Goal: Contribute content: Contribute content

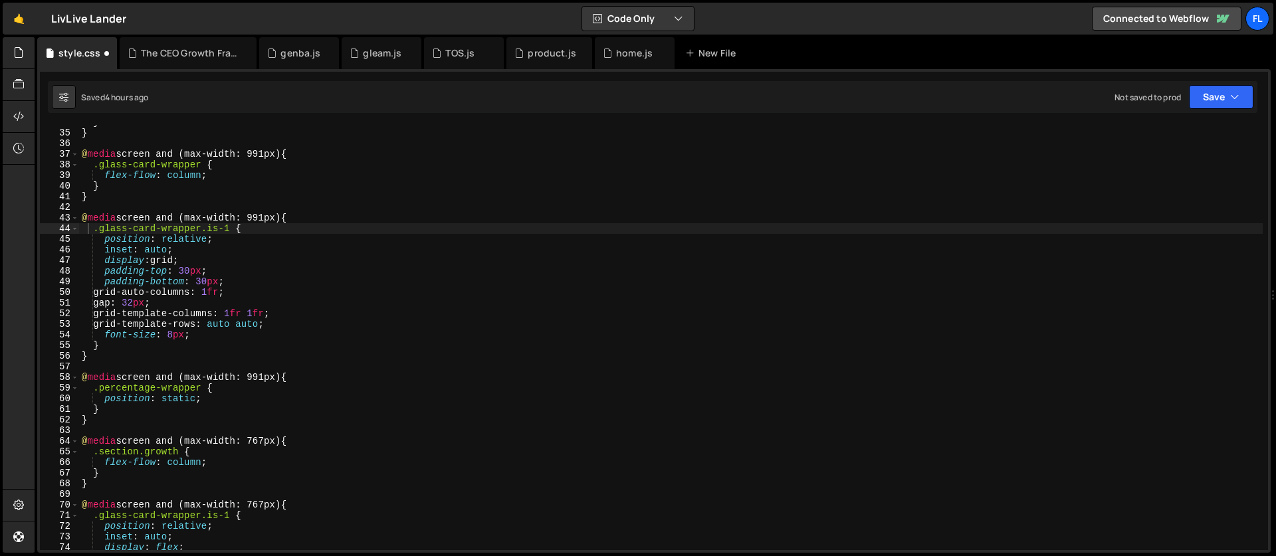
scroll to position [359, 0]
click at [197, 197] on div "} } @ media screen and (max-width: 991px) { .glass-card-wrapper { flex-flow : c…" at bounding box center [671, 340] width 1184 height 447
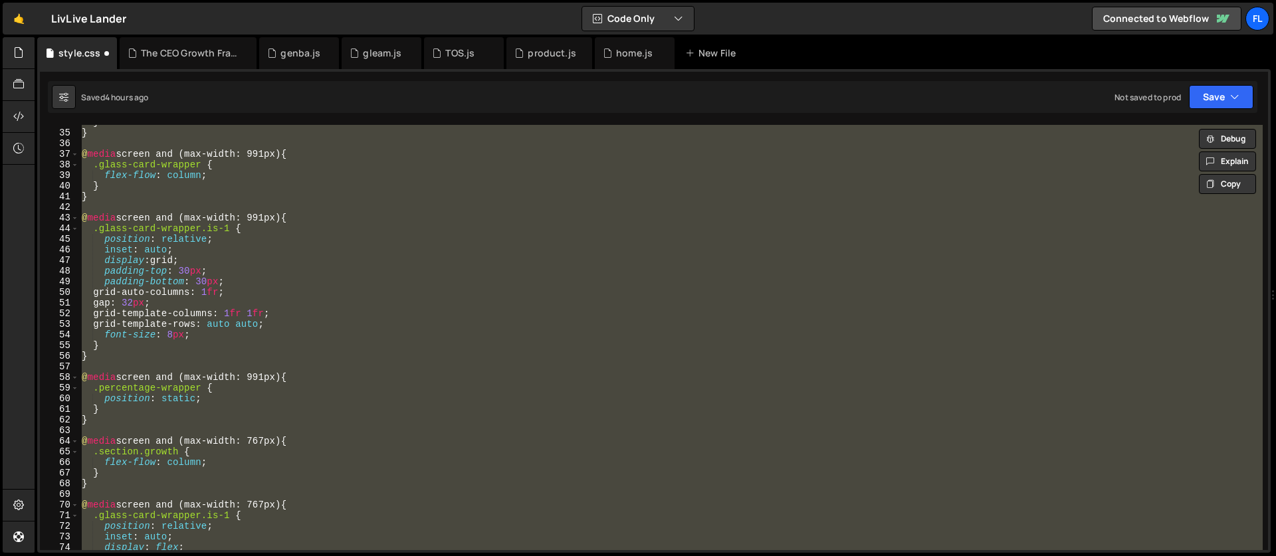
paste textarea
type textarea "}"
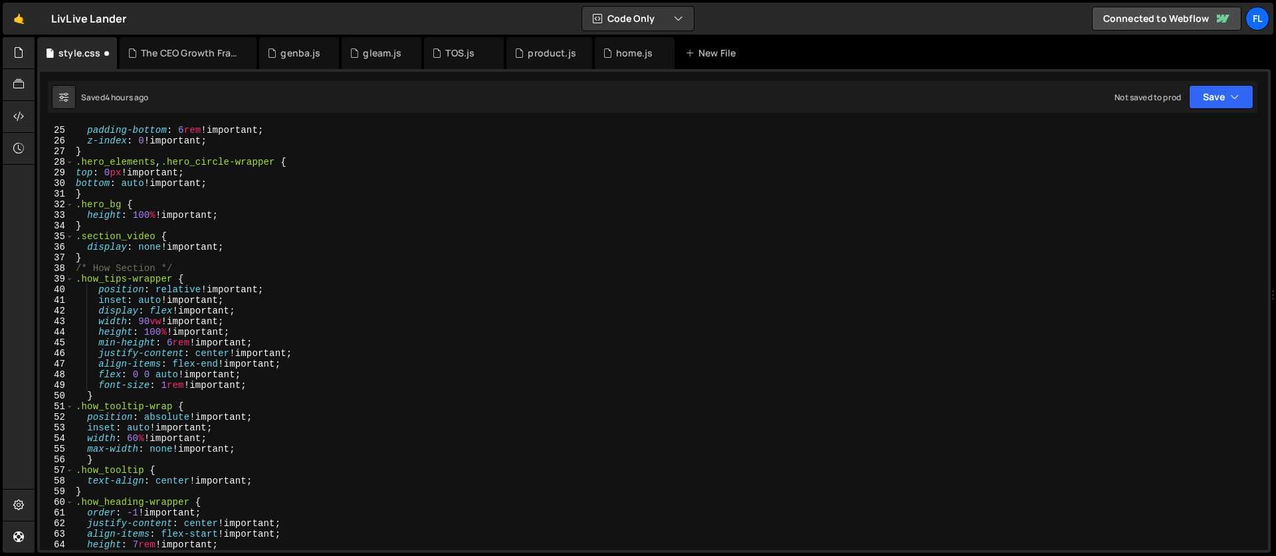
scroll to position [0, 0]
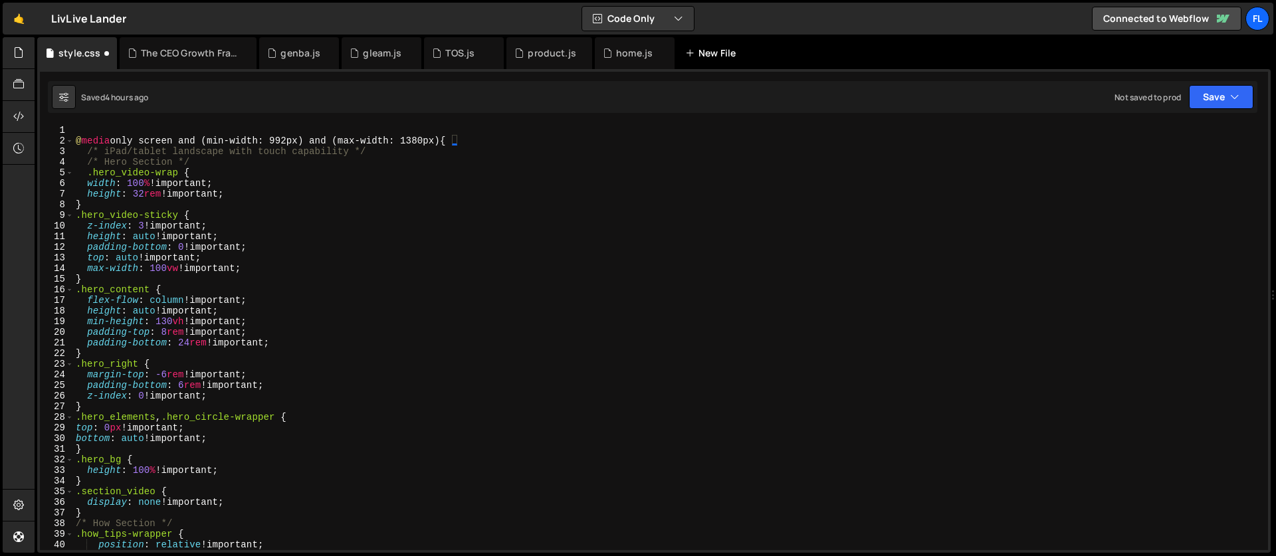
click at [704, 47] on div "New File" at bounding box center [713, 53] width 56 height 13
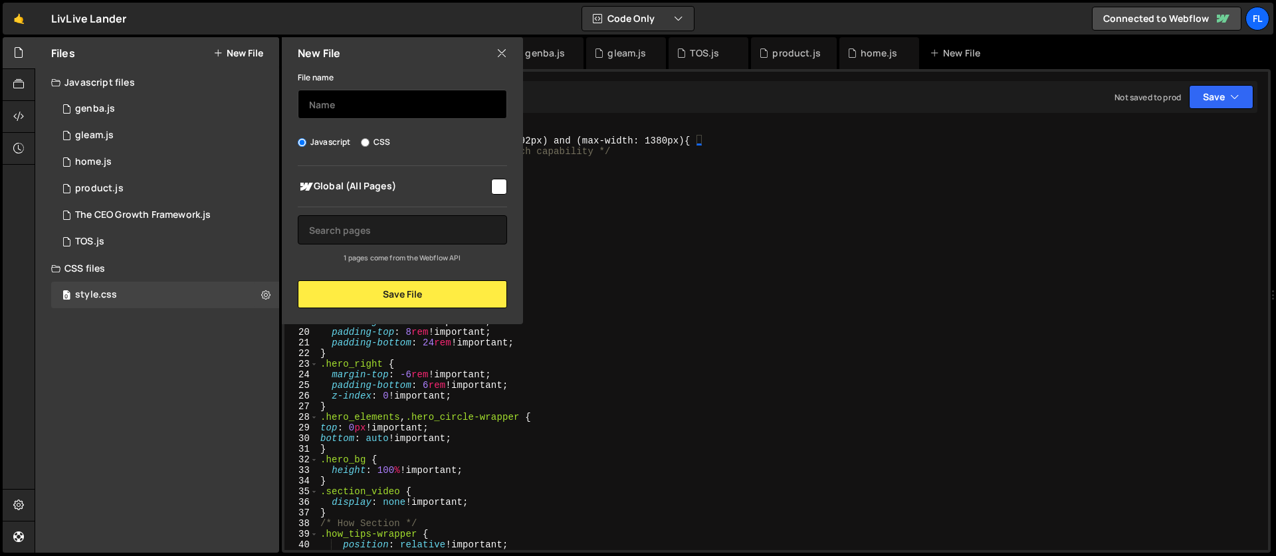
click at [330, 116] on input "text" at bounding box center [402, 104] width 209 height 29
type input "livlive"
click at [368, 142] on input "CSS" at bounding box center [365, 142] width 9 height 9
radio input "true"
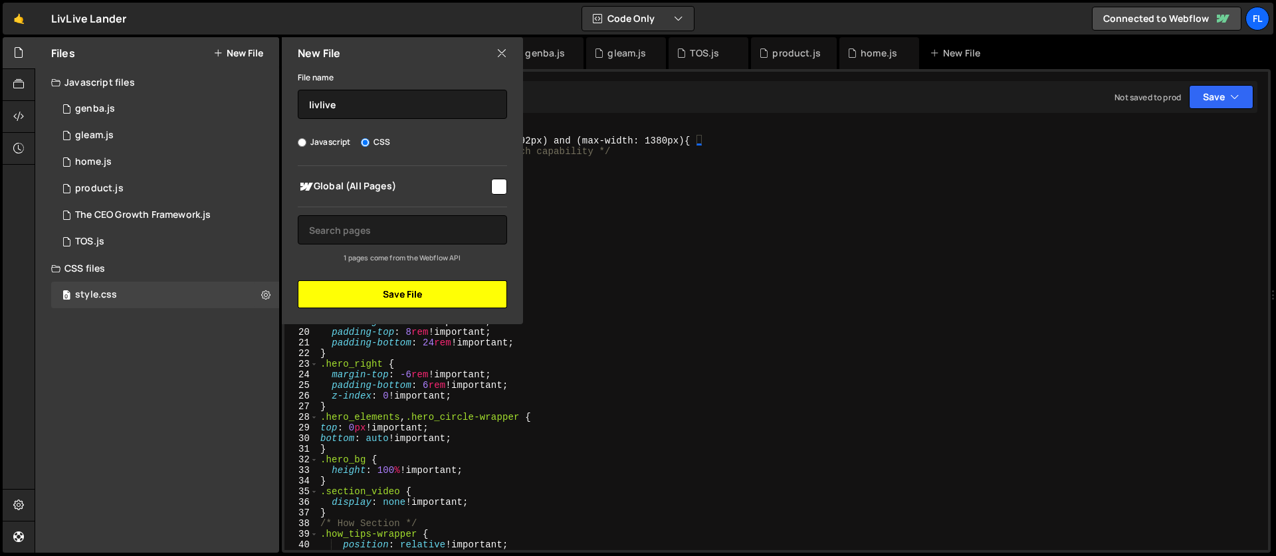
click at [389, 299] on button "Save File" at bounding box center [402, 294] width 209 height 28
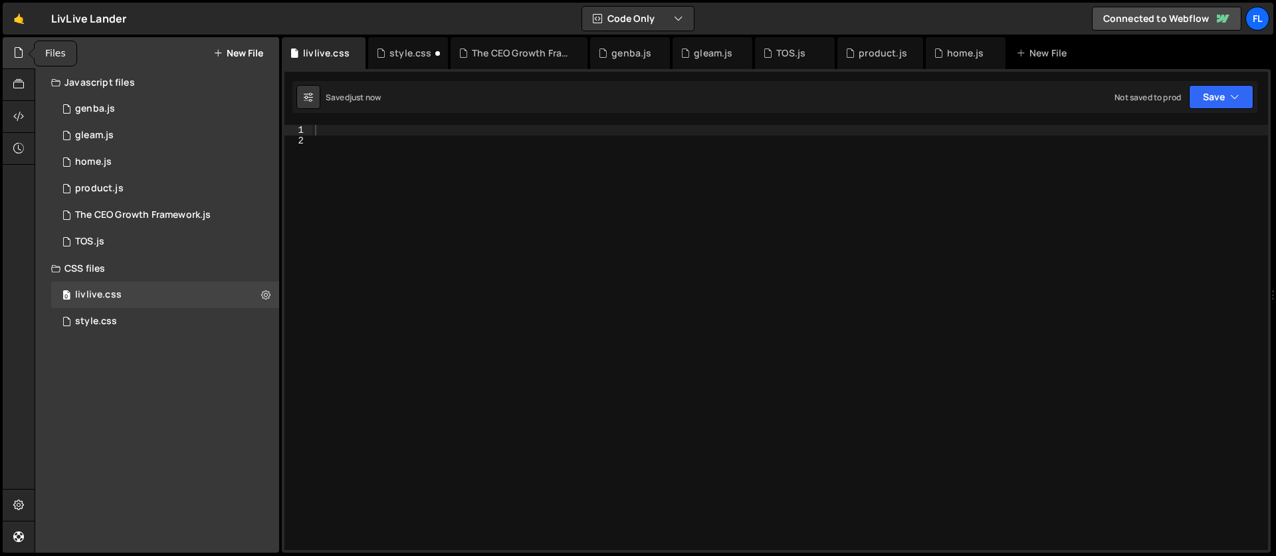
click at [21, 63] on div at bounding box center [19, 53] width 33 height 32
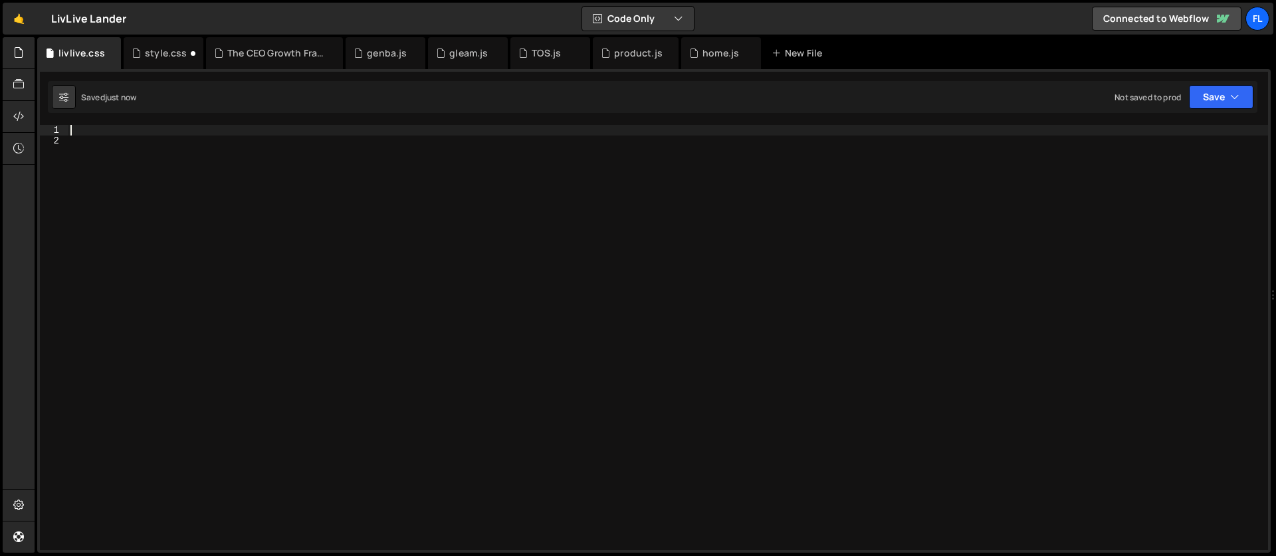
click at [74, 130] on div at bounding box center [668, 348] width 1200 height 447
click at [146, 52] on div "style.css" at bounding box center [166, 53] width 42 height 13
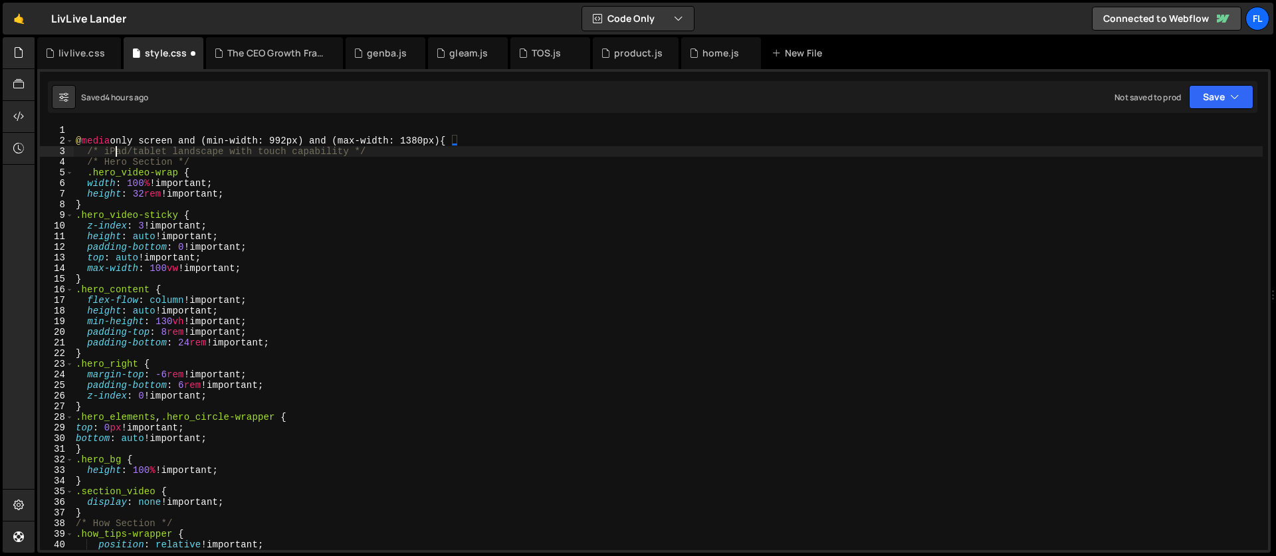
click at [118, 154] on div "@ media only screen and (min-width: 992px) and (max-width: 1380px) { /* iPad/ta…" at bounding box center [668, 348] width 1190 height 447
type textarea "} }"
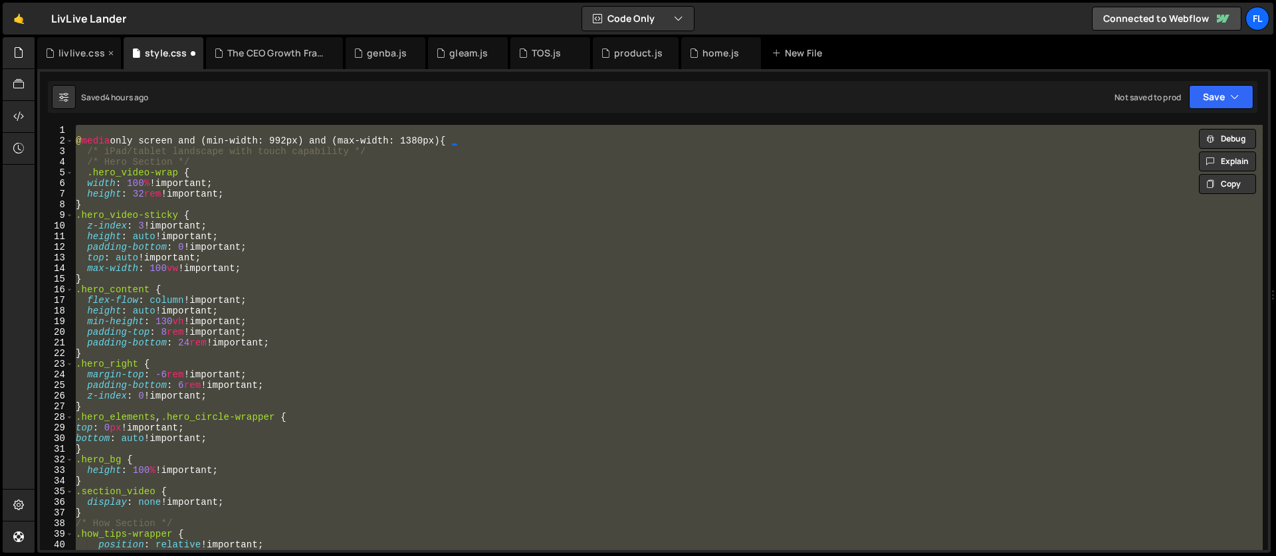
click at [77, 55] on div "livlive.css" at bounding box center [81, 53] width 47 height 13
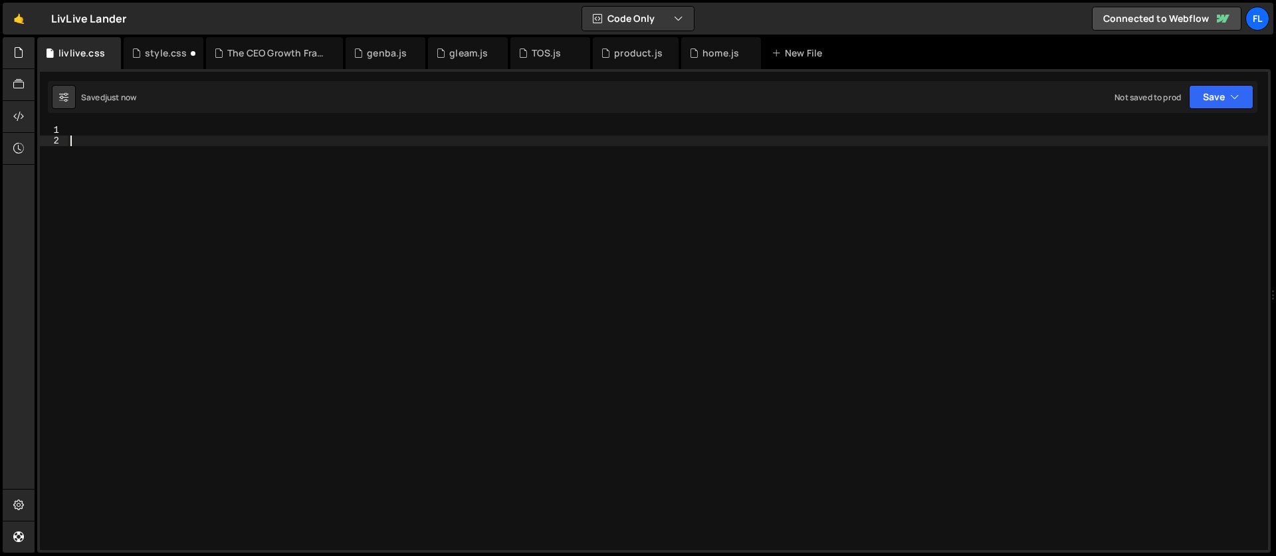
click at [132, 166] on div at bounding box center [668, 348] width 1200 height 447
click at [89, 128] on div at bounding box center [668, 348] width 1200 height 447
paste textarea "}"
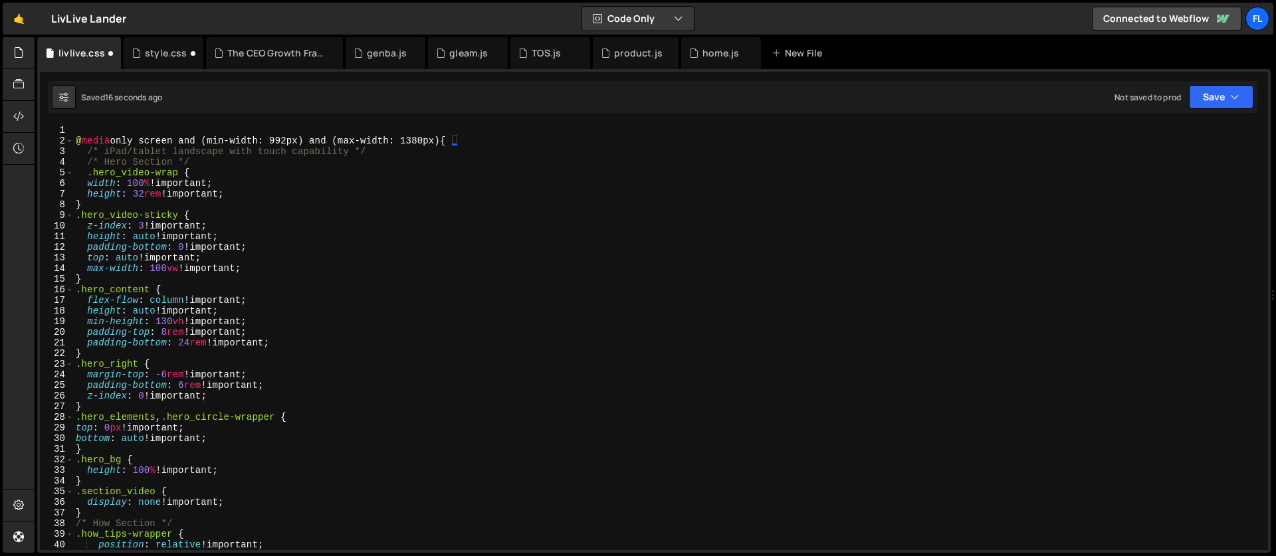
click at [86, 150] on div "@ media only screen and (min-width: 992px) and (max-width: 1380px) { /* iPad/ta…" at bounding box center [668, 348] width 1190 height 447
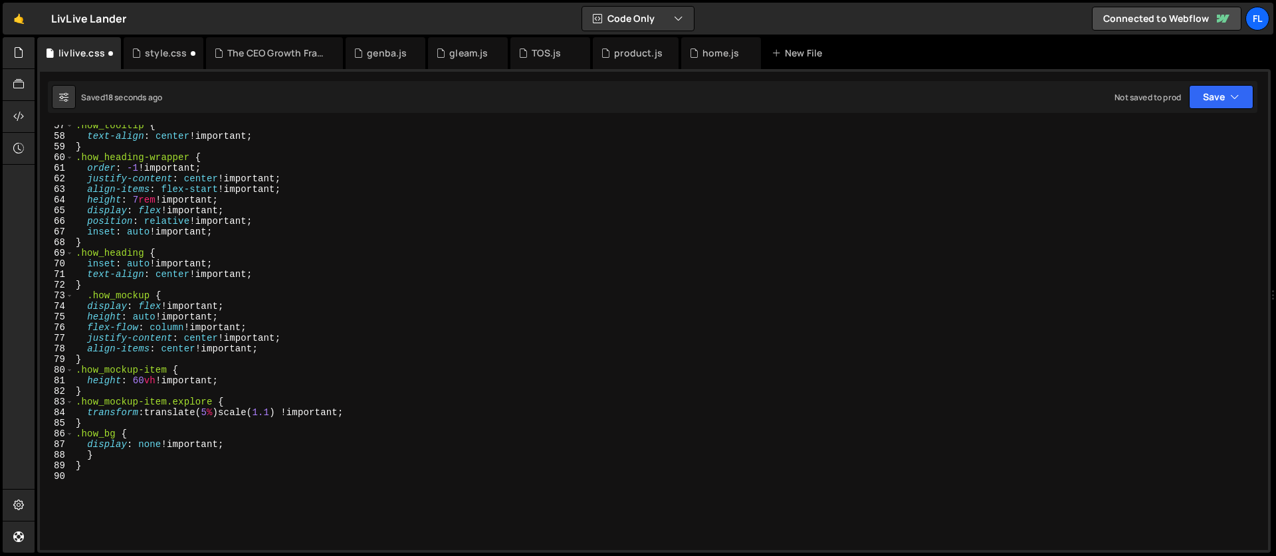
scroll to position [739, 0]
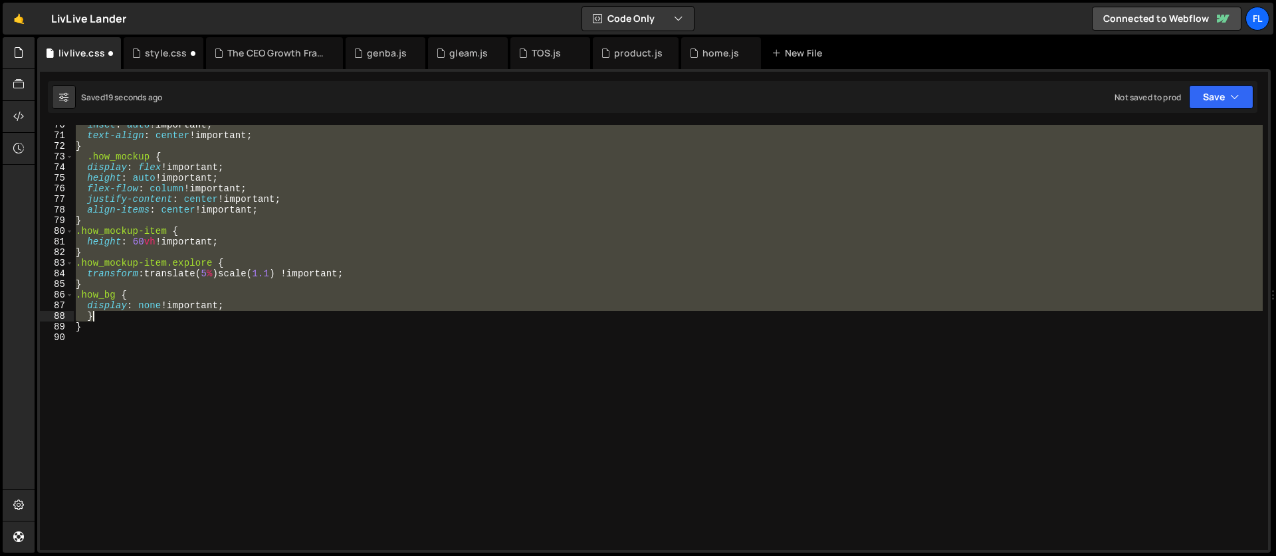
click at [126, 314] on div "inset : auto !important ; text-align : center !important ; } .how_mockup { disp…" at bounding box center [668, 343] width 1190 height 447
paste textarea
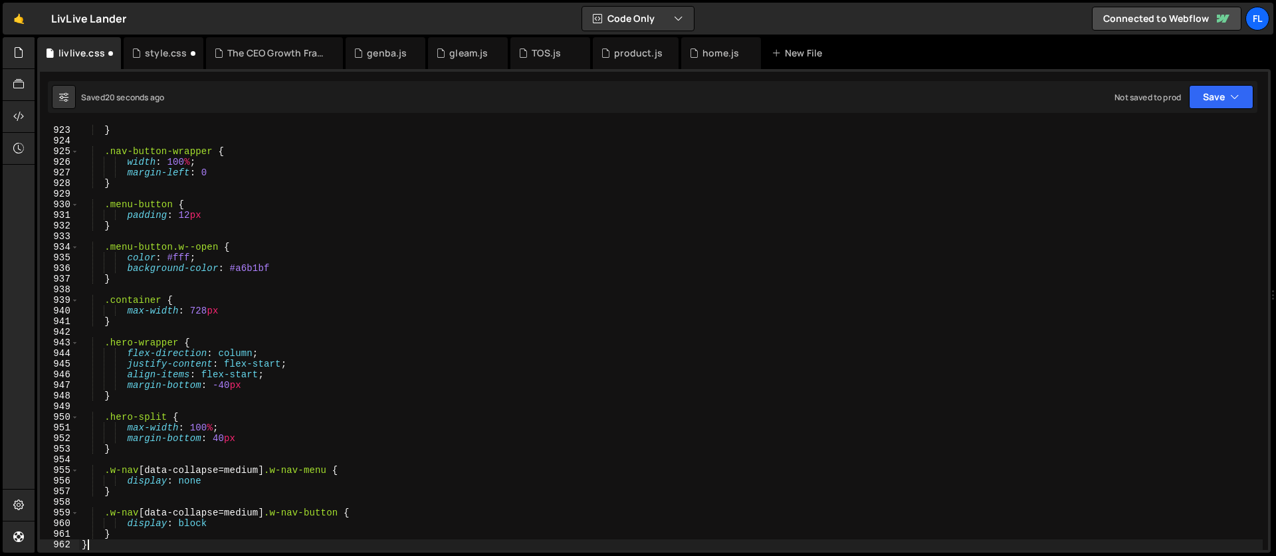
scroll to position [9804, 0]
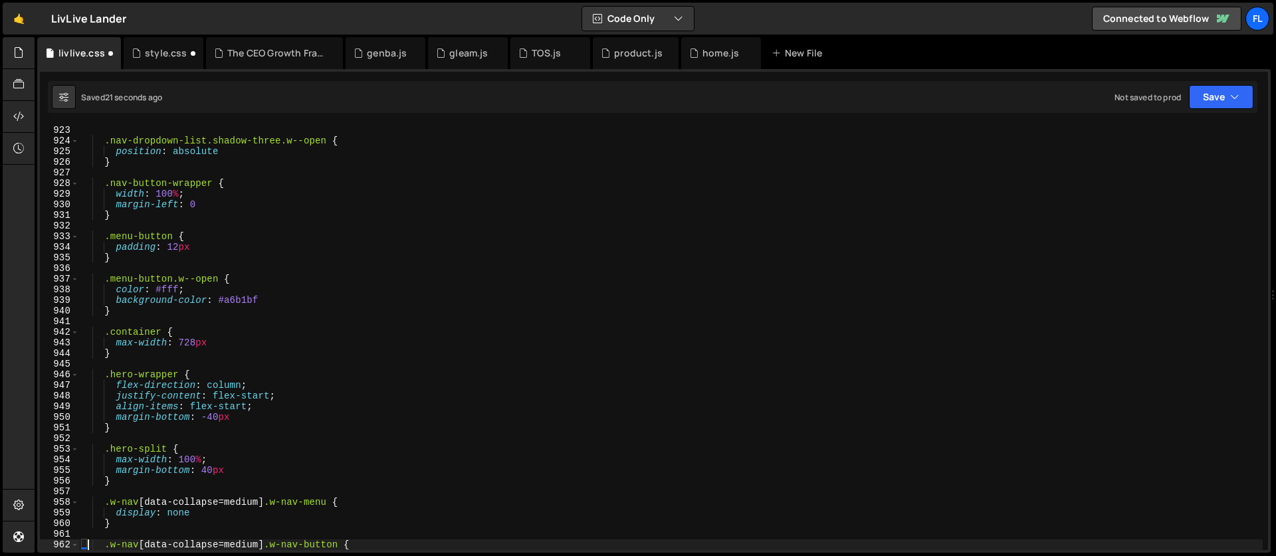
type textarea ".w-nav[data-collapse=medium] .w-nav-button {"
click at [23, 55] on icon at bounding box center [18, 52] width 11 height 15
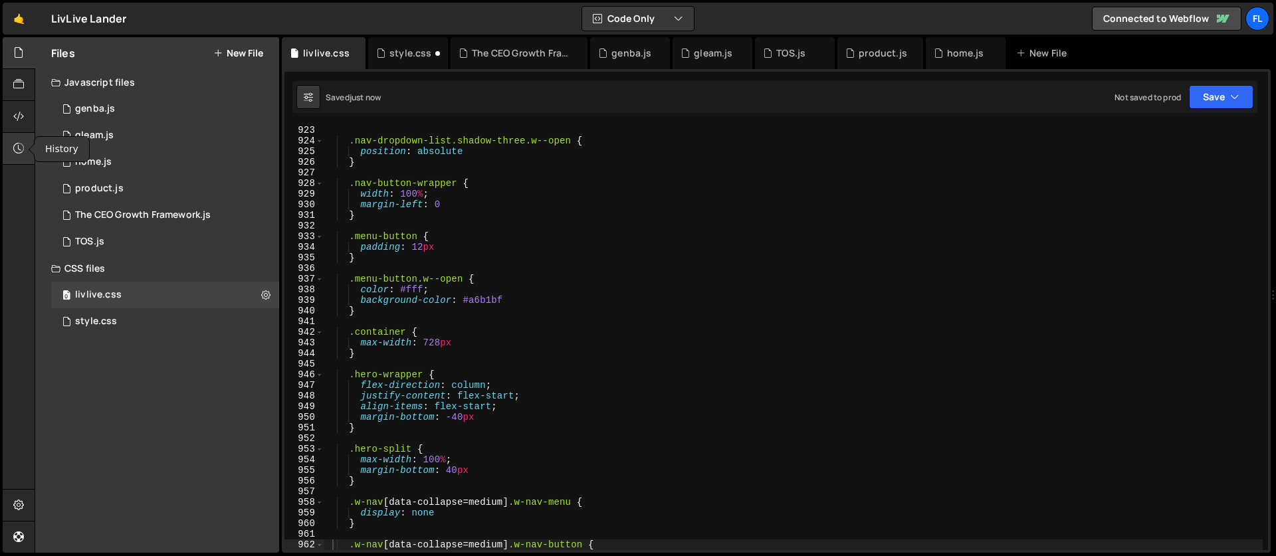
click at [14, 143] on icon at bounding box center [18, 148] width 11 height 15
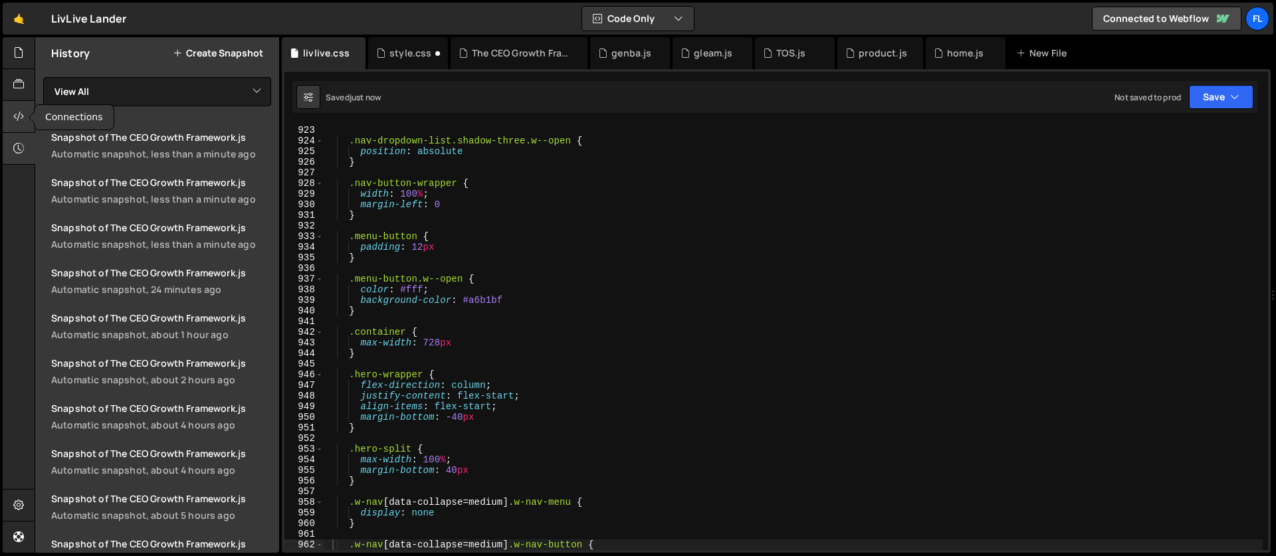
click at [17, 104] on div at bounding box center [19, 117] width 33 height 32
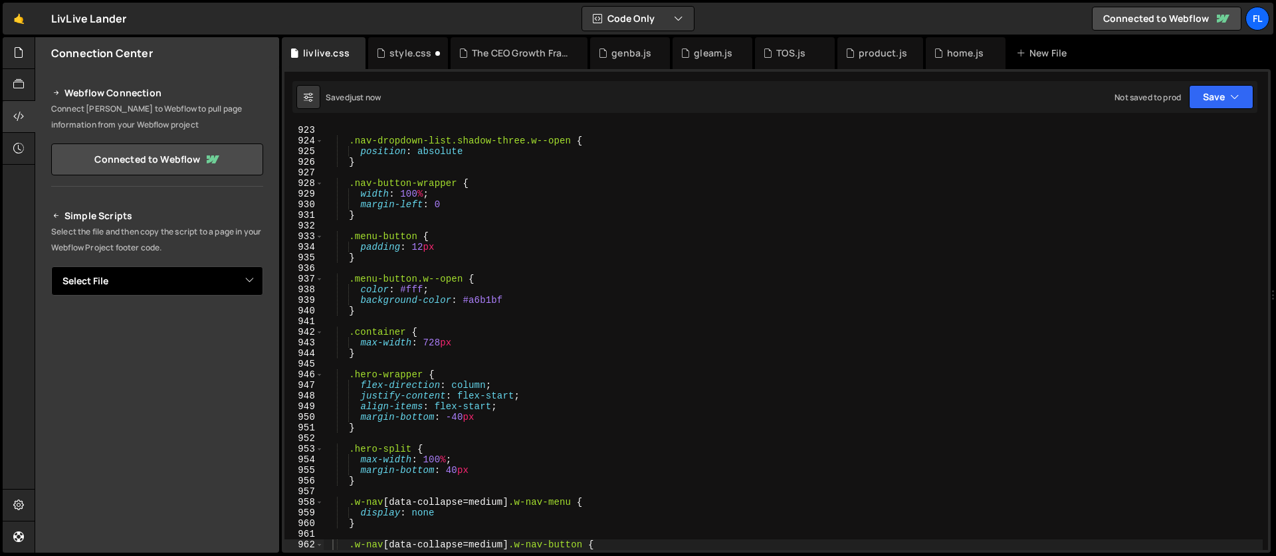
click at [127, 282] on select "Select File genba.js gleam.js home.js product.js The CEO Growth Framework.js TO…" at bounding box center [157, 280] width 212 height 29
select select "46899"
click at [51, 266] on select "Select File genba.js gleam.js home.js product.js The CEO Growth Framework.js TO…" at bounding box center [157, 280] width 212 height 29
click at [204, 328] on button "Copy" at bounding box center [222, 326] width 45 height 28
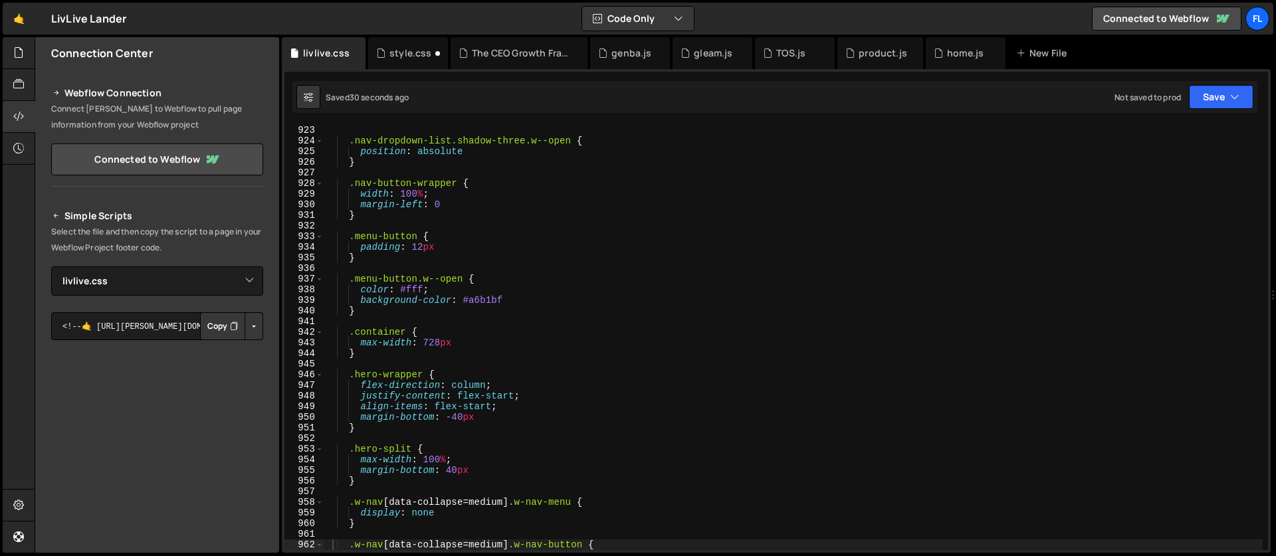
click at [407, 187] on div ".nav-dropdown-list.shadow-three.w--open { position : absolute } .nav-button-wra…" at bounding box center [793, 348] width 939 height 447
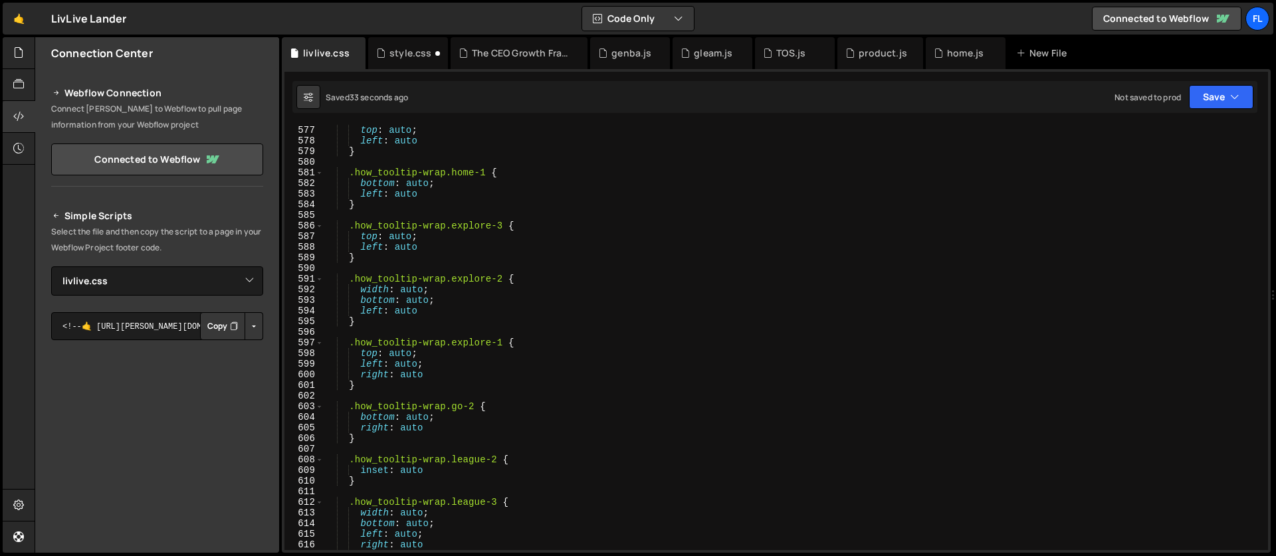
scroll to position [6013, 0]
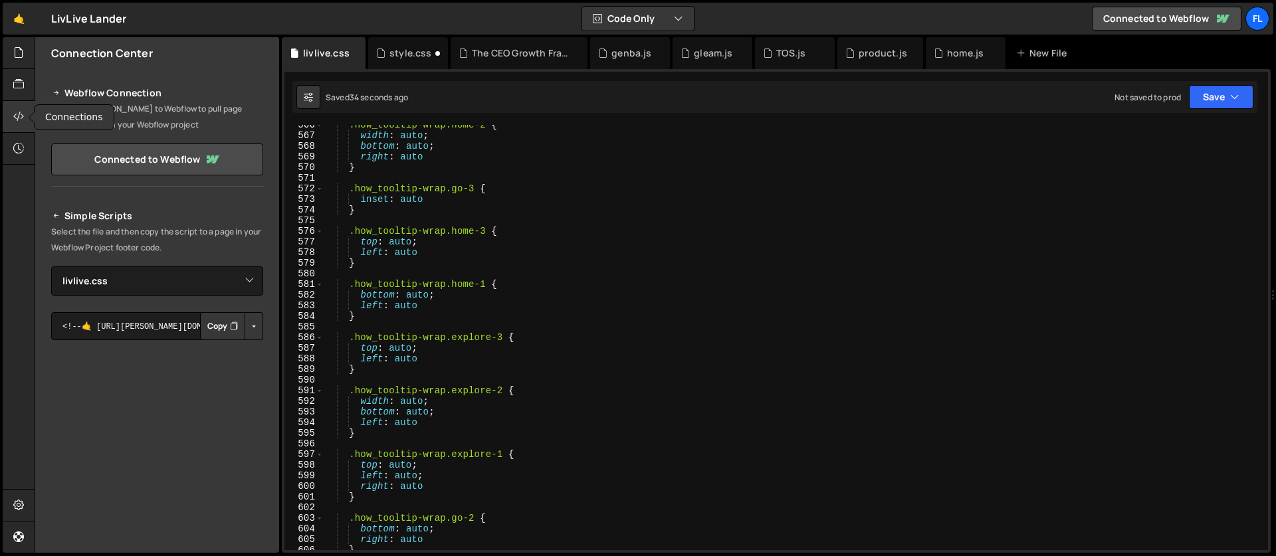
click at [23, 126] on div at bounding box center [19, 117] width 33 height 32
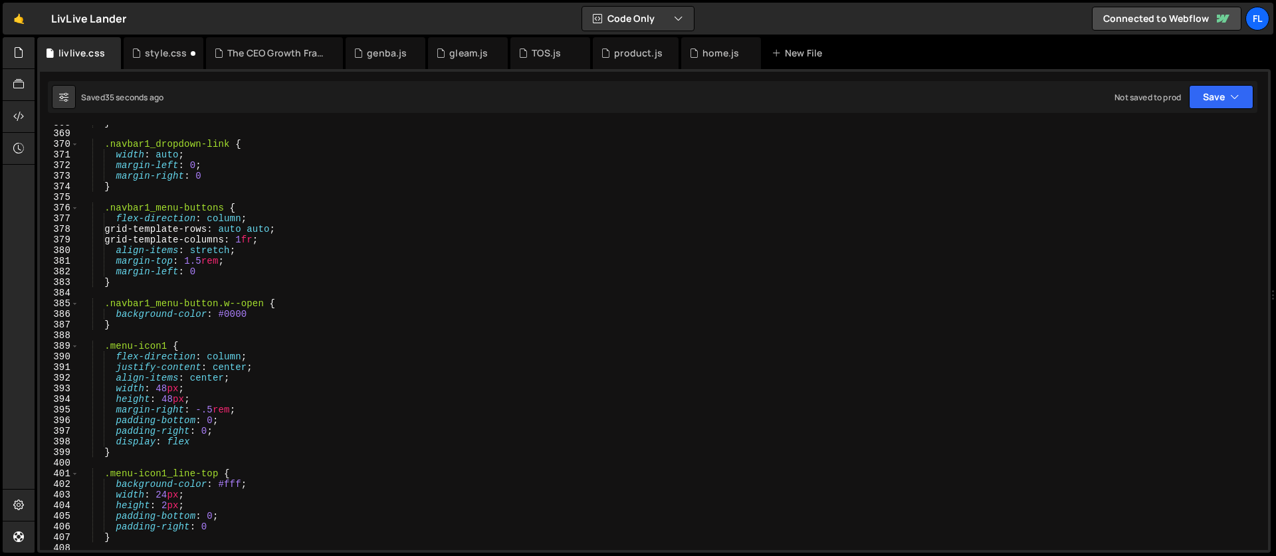
scroll to position [3787, 0]
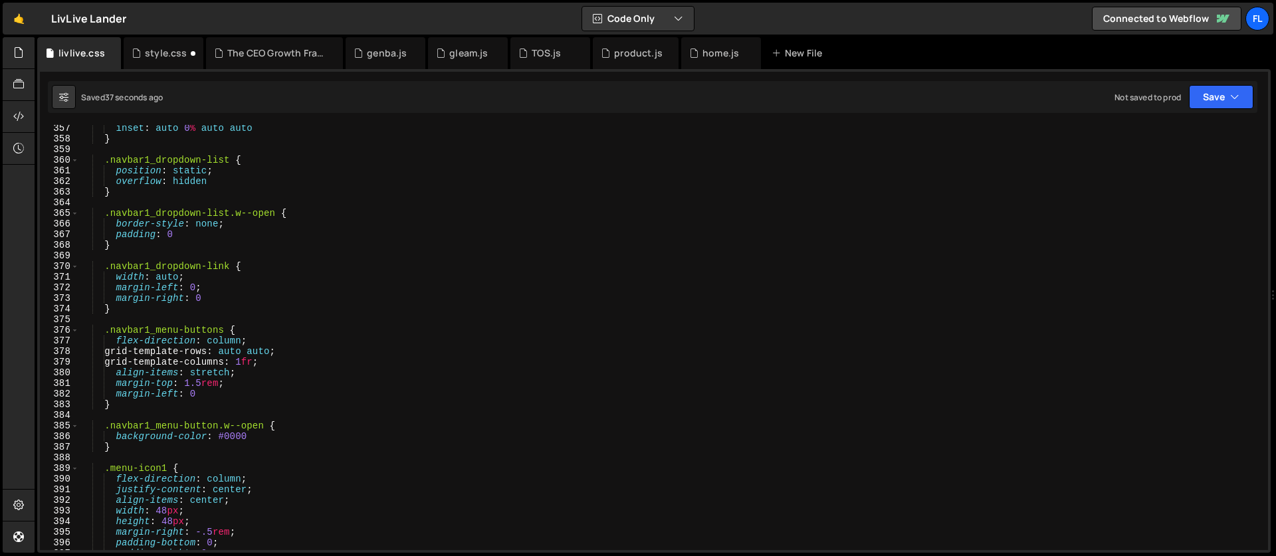
drag, startPoint x: 1267, startPoint y: 288, endPoint x: 1248, endPoint y: 109, distance: 179.8
click at [1248, 109] on div "Debug Explain Copy livlive.css style.css The CEO Growth Framework.js genba.js g…" at bounding box center [653, 295] width 1233 height 516
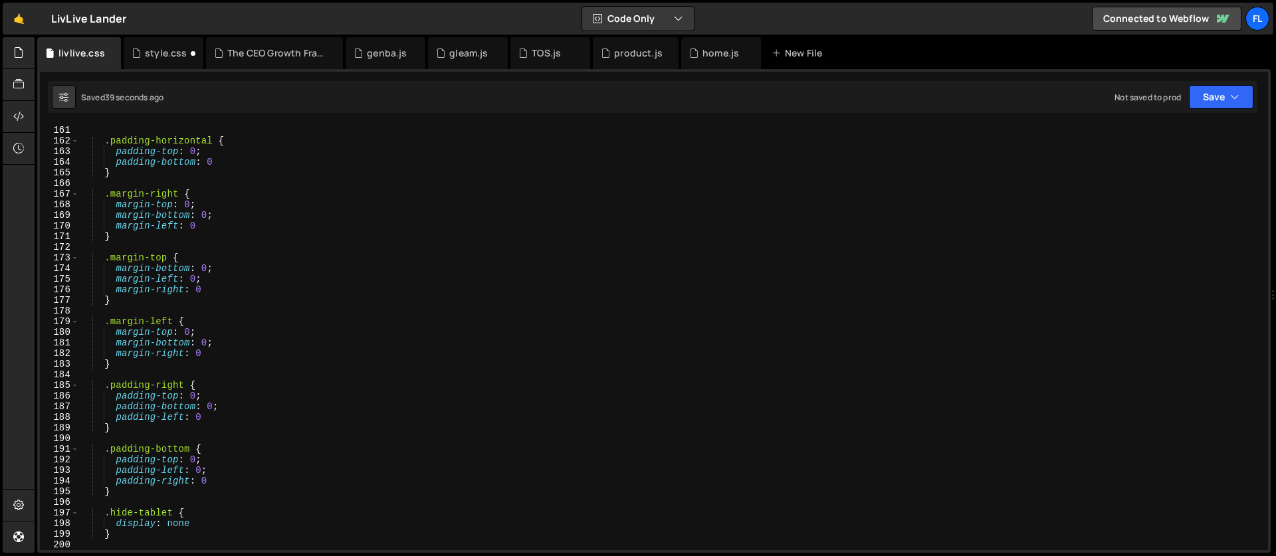
scroll to position [0, 0]
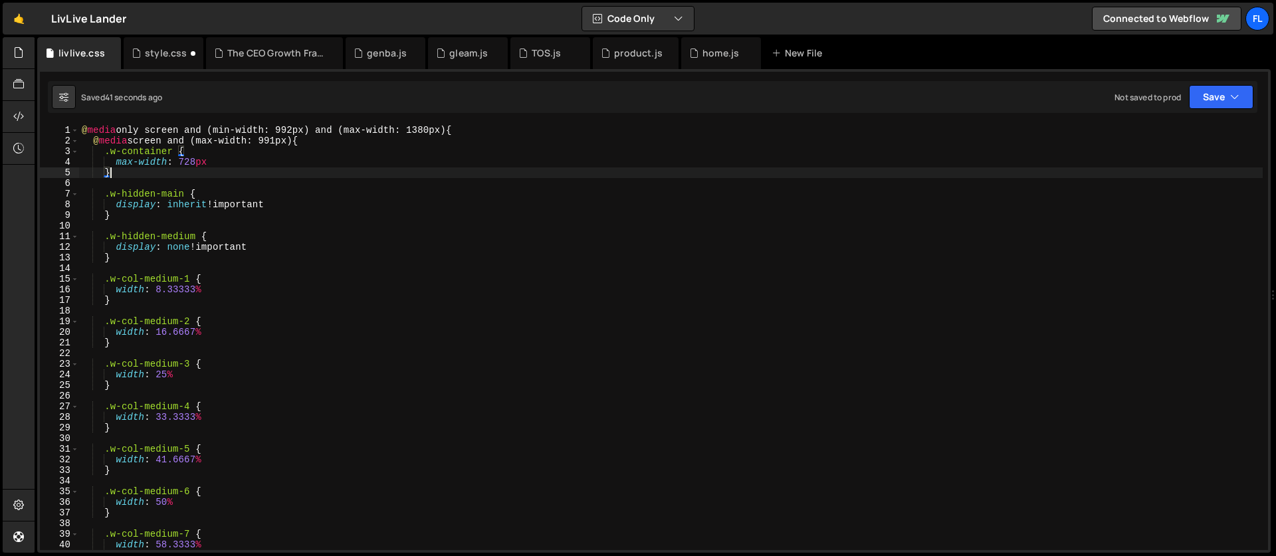
click at [221, 173] on div "@ media only screen and (min-width: 992px) and (max-width: 1380px) { @ media sc…" at bounding box center [671, 348] width 1184 height 447
click at [327, 139] on div "@ media only screen and (min-width: 992px) and (max-width: 1380px) { @ media sc…" at bounding box center [671, 348] width 1184 height 447
type textarea "@media screen and (max-width: 991px) {"
drag, startPoint x: 320, startPoint y: 139, endPoint x: 88, endPoint y: 142, distance: 232.6
click at [88, 142] on div "@ media only screen and (min-width: 992px) and (max-width: 1380px) { @ media sc…" at bounding box center [671, 348] width 1184 height 447
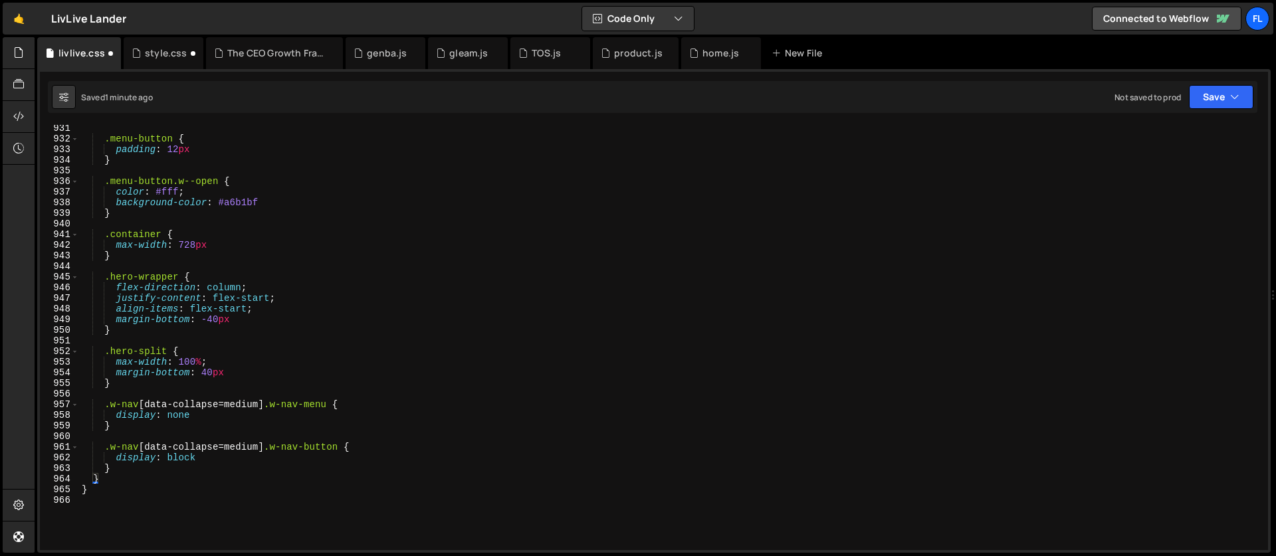
scroll to position [10054, 0]
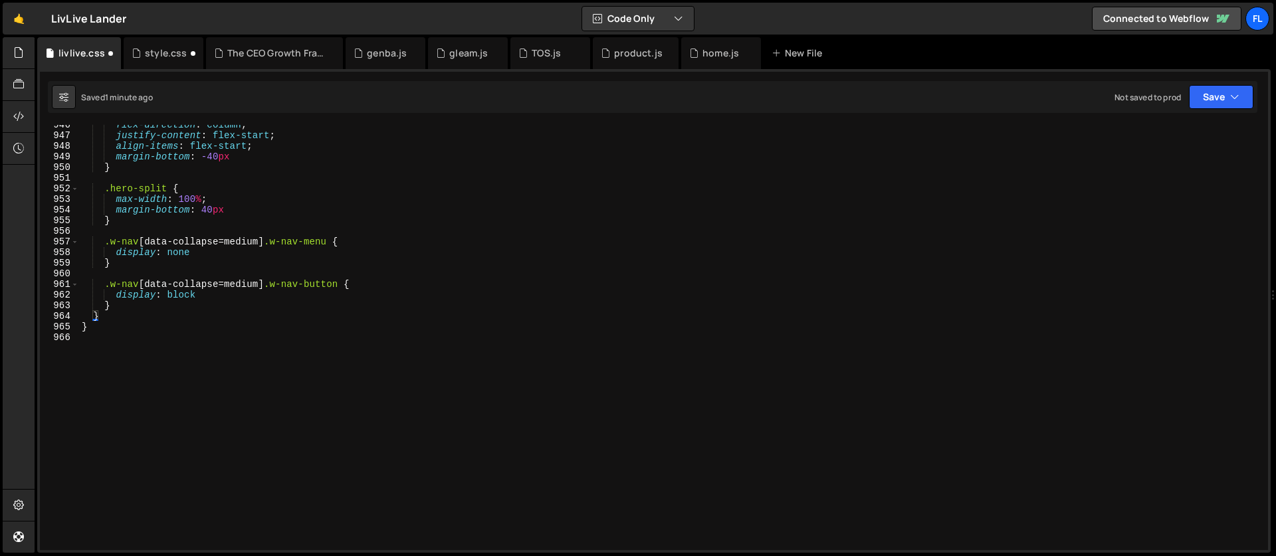
click at [90, 328] on div "flex-direction : column ; justify-content : flex-start ; align-items : flex-sta…" at bounding box center [671, 343] width 1184 height 447
type textarea "}"
click at [106, 315] on div "flex-direction : column ; justify-content : flex-start ; align-items : flex-sta…" at bounding box center [671, 343] width 1184 height 447
click at [132, 302] on div "flex-direction : column ; justify-content : flex-start ; align-items : flex-sta…" at bounding box center [671, 343] width 1184 height 447
click at [109, 320] on div "flex-direction : column ; justify-content : flex-start ; align-items : flex-sta…" at bounding box center [671, 343] width 1184 height 447
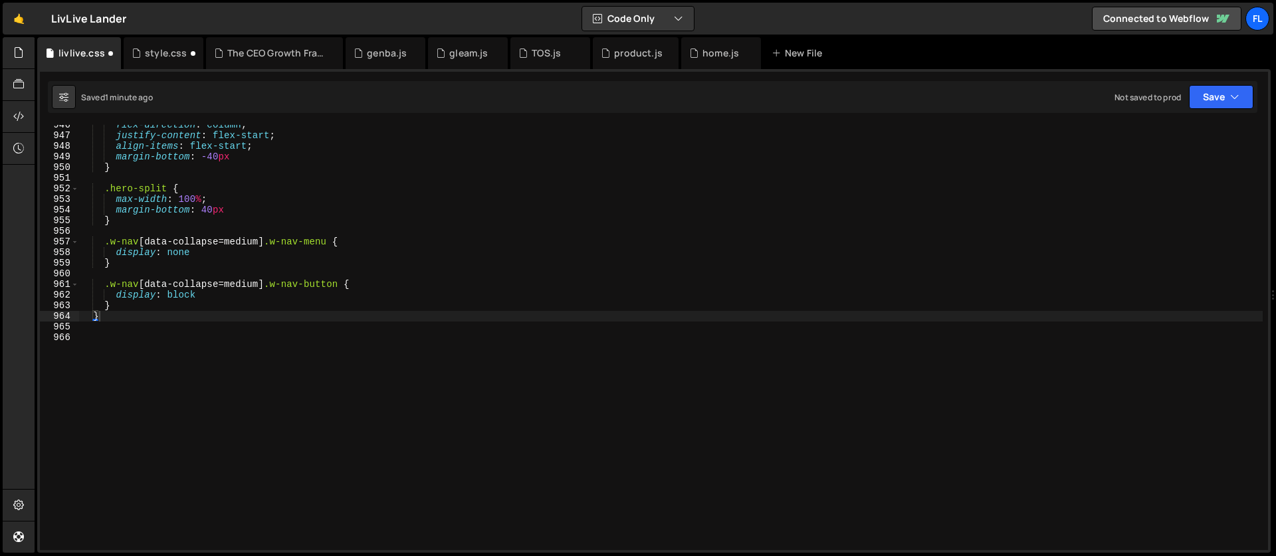
drag, startPoint x: 1268, startPoint y: 540, endPoint x: 1222, endPoint y: 372, distance: 174.5
click at [1222, 372] on div "gsap.fromTo('.hero_video-restart', { rotation: 0 }, { 1 2 3 4 5 6 7 8 9 10 11 1…" at bounding box center [653, 311] width 1233 height 484
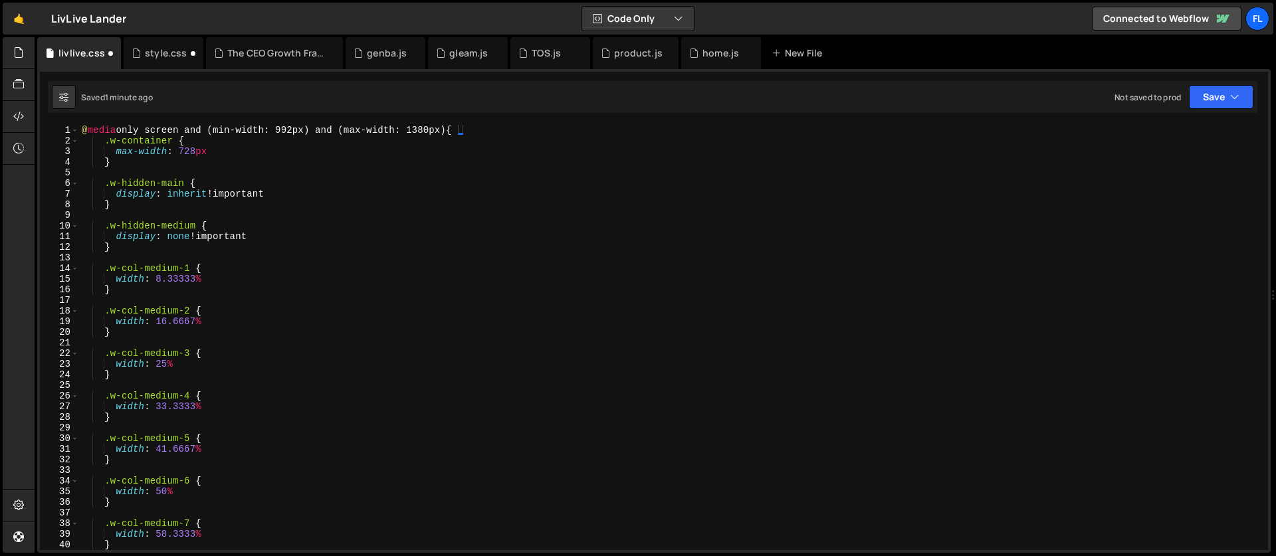
scroll to position [0, 0]
type textarea ".w-hidden-main {"
click at [325, 179] on div "@ media only screen and (min-width: 992px) and (max-width: 1380px) { .w-contain…" at bounding box center [671, 348] width 1184 height 447
click at [205, 169] on div "@ media only screen and (min-width: 992px) and (max-width: 1380px) { .w-contain…" at bounding box center [671, 348] width 1184 height 447
click at [103, 138] on div "@ media only screen and (min-width: 992px) and (max-width: 1380px) { .w-contain…" at bounding box center [671, 348] width 1184 height 447
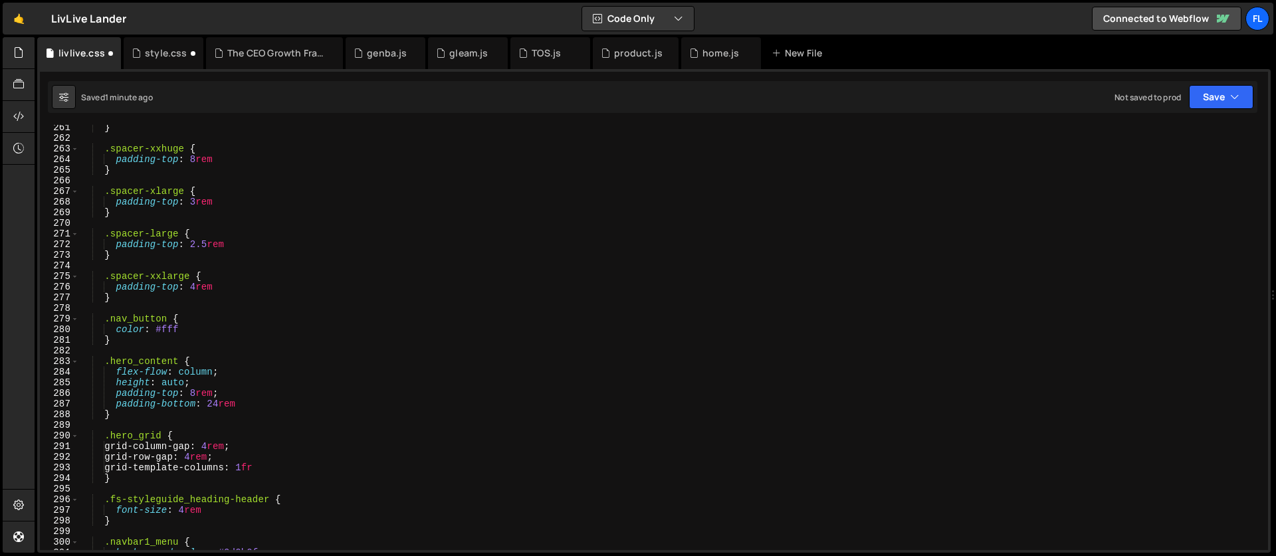
scroll to position [2792, 0]
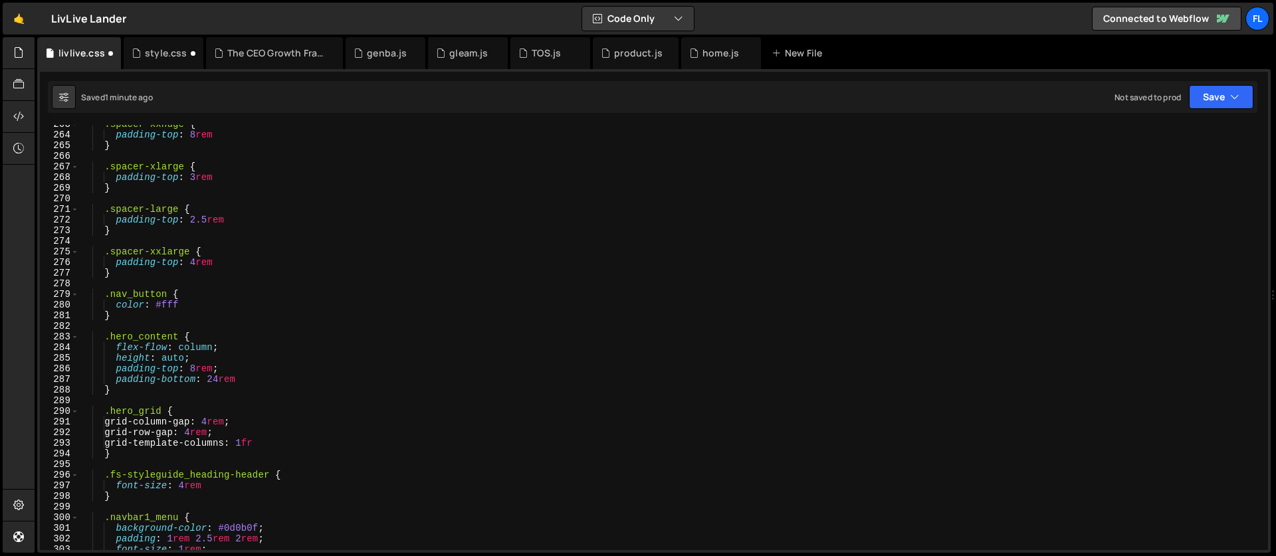
click at [125, 278] on div ".spacer-xxhuge { padding-top : 8 rem } .spacer-xlarge { padding-top : 3 rem } .…" at bounding box center [671, 342] width 1184 height 447
type textarea "padding-top: 4rem }"
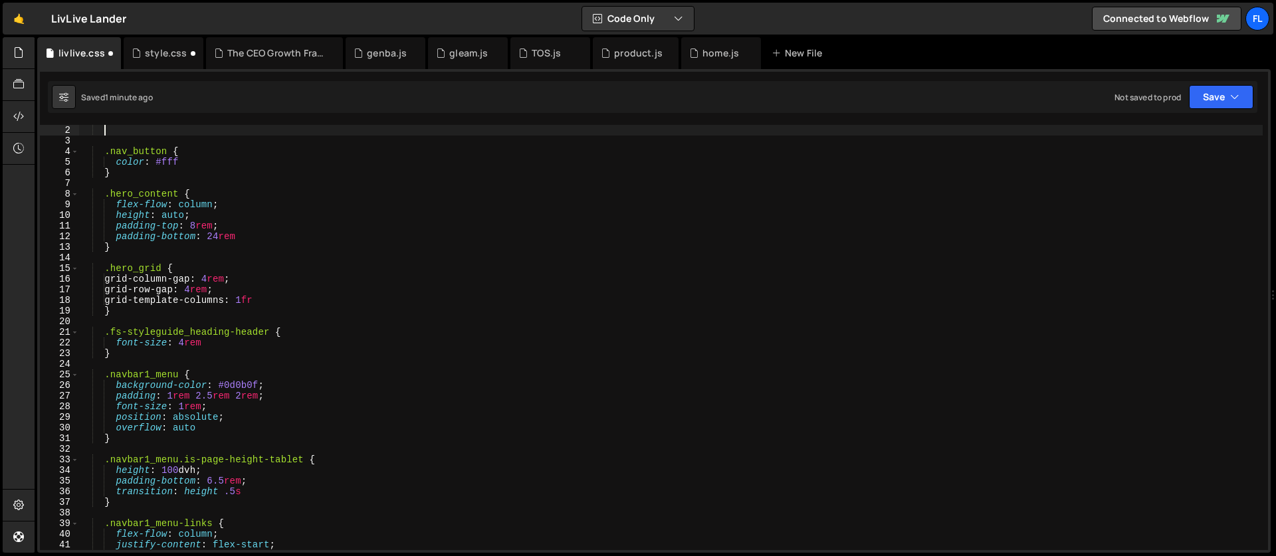
scroll to position [0, 0]
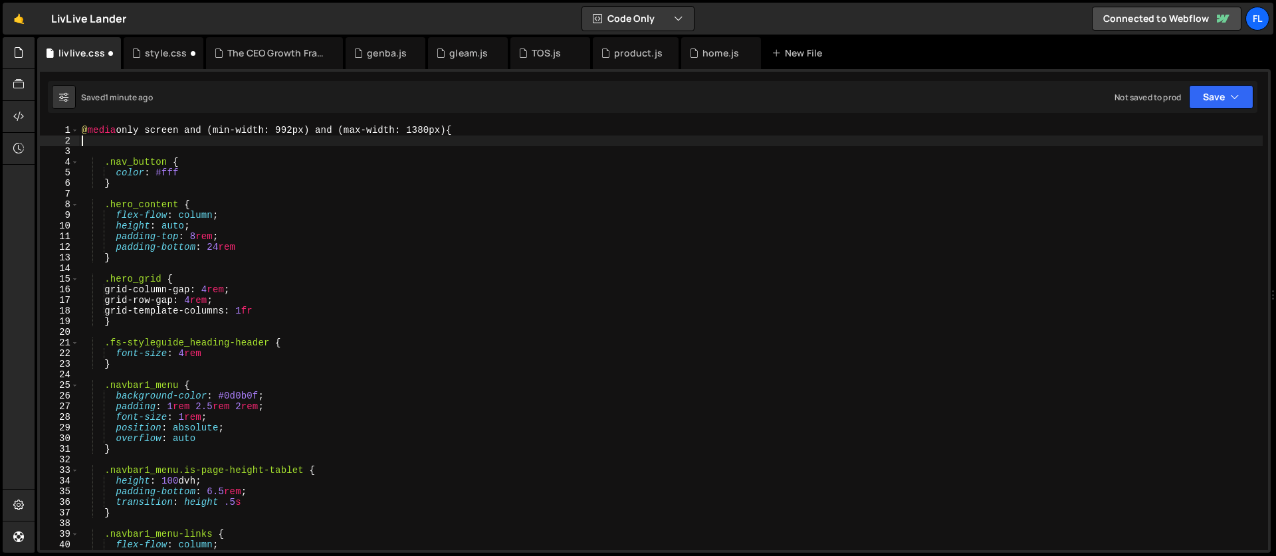
type textarea "@media only screen and (min-width: 992px) and (max-width: 1380px) {"
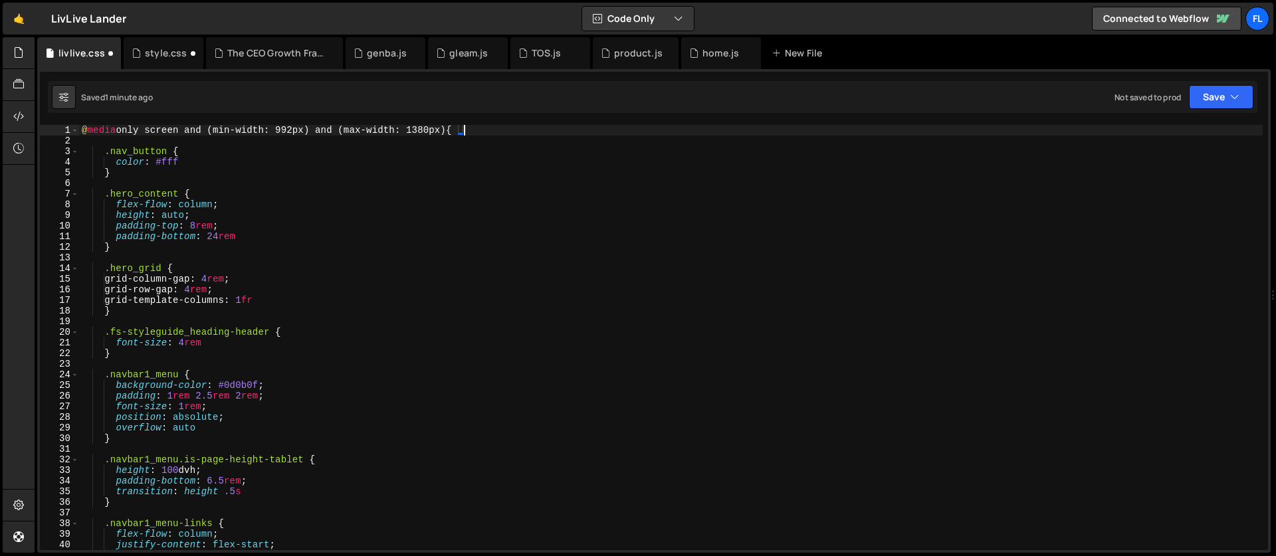
click at [93, 144] on div "@ media only screen and (min-width: 992px) and (max-width: 1380px) { .nav_butto…" at bounding box center [671, 348] width 1184 height 447
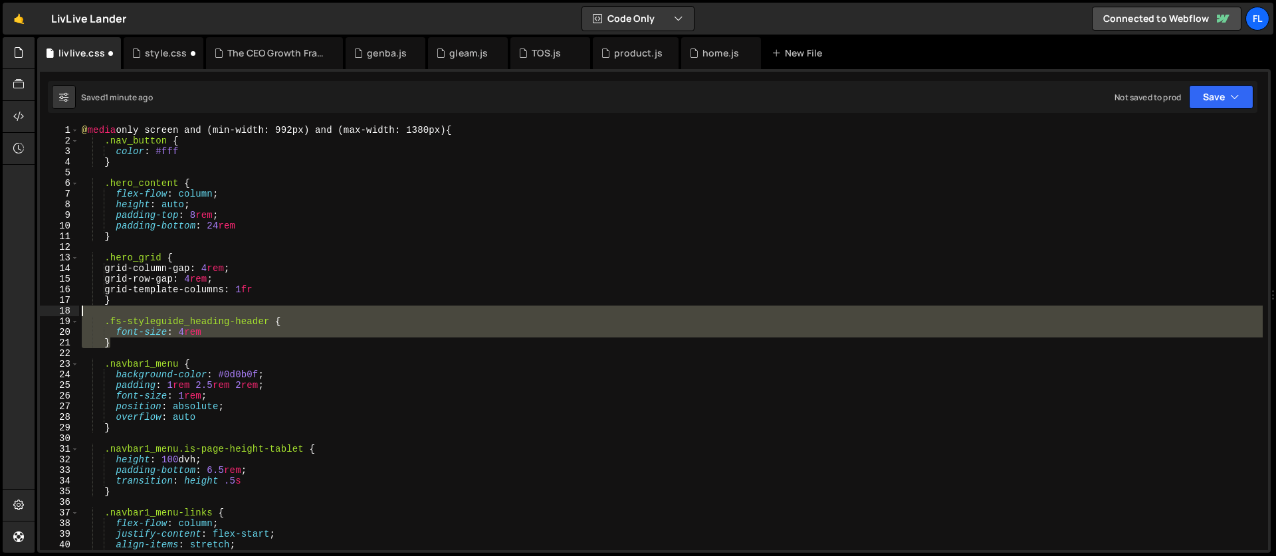
drag, startPoint x: 121, startPoint y: 346, endPoint x: 89, endPoint y: 315, distance: 44.2
click at [89, 315] on div "@ media only screen and (min-width: 992px) and (max-width: 1380px) { .nav_butto…" at bounding box center [671, 348] width 1184 height 447
type textarea ".fs-styleguide_heading-header {"
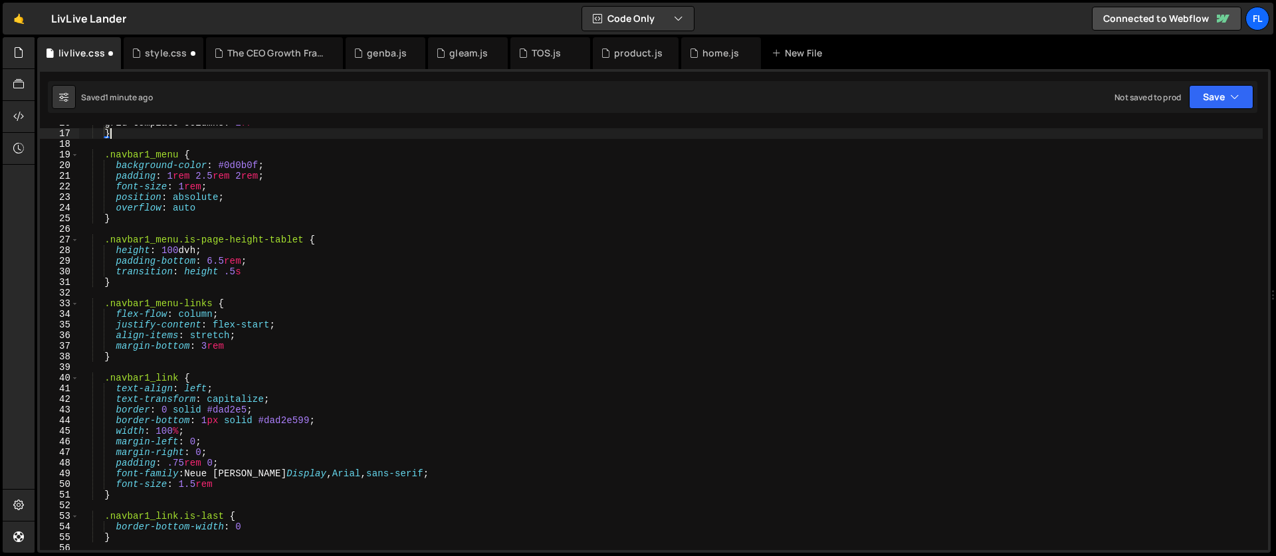
scroll to position [167, 0]
click at [173, 302] on div "grid-template-columns : 1 fr } .navbar1_menu { background-color : #0d0b0f ; pad…" at bounding box center [671, 341] width 1184 height 447
type textarea ".navbar1_menu-links {"
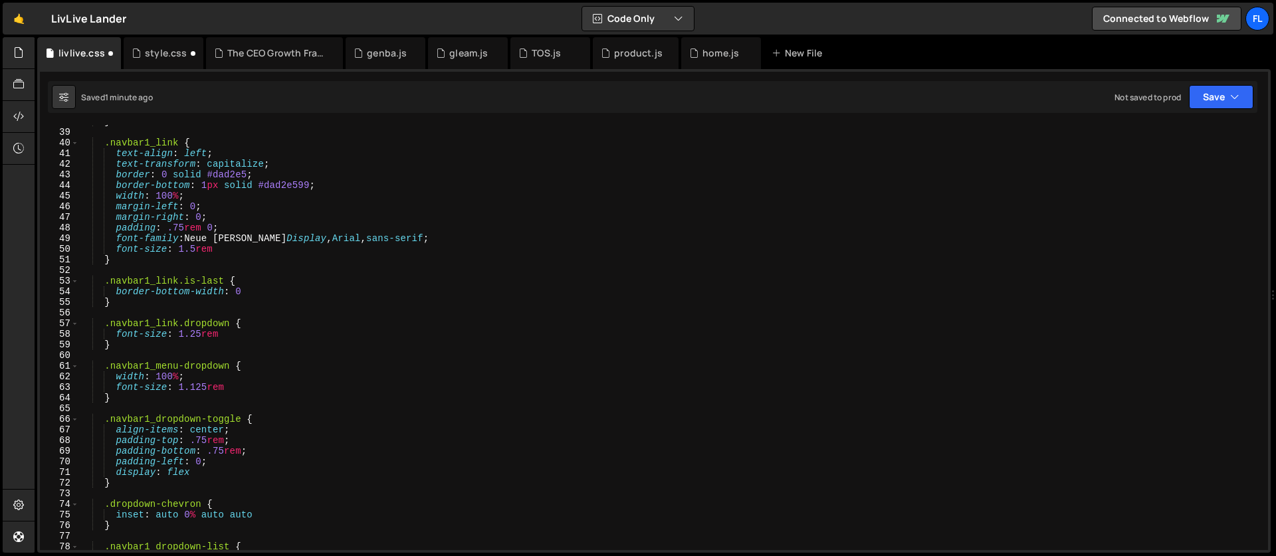
scroll to position [459, 0]
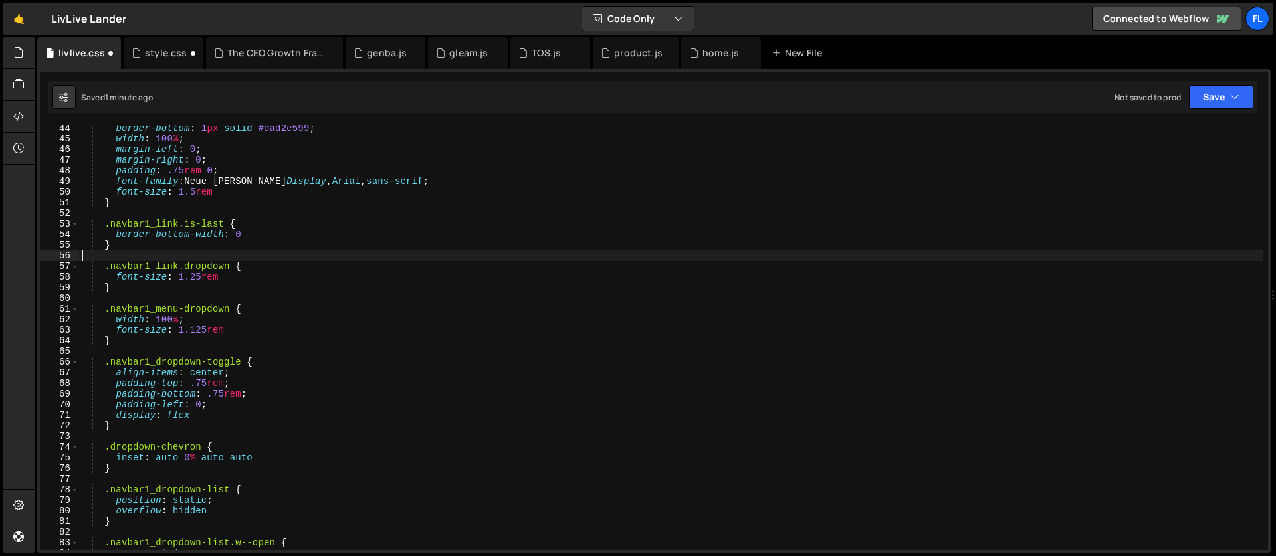
click at [176, 257] on div "border-bottom : 1 px solid #dad2e599 ; width : 100 % ; margin-left : 0 ; margin…" at bounding box center [671, 346] width 1184 height 447
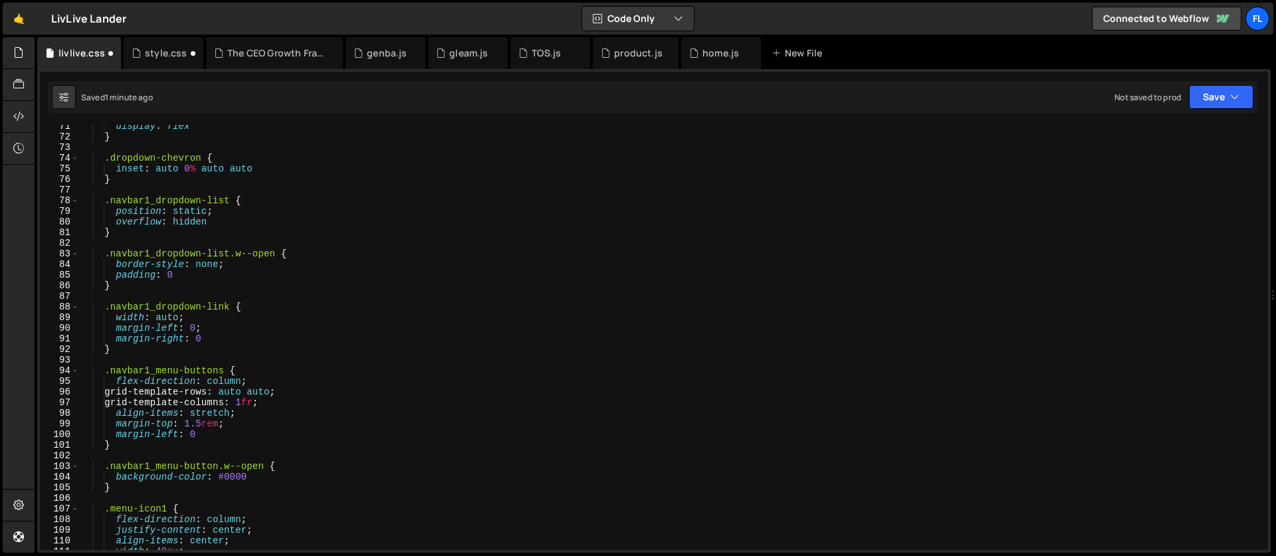
scroll to position [748, 0]
click at [229, 259] on div "display : flex } .dropdown-chevron { inset : auto 0 % auto auto } .navbar1_drop…" at bounding box center [671, 344] width 1184 height 447
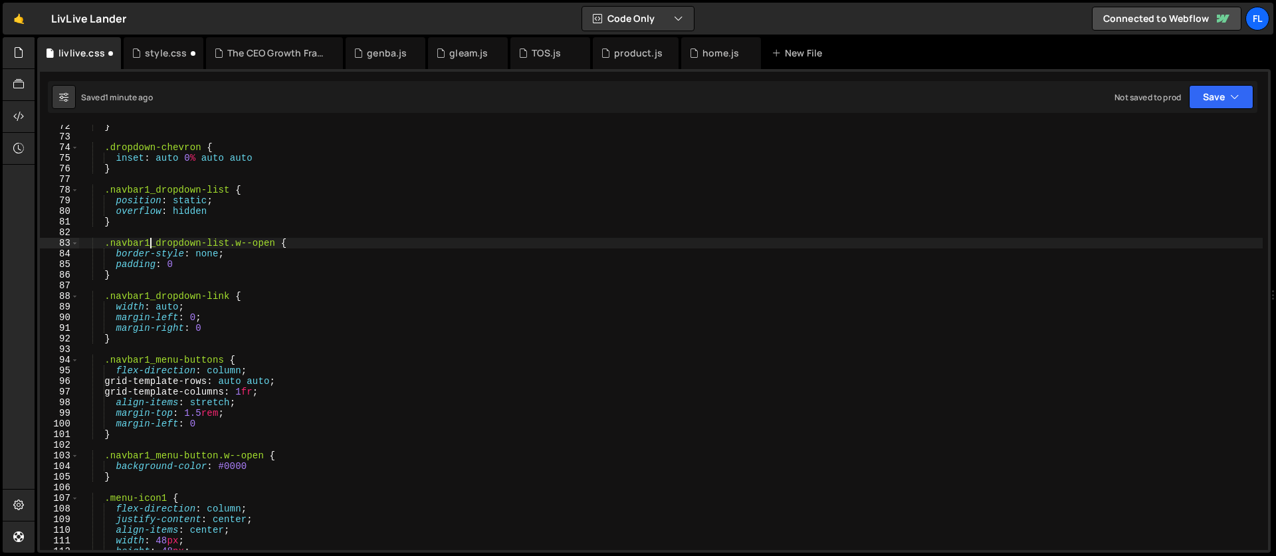
click at [150, 245] on div "} .dropdown-chevron { inset : auto 0 % auto auto } .navbar1_dropdown-list { pos…" at bounding box center [671, 344] width 1184 height 447
click at [251, 247] on div "} .dropdown-chevron { inset : auto 0 % auto auto } .navbar1_dropdown-list { pos…" at bounding box center [671, 344] width 1184 height 447
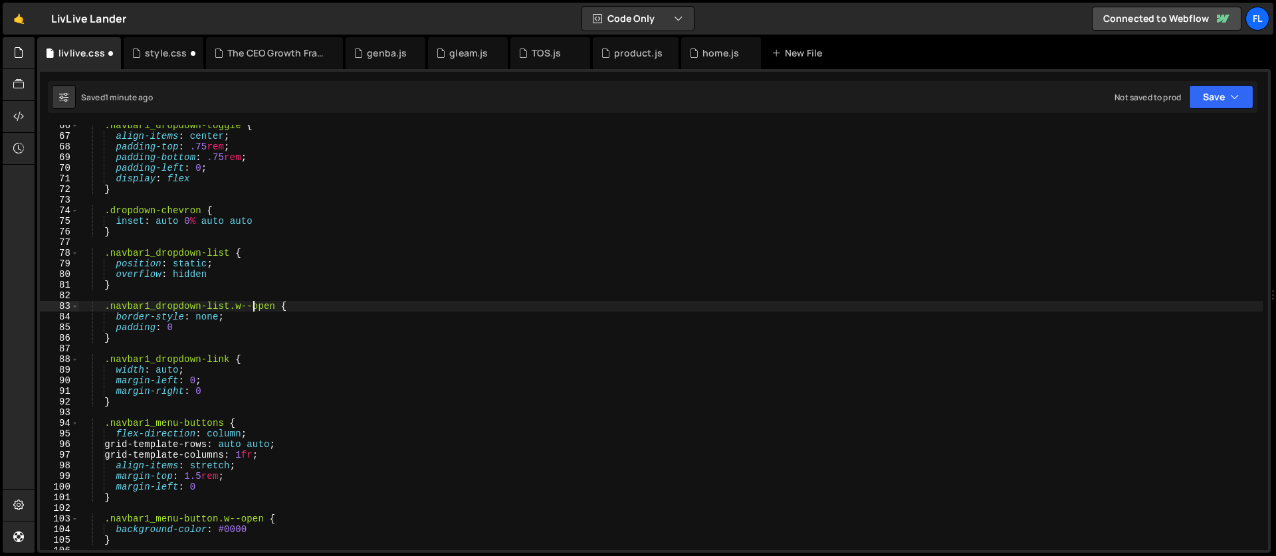
scroll to position [647, 0]
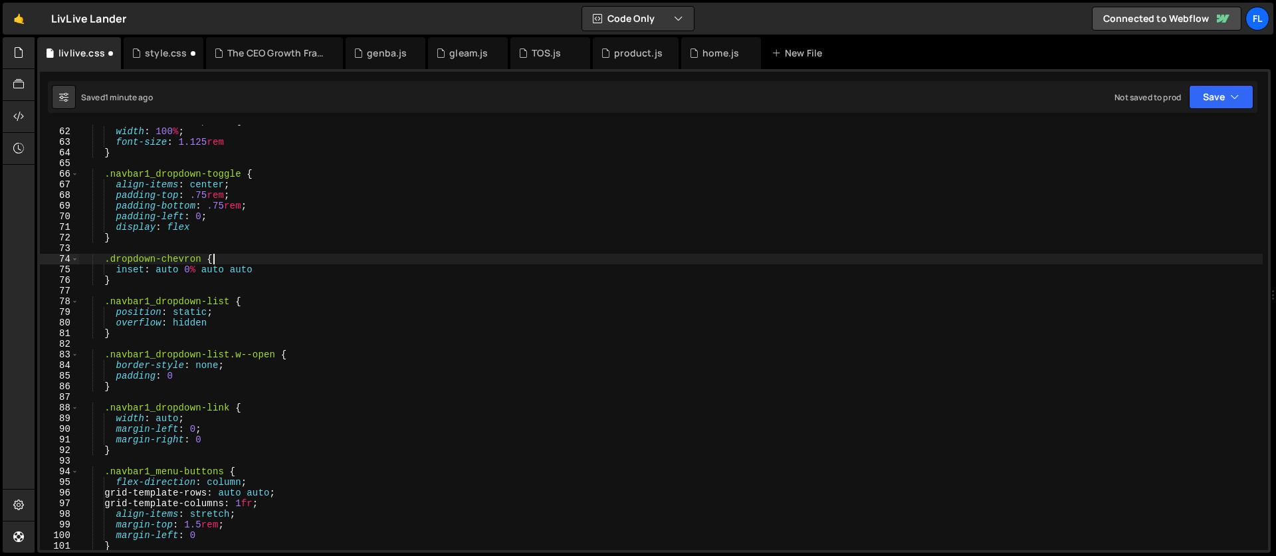
click at [225, 255] on div ".navbar1_menu-dropdown { width : 100 % ; font-size : 1.125 rem } .navbar1_dropd…" at bounding box center [671, 339] width 1184 height 447
click at [148, 242] on div ".navbar1_menu-dropdown { width : 100 % ; font-size : 1.125 rem } .navbar1_dropd…" at bounding box center [671, 339] width 1184 height 447
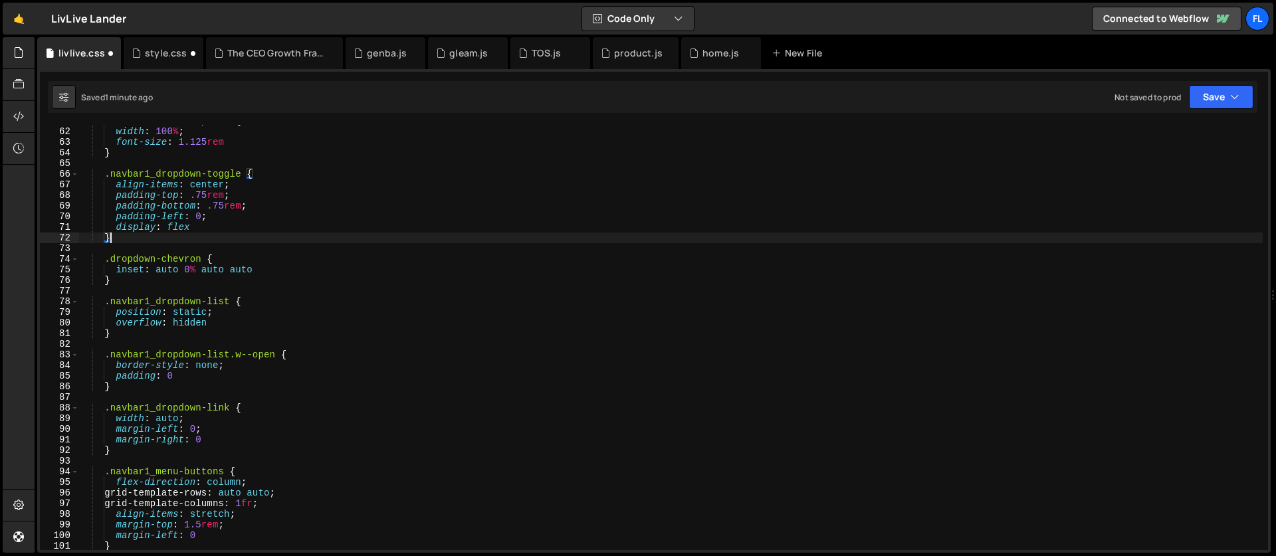
click at [261, 174] on div ".navbar1_menu-dropdown { width : 100 % ; font-size : 1.125 rem } .navbar1_dropd…" at bounding box center [671, 339] width 1184 height 447
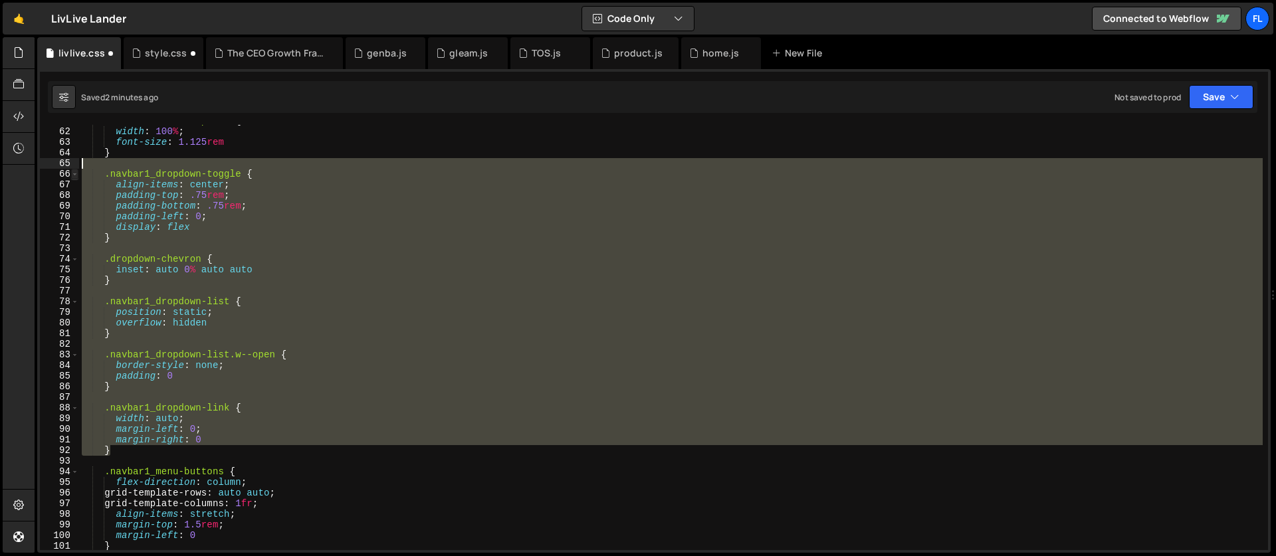
drag, startPoint x: 124, startPoint y: 452, endPoint x: 72, endPoint y: 169, distance: 287.9
click at [72, 169] on div ".navbar1_dropdown-toggle { 61 62 63 64 65 66 67 68 69 70 71 72 73 74 75 76 77 7…" at bounding box center [654, 337] width 1228 height 425
type textarea ".navbar1_dropdown-toggle {"
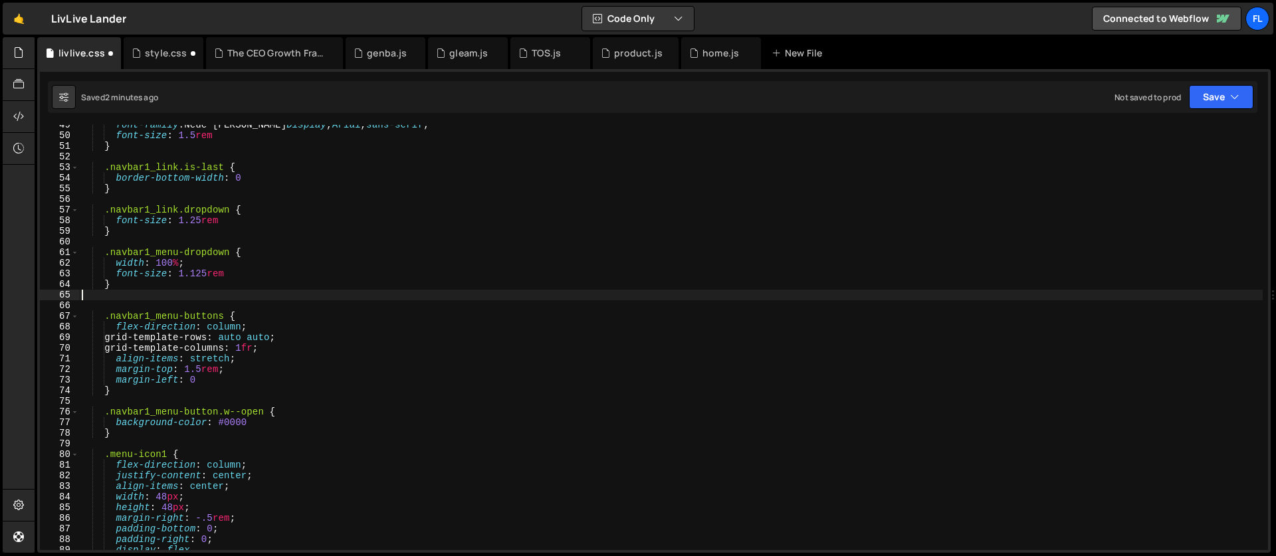
scroll to position [455, 0]
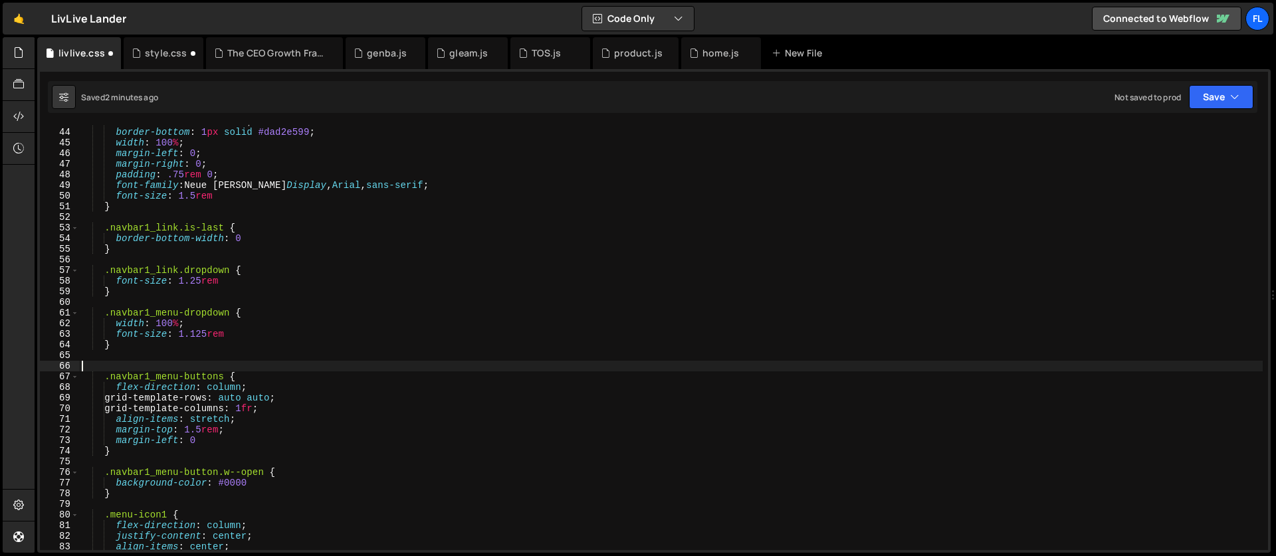
click at [108, 366] on div "border : 0 solid #dad2e5 ; border-bottom : 1 px solid #dad2e599 ; width : 100 %…" at bounding box center [671, 339] width 1184 height 447
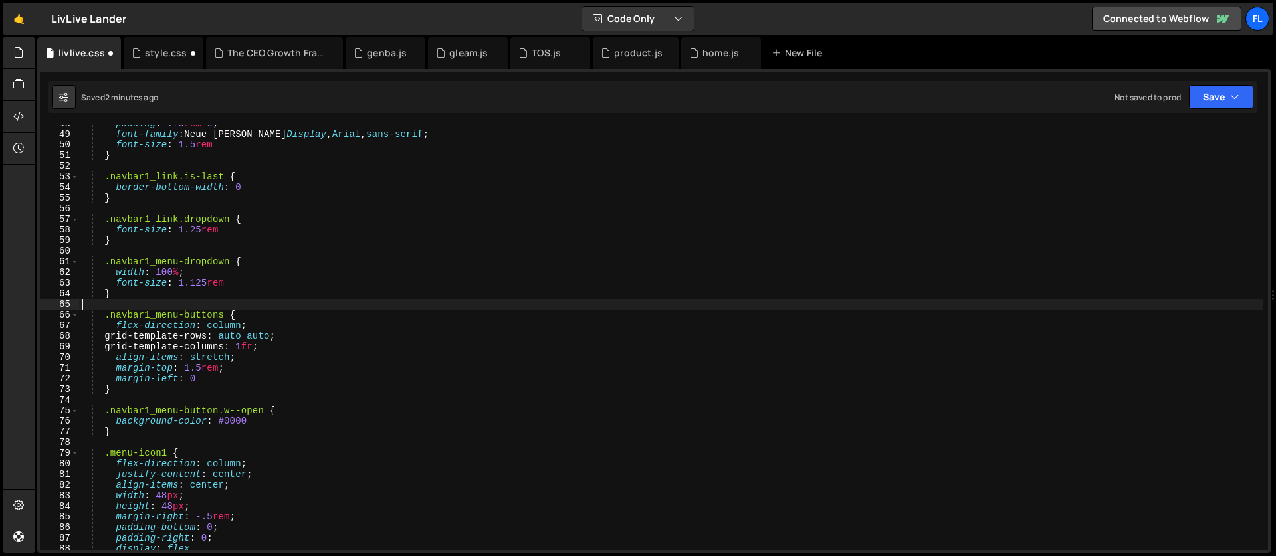
scroll to position [520, 0]
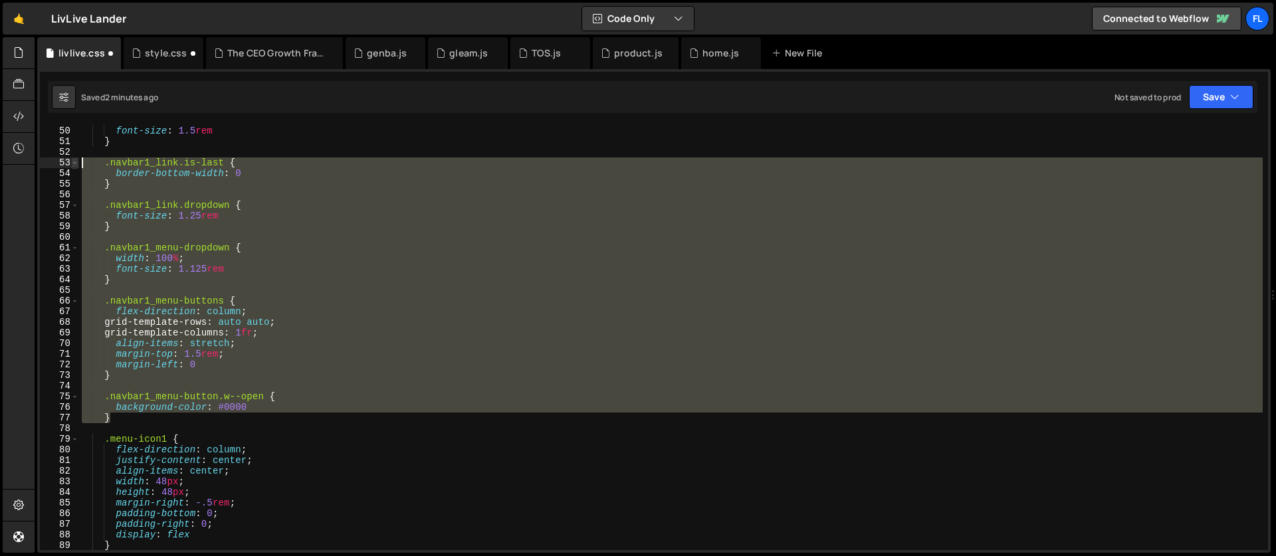
drag, startPoint x: 125, startPoint y: 417, endPoint x: 72, endPoint y: 165, distance: 257.4
click at [72, 165] on div "49 50 51 52 53 54 55 56 57 58 59 60 61 62 63 64 65 66 67 68 69 70 71 72 73 74 7…" at bounding box center [654, 337] width 1228 height 425
type textarea ".navbar1_link.is-last { border-bottom-width: 0"
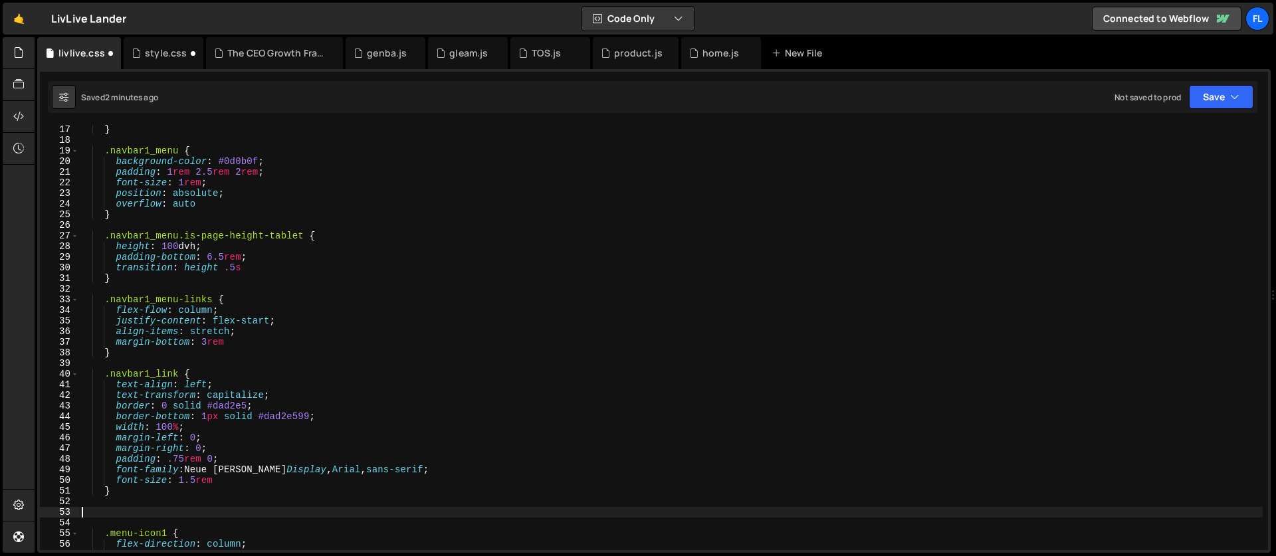
scroll to position [171, 0]
click at [102, 514] on div "} .navbar1_menu { background-color : #0d0b0f ; padding : 1 rem 2.5 rem 2 rem ; …" at bounding box center [671, 347] width 1184 height 447
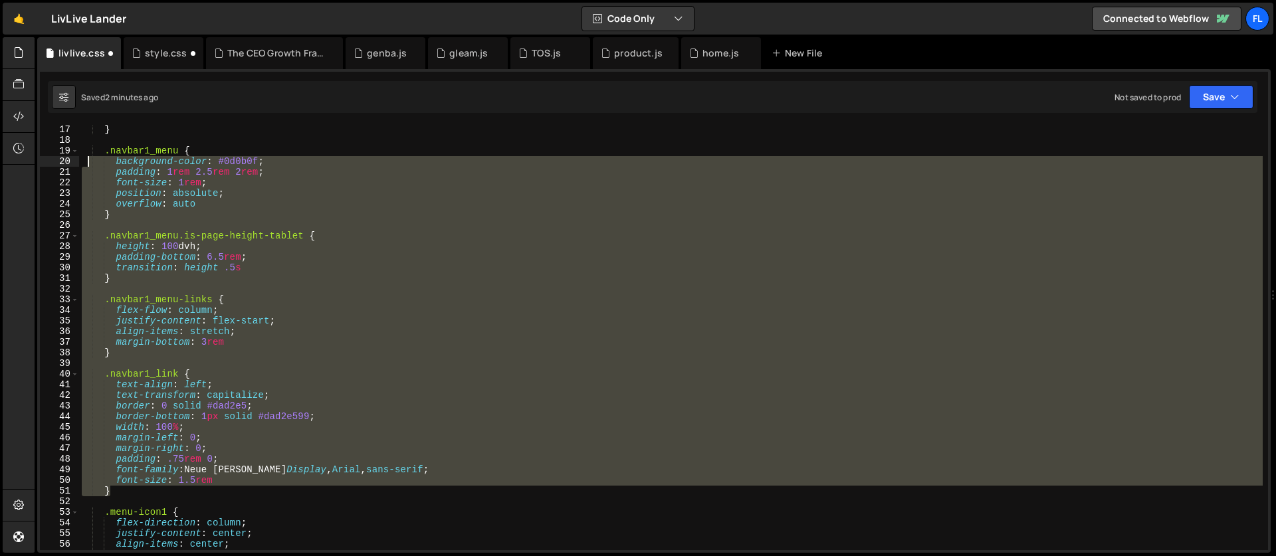
drag, startPoint x: 120, startPoint y: 492, endPoint x: 86, endPoint y: 165, distance: 328.7
click at [86, 165] on div "} .navbar1_menu { background-color : #0d0b0f ; padding : 1 rem 2.5 rem 2 rem ; …" at bounding box center [671, 347] width 1184 height 447
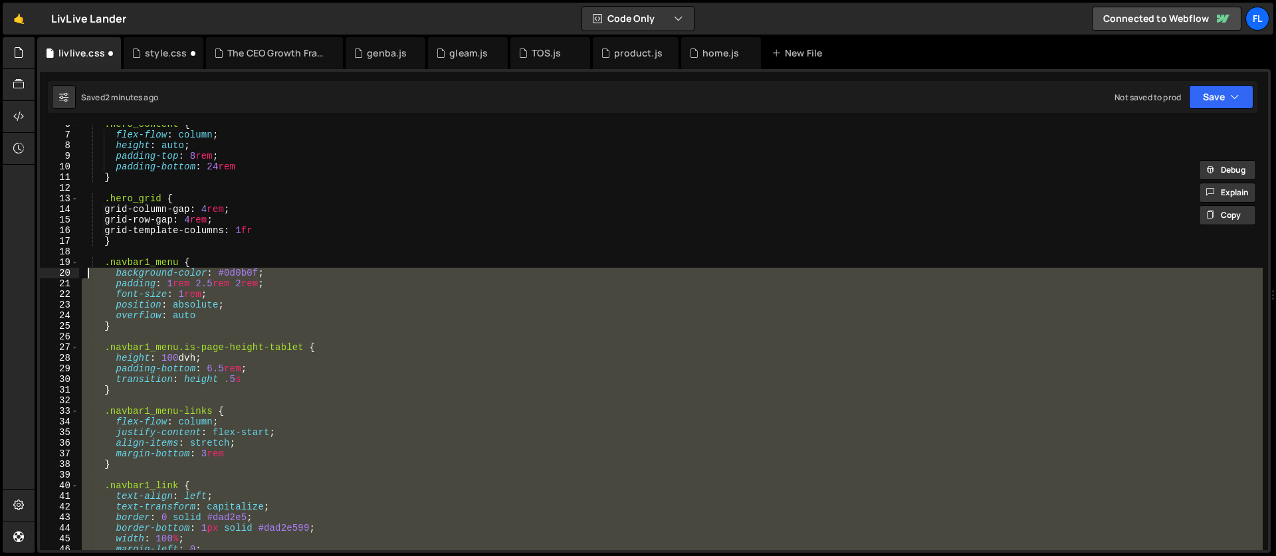
scroll to position [59, 0]
click at [105, 343] on div ".hero_content { flex-flow : column ; height : auto ; padding-top : 8 rem ; padd…" at bounding box center [671, 337] width 1184 height 425
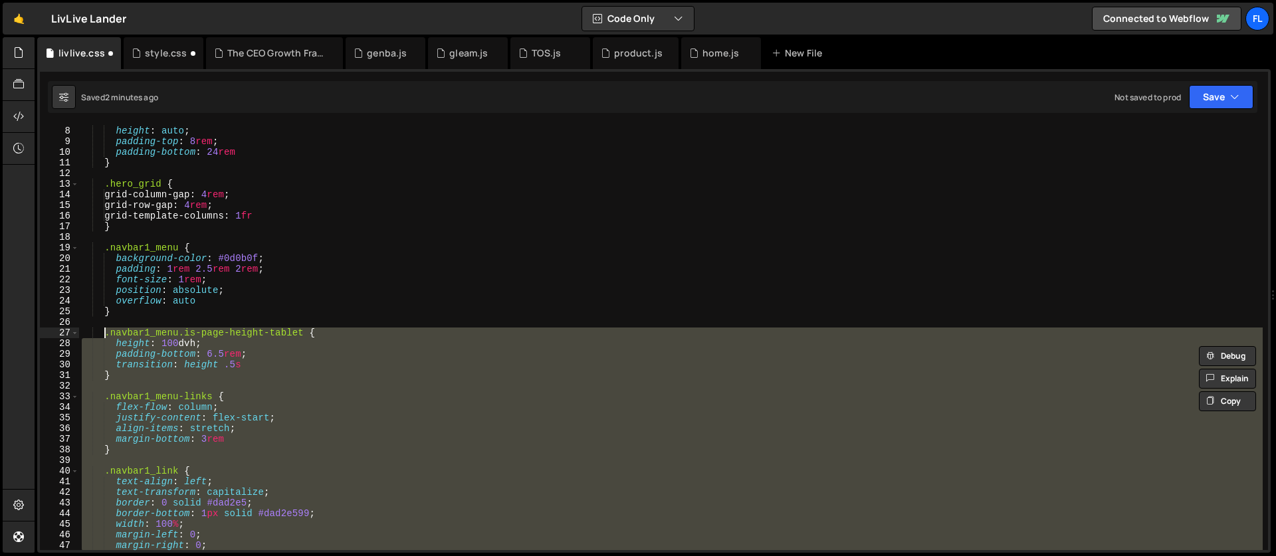
scroll to position [126, 0]
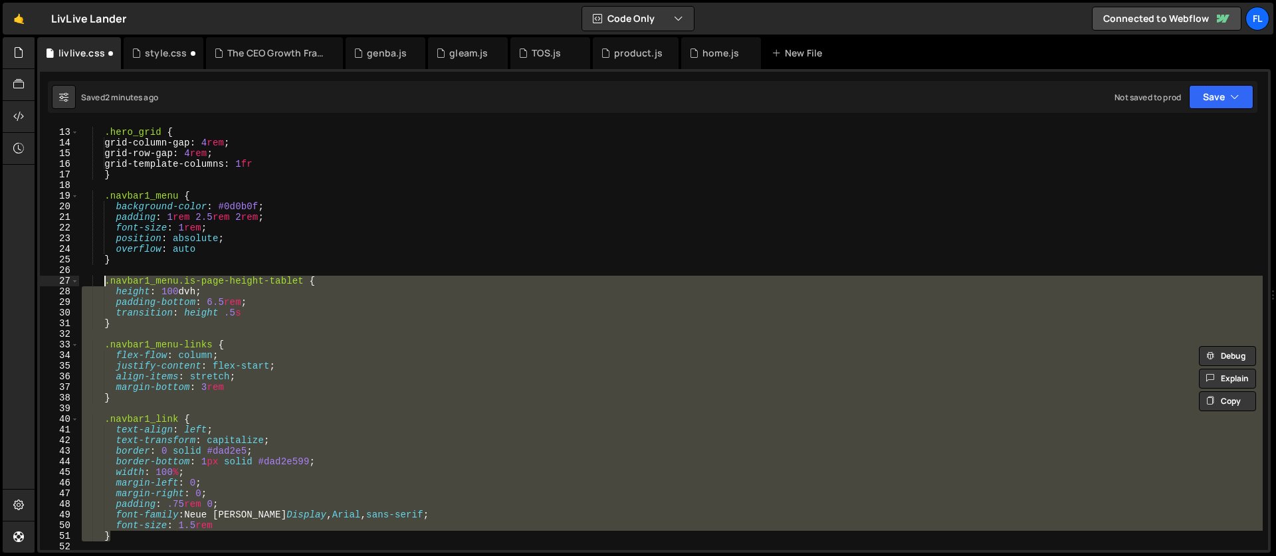
click at [137, 326] on div ".hero_grid { grid-column-gap : 4 rem ; grid-row-gap : 4 rem ; grid-template-col…" at bounding box center [671, 337] width 1184 height 425
type textarea "}"
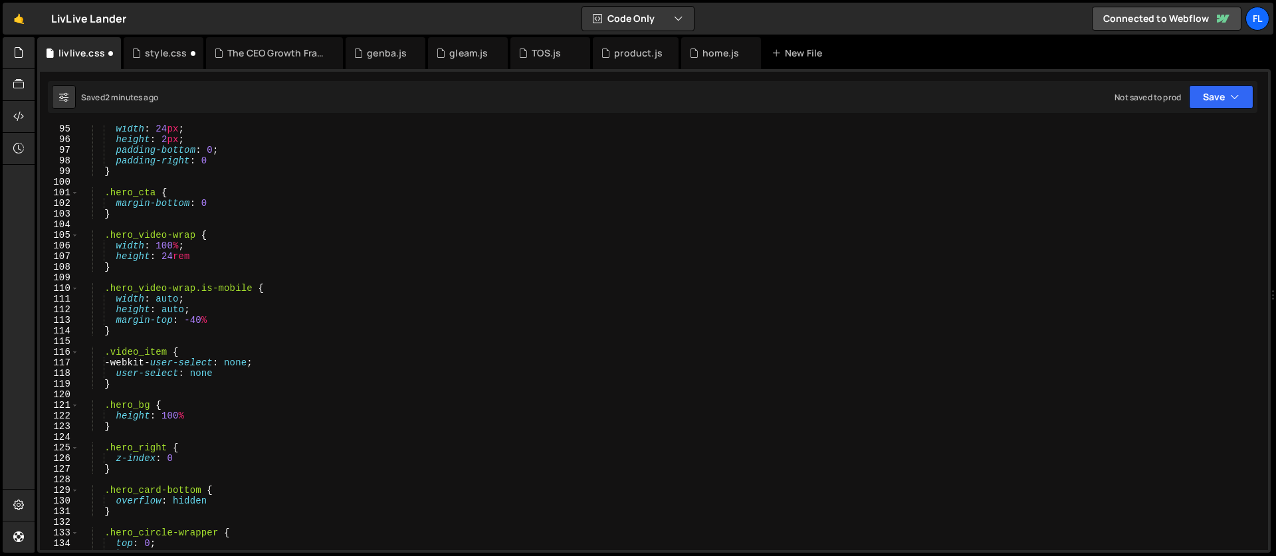
scroll to position [1056, 0]
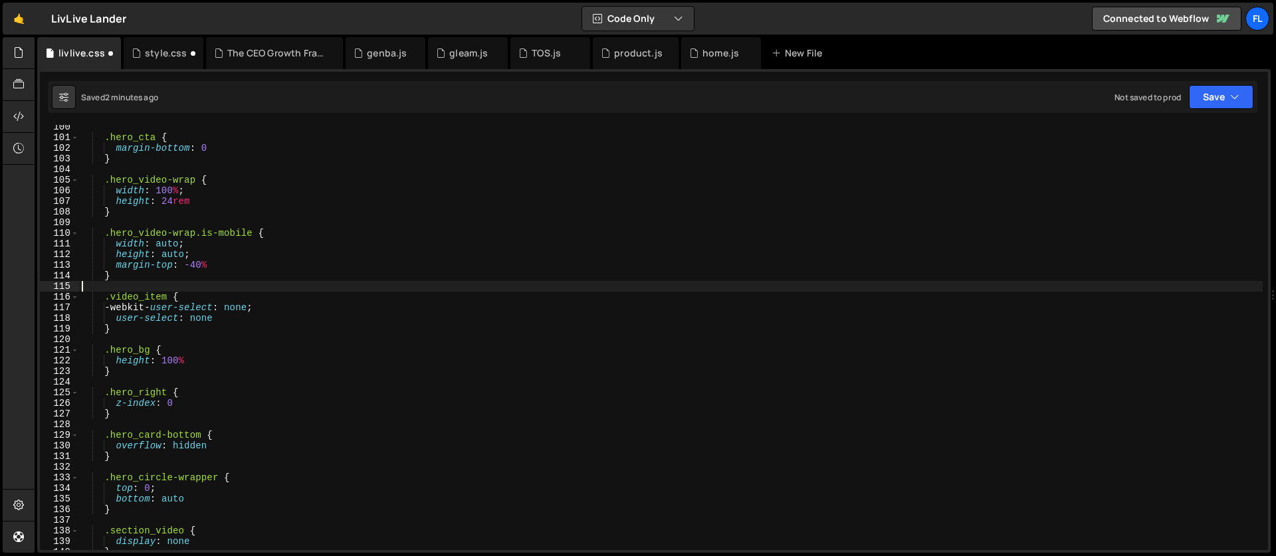
click at [141, 292] on div ".hero_cta { margin-bottom : 0 } .hero_video-wrap { width : 100 % ; height : 24 …" at bounding box center [671, 345] width 1184 height 447
click at [214, 299] on div ".hero_cta { margin-bottom : 0 } .hero_video-wrap { width : 100 % ; height : 24 …" at bounding box center [671, 345] width 1184 height 447
type textarea ".video_item {"
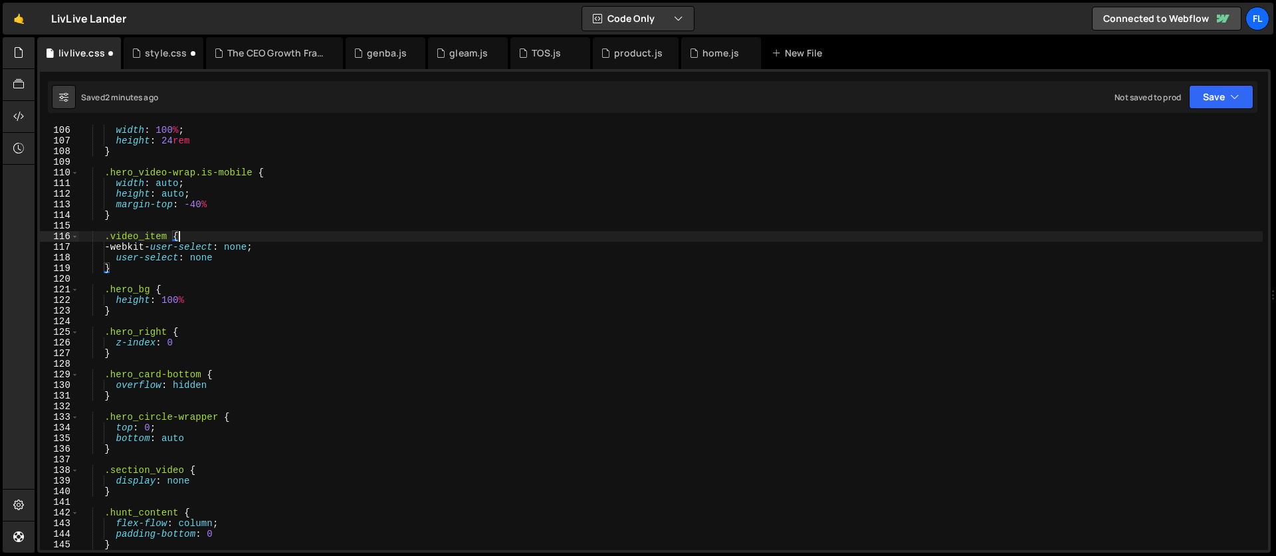
click at [168, 282] on div "width : 100 % ; height : 24 rem } .hero_video-wrap.is-mobile { width : auto ; h…" at bounding box center [671, 348] width 1184 height 447
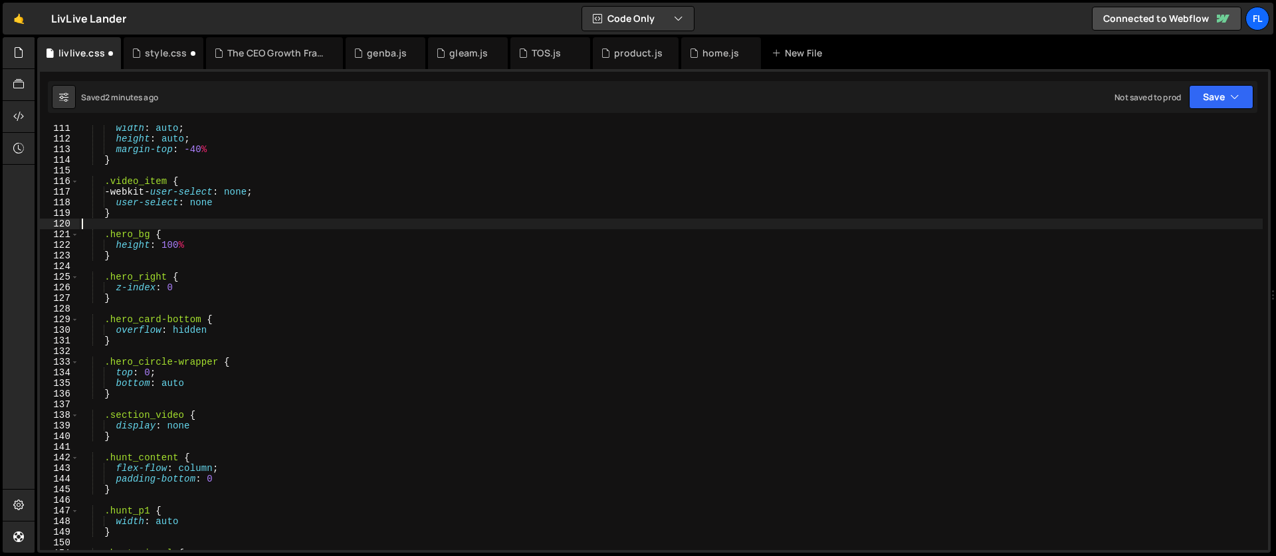
click at [191, 255] on div "width : auto ; height : auto ; margin-top : -40 % } .video_item { -webkit- user…" at bounding box center [671, 346] width 1184 height 447
type textarea "}"
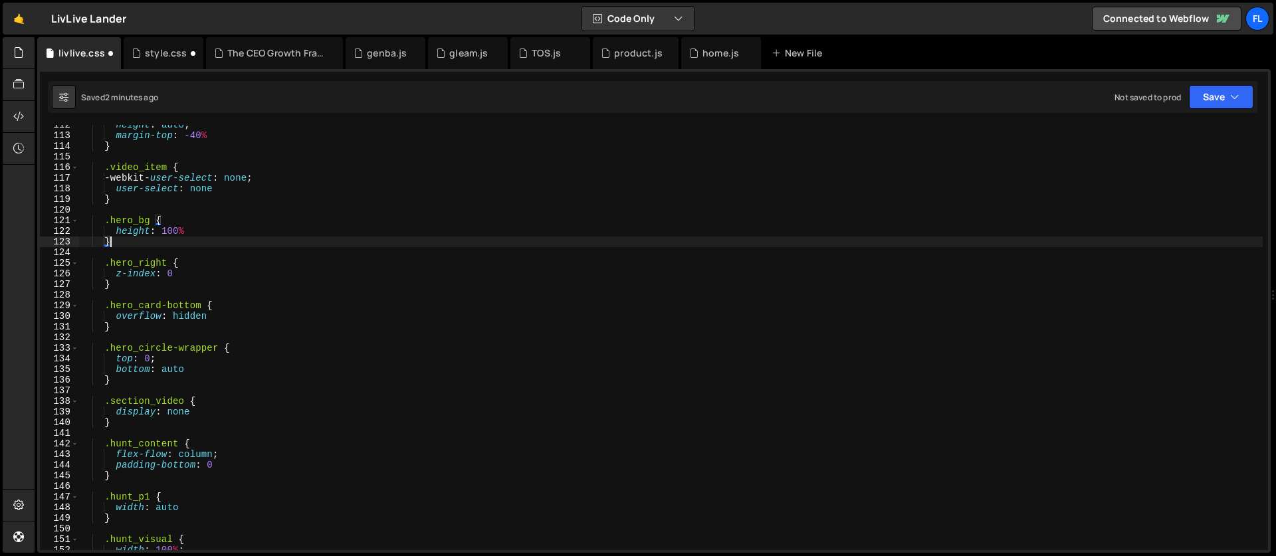
scroll to position [1203, 0]
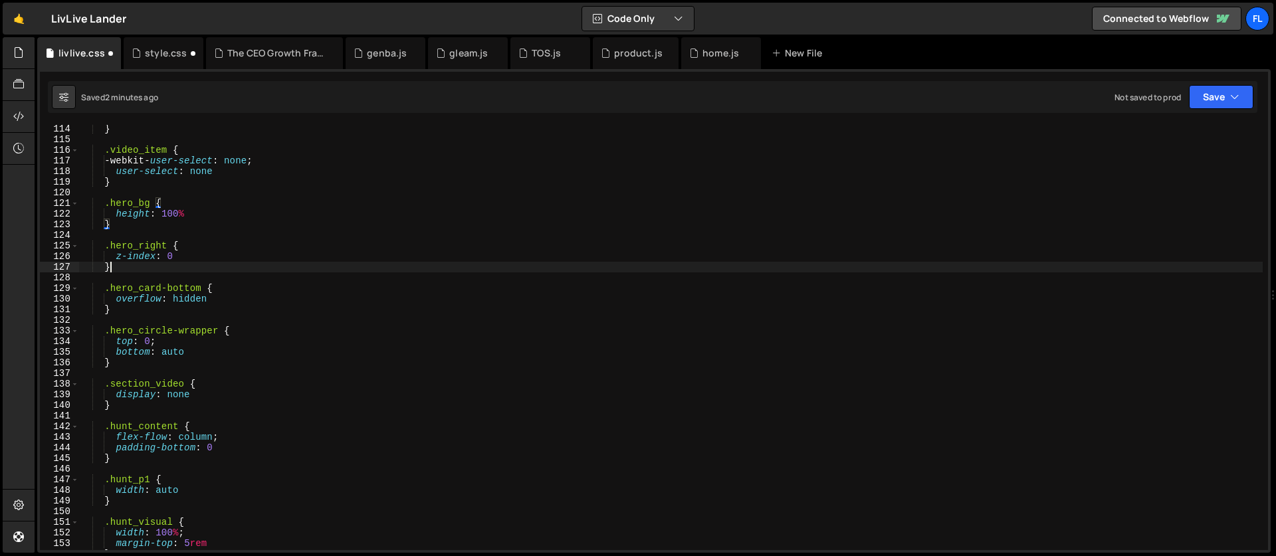
click at [191, 262] on div "} .video_item { -webkit- user-select : none ; user-select : none } .hero_bg { h…" at bounding box center [671, 347] width 1184 height 447
click at [219, 263] on div "} .video_item { -webkit- user-select : none ; user-select : none } .hero_bg { h…" at bounding box center [671, 347] width 1184 height 447
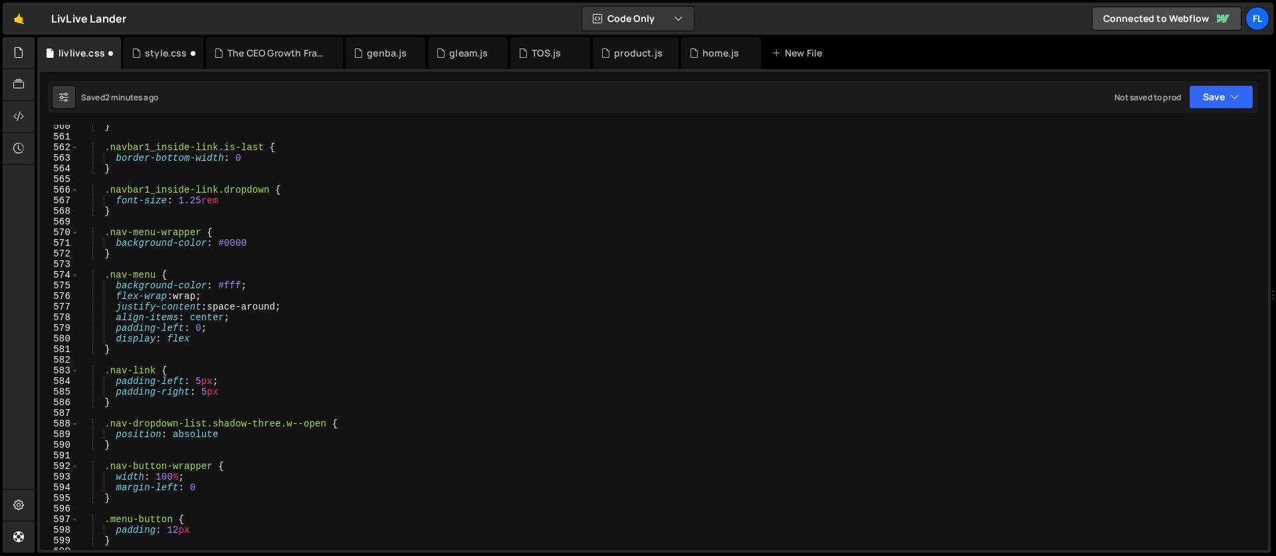
scroll to position [6343, 0]
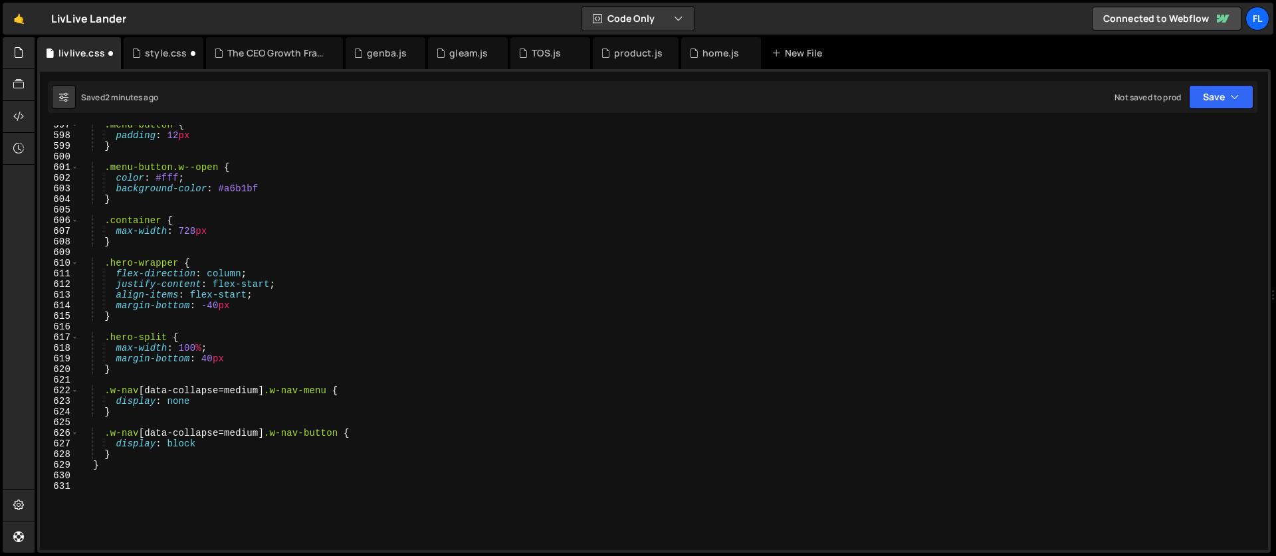
click at [266, 255] on div ".menu-button { padding : 12 px } .menu-button.w--open { color : #fff ; backgrou…" at bounding box center [671, 343] width 1184 height 447
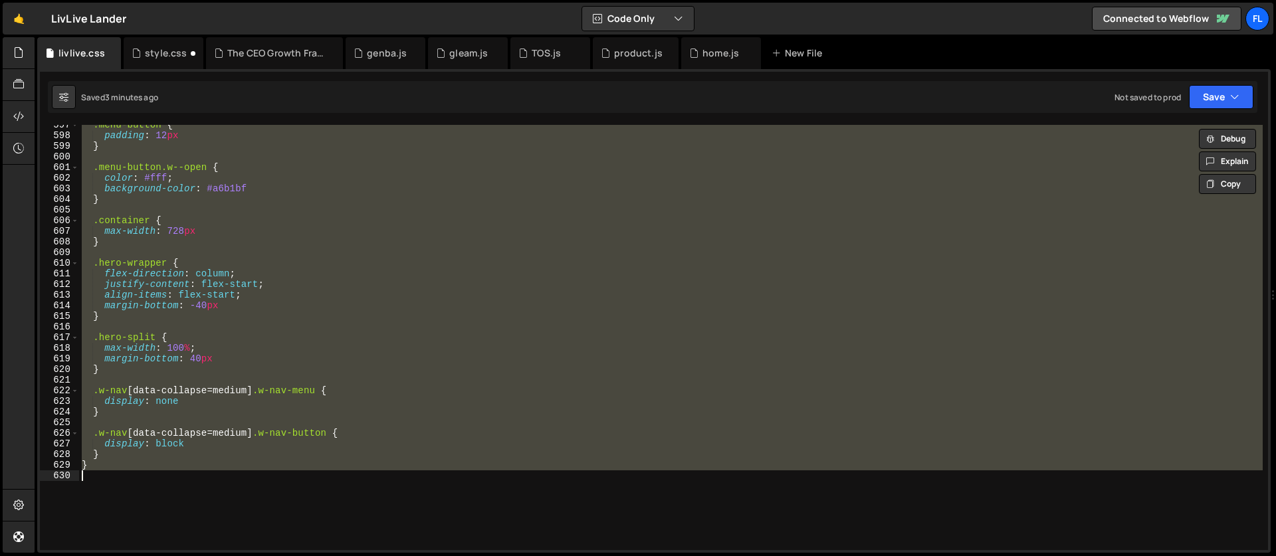
click at [280, 187] on div ".menu-button { padding : 12 px } .menu-button.w--open { color : #fff ; backgrou…" at bounding box center [671, 337] width 1184 height 425
type textarea "background-color: #a6b1bf"
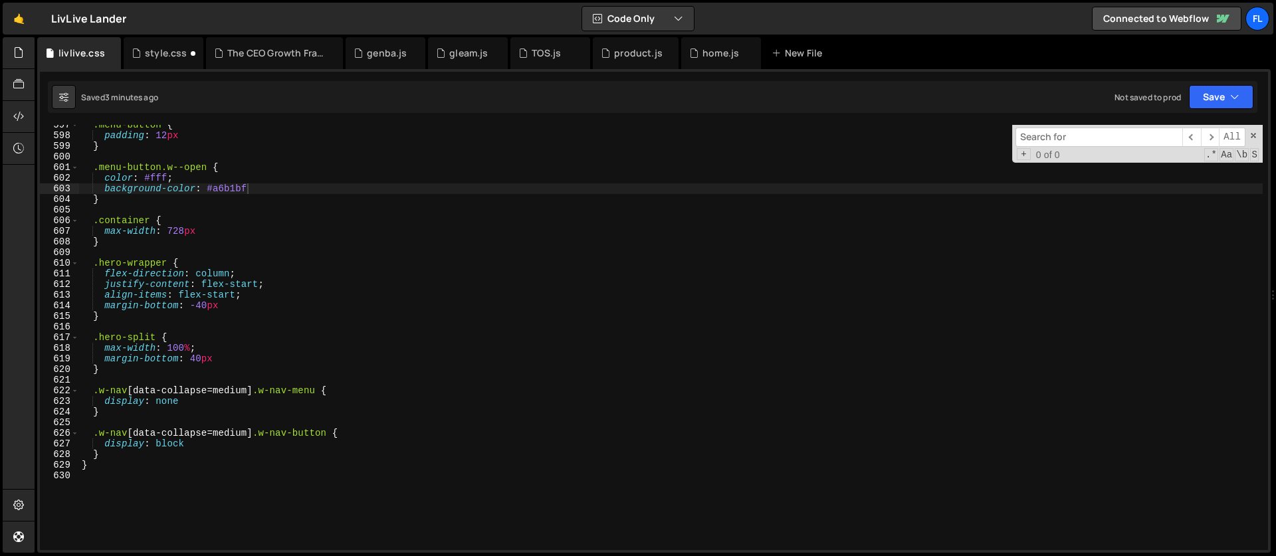
type input "slider_card-img-wrap"
type textarea "color: #fff;"
click at [338, 181] on div ".menu-button { padding : 12 px } .menu-button.w--open { color : #fff ; backgrou…" at bounding box center [671, 343] width 1184 height 447
click at [1251, 136] on span at bounding box center [1253, 135] width 9 height 9
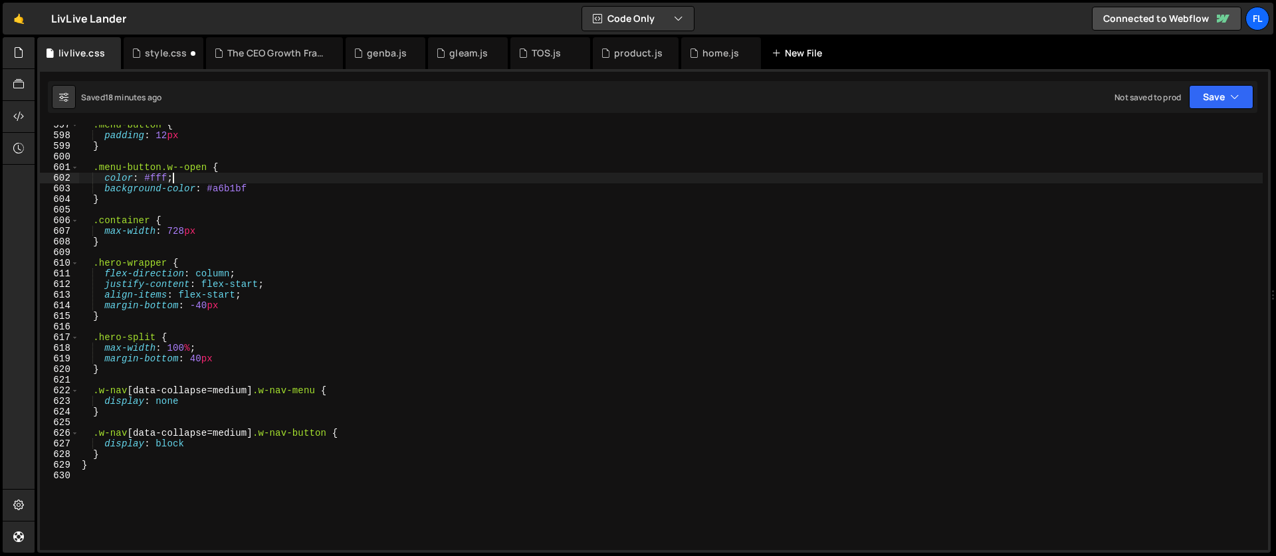
click at [794, 51] on div "New File" at bounding box center [800, 53] width 56 height 13
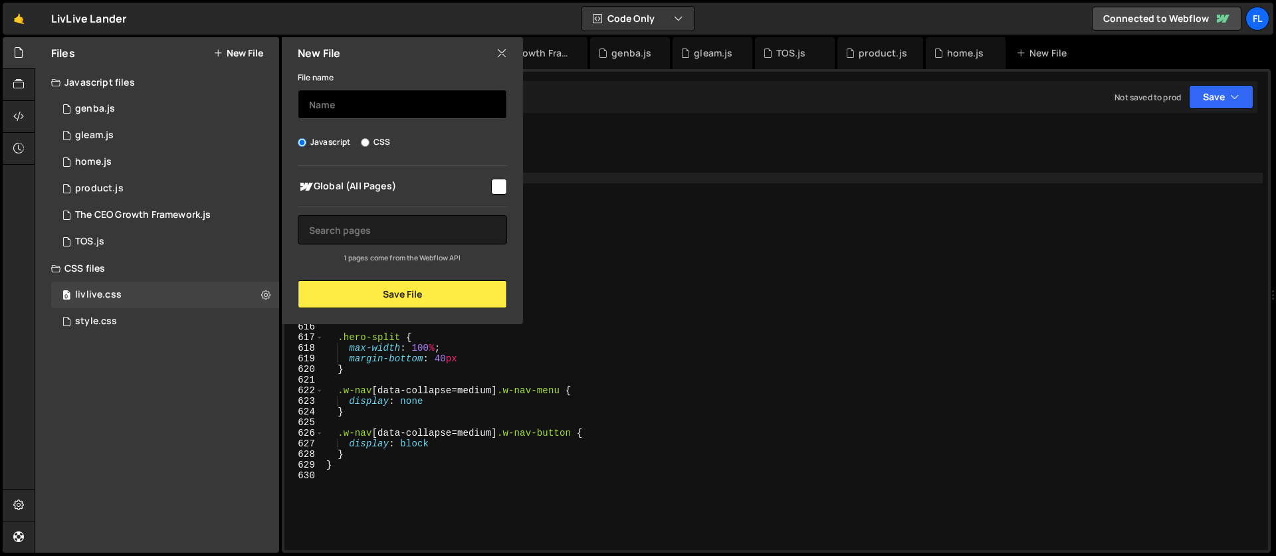
click at [375, 103] on input "text" at bounding box center [402, 104] width 209 height 29
type input "product"
click at [365, 142] on input "CSS" at bounding box center [365, 142] width 9 height 9
radio input "true"
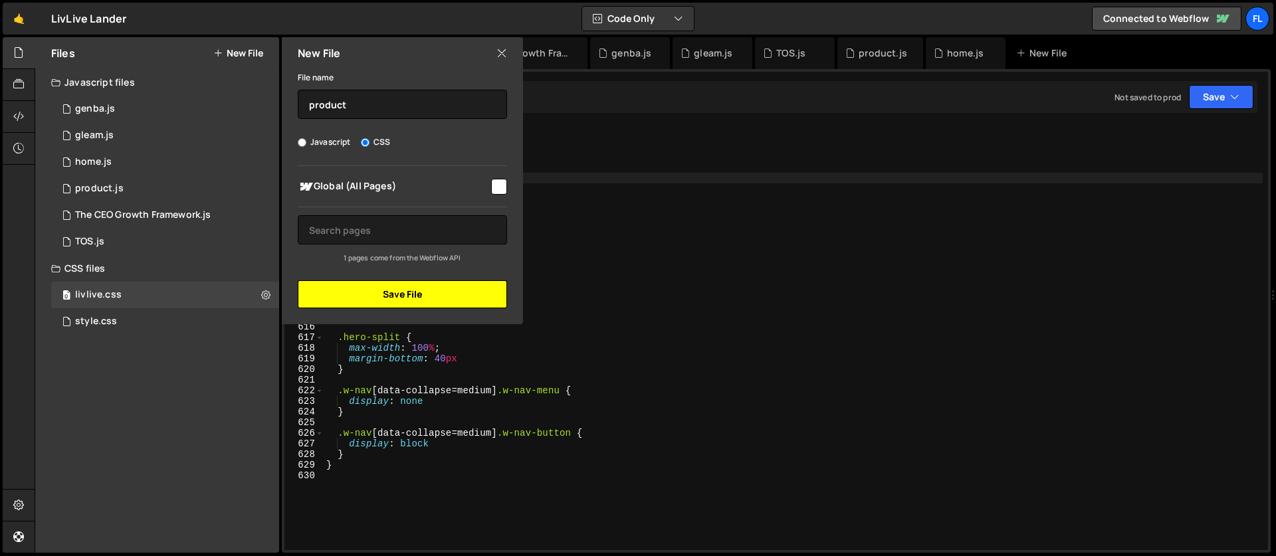
click at [362, 299] on button "Save File" at bounding box center [402, 294] width 209 height 28
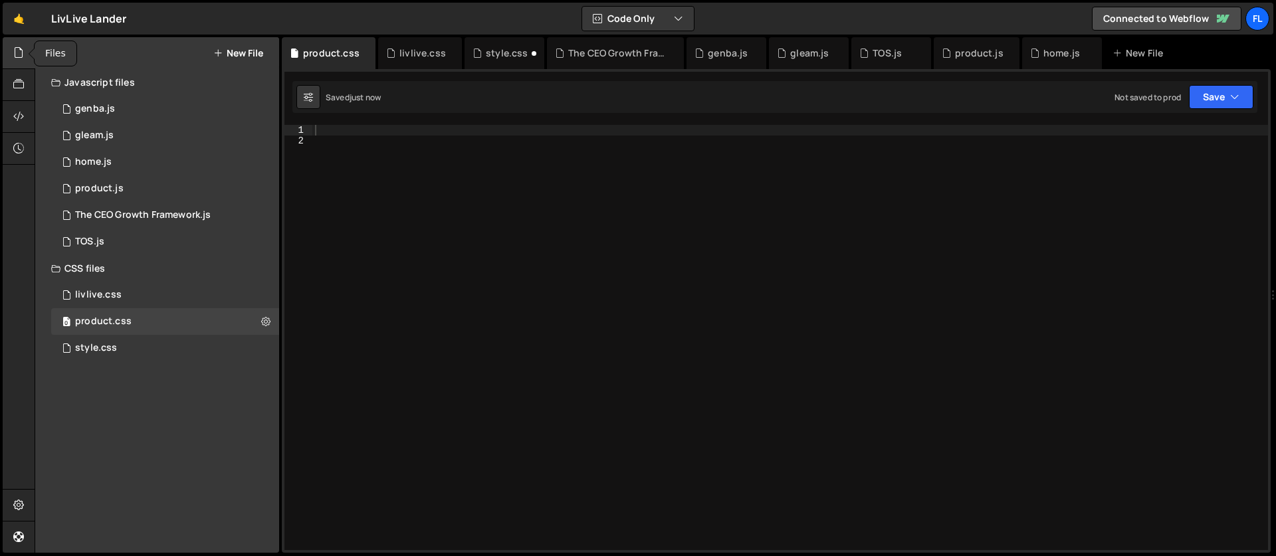
click at [20, 46] on icon at bounding box center [18, 52] width 11 height 15
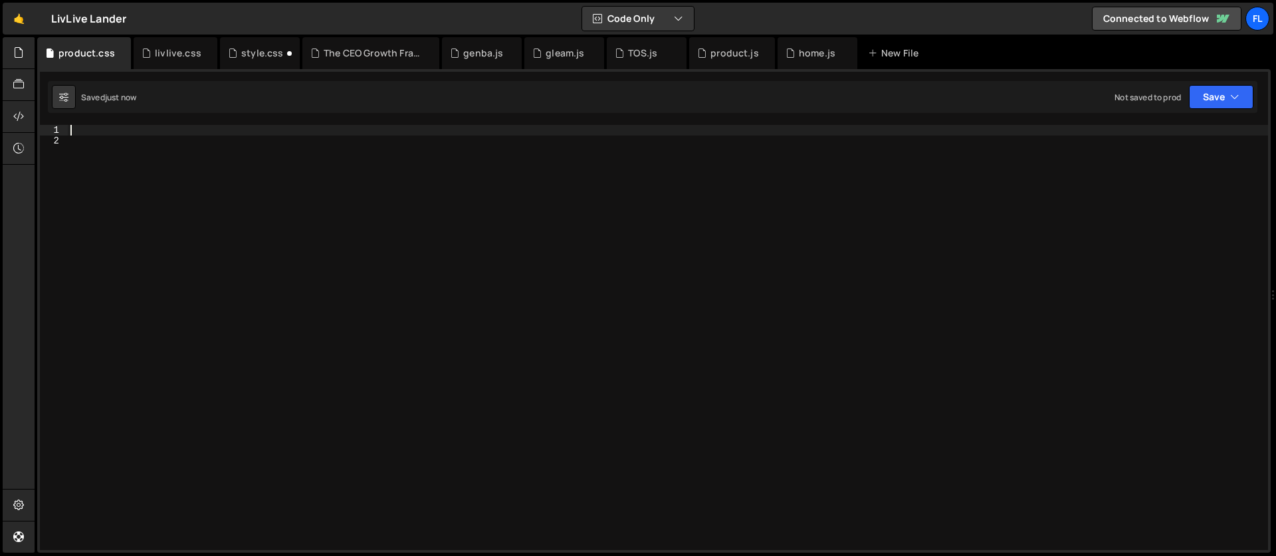
click at [78, 132] on div at bounding box center [668, 348] width 1200 height 447
paste textarea "}"
type textarea "}"
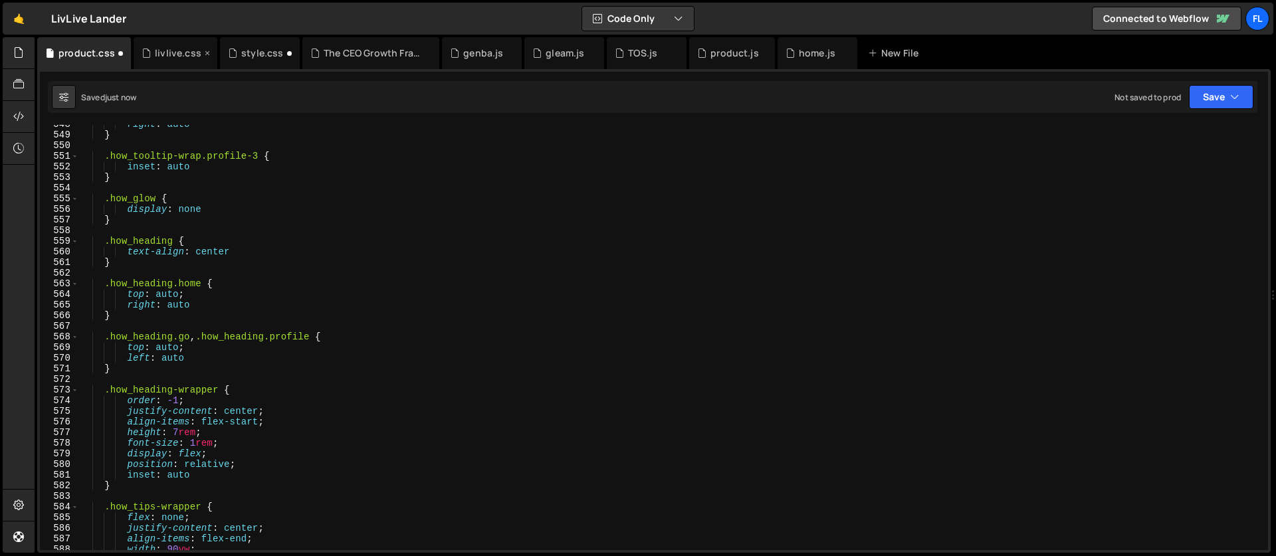
scroll to position [5549, 0]
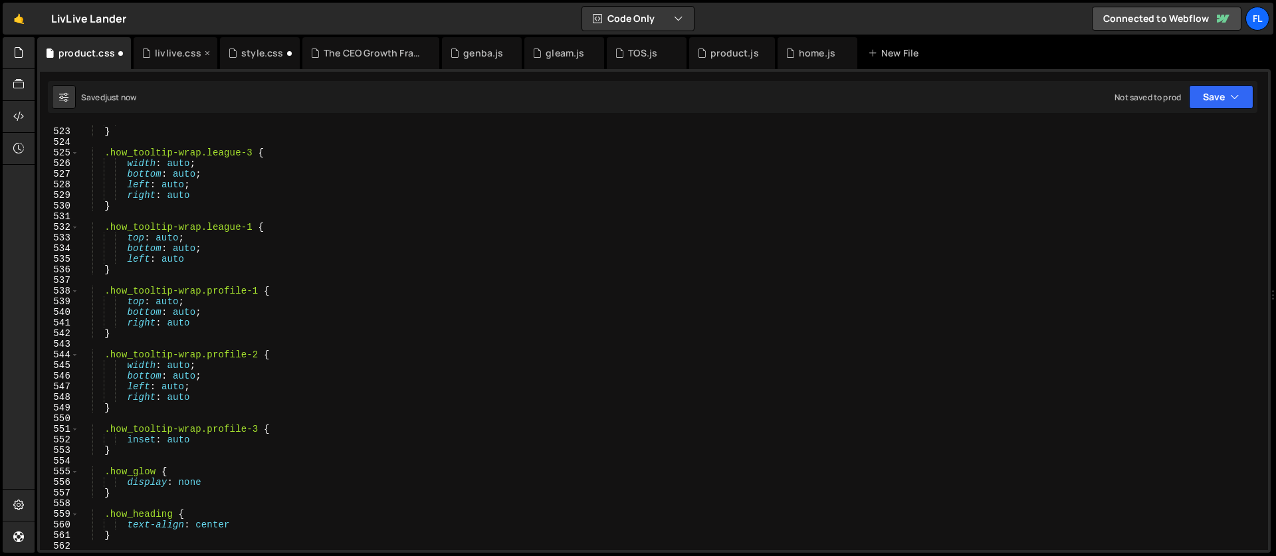
click at [165, 56] on div "livlive.css" at bounding box center [178, 53] width 47 height 13
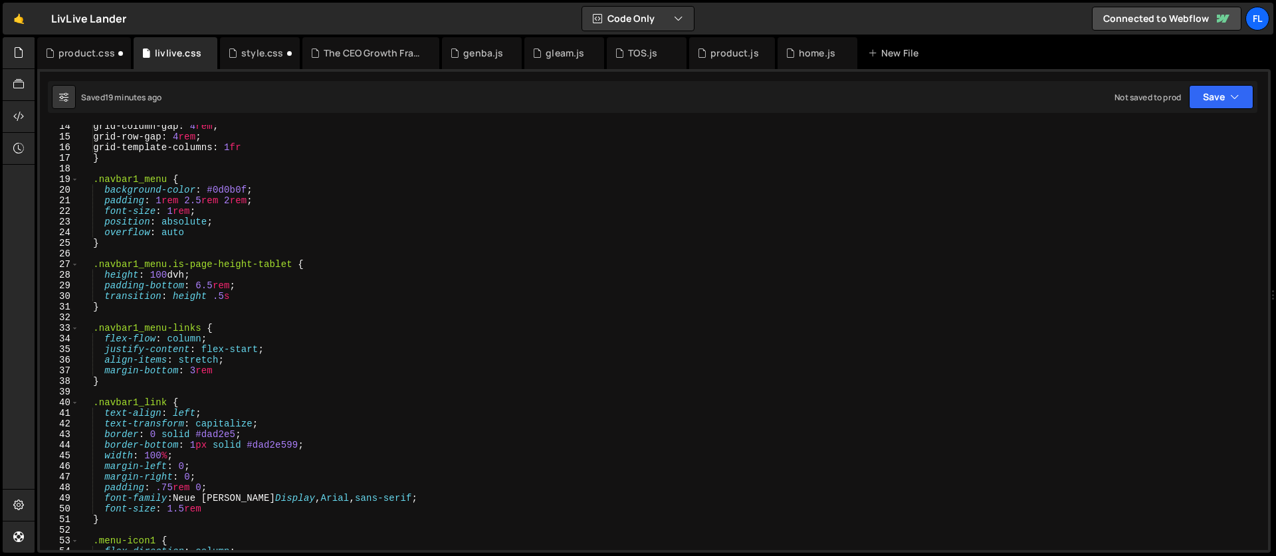
scroll to position [0, 0]
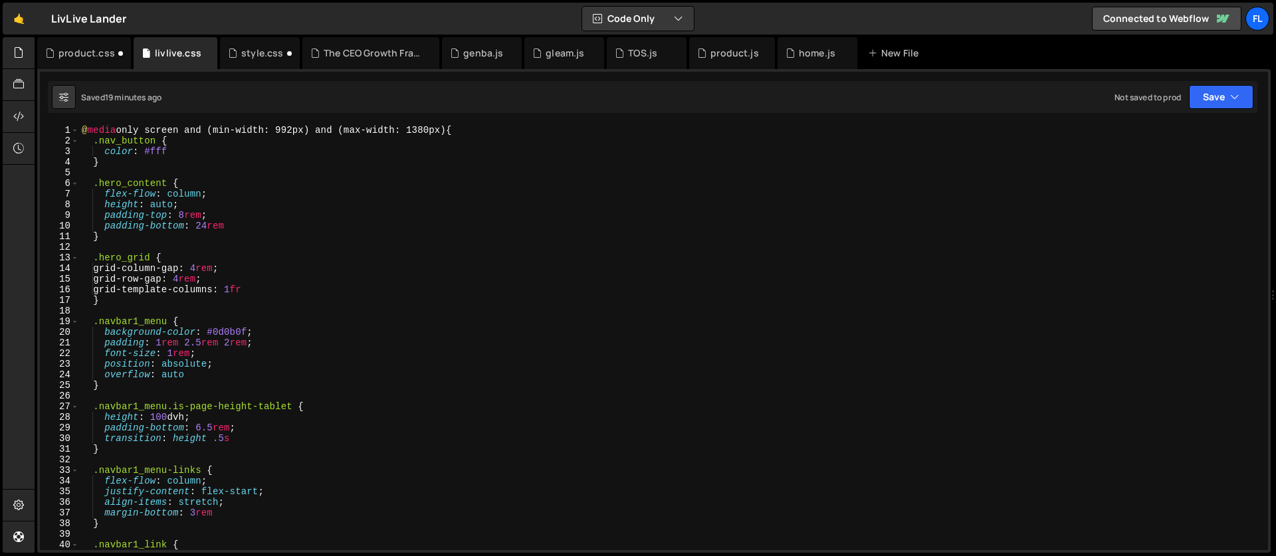
type textarea "@media only screen and (min-width: 992px) and (max-width: 1380px) {"
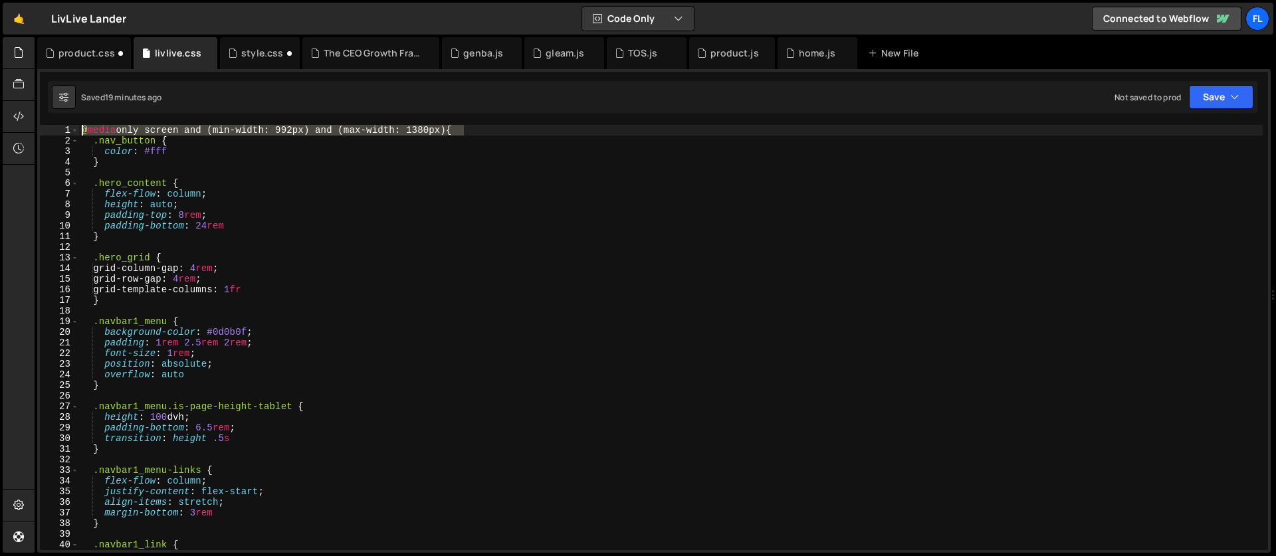
drag, startPoint x: 465, startPoint y: 132, endPoint x: 65, endPoint y: 130, distance: 400.1
click at [65, 130] on div "@media only screen and (min-width: 992px) and (max-width: 1380px) { 1 2 3 4 5 6…" at bounding box center [654, 337] width 1228 height 425
click at [80, 54] on div "product.css" at bounding box center [86, 53] width 56 height 13
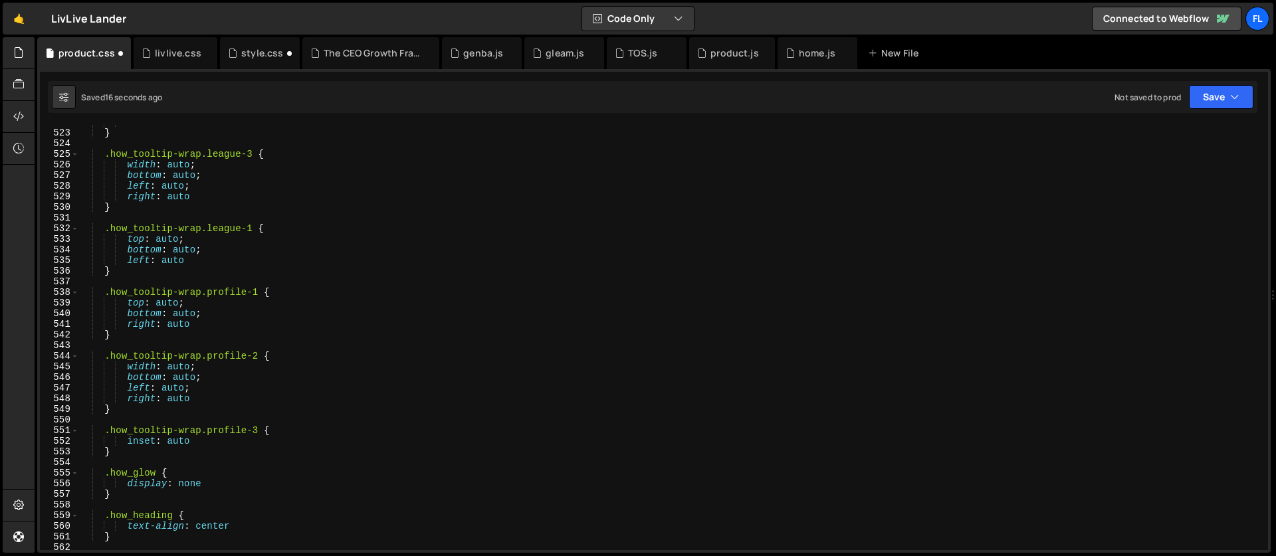
scroll to position [5025, 0]
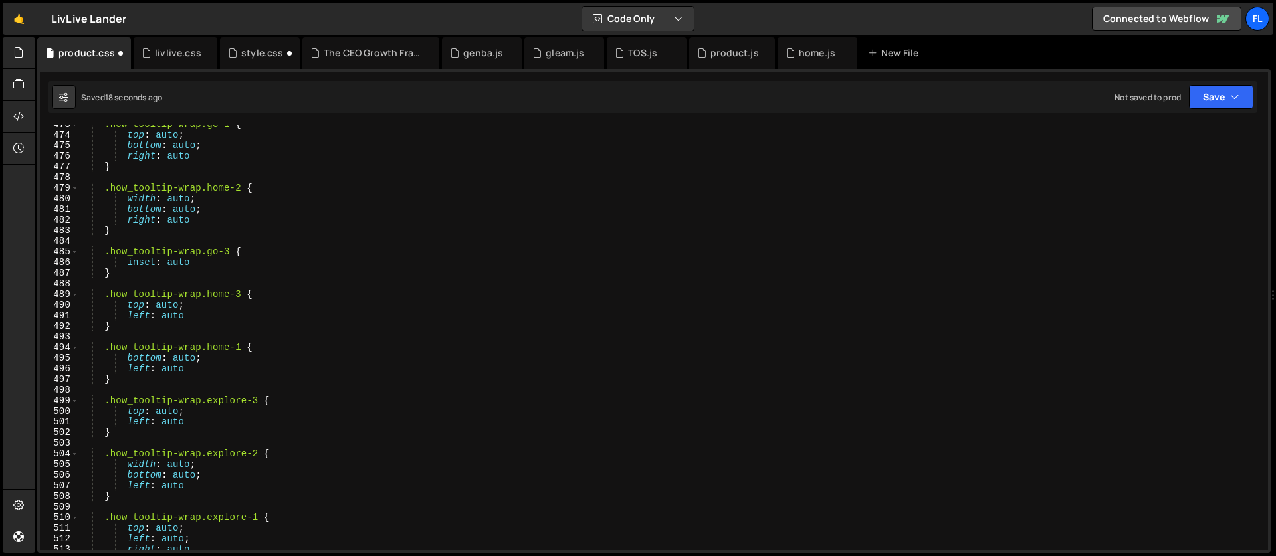
drag, startPoint x: 1268, startPoint y: 420, endPoint x: 1262, endPoint y: 243, distance: 177.5
click at [1262, 243] on div "gsap.fromTo('.hero_video-restart', { rotation: 0 }, { 1 2 3 4 5 6 7 8 9 10 11 1…" at bounding box center [653, 311] width 1233 height 484
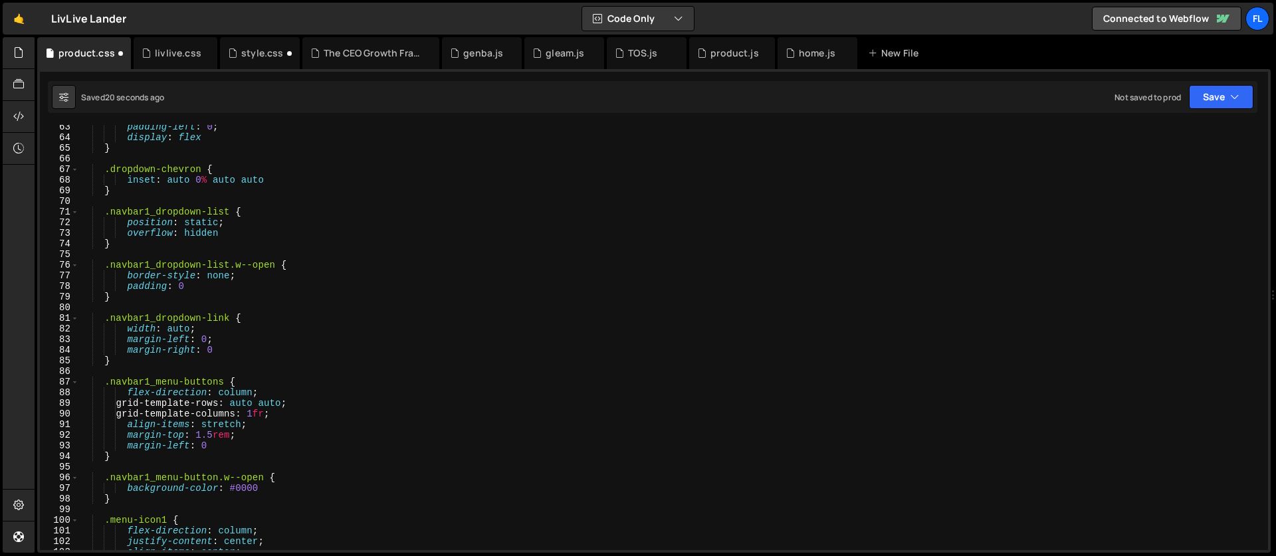
scroll to position [0, 0]
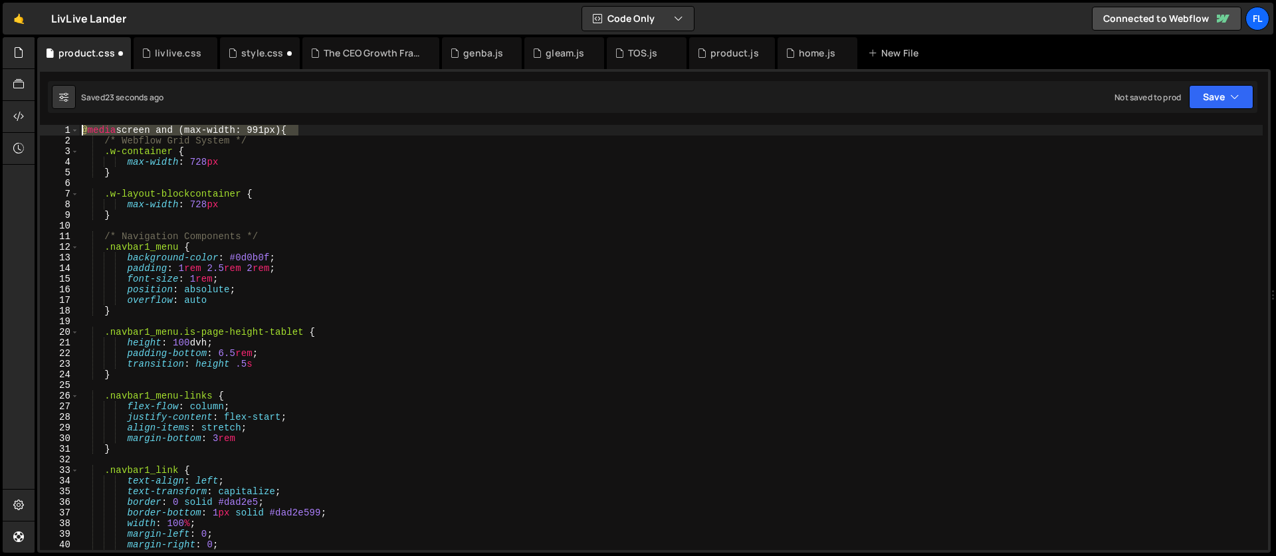
drag, startPoint x: 314, startPoint y: 132, endPoint x: 57, endPoint y: 133, distance: 256.5
click at [57, 133] on div "@media screen and (max-width: 991px) { 1 2 3 4 5 6 7 8 9 10 11 12 13 14 15 16 1…" at bounding box center [654, 337] width 1228 height 425
paste textarea "only screen and (min-width: 992px) and (max-width: 1380"
drag, startPoint x: 1267, startPoint y: 140, endPoint x: 1257, endPoint y: 418, distance: 278.0
click at [1257, 418] on div "@media only screen and (min-width: 992px) and (max-width: 1380px) { 1 2 3 4 5 6…" at bounding box center [654, 337] width 1228 height 425
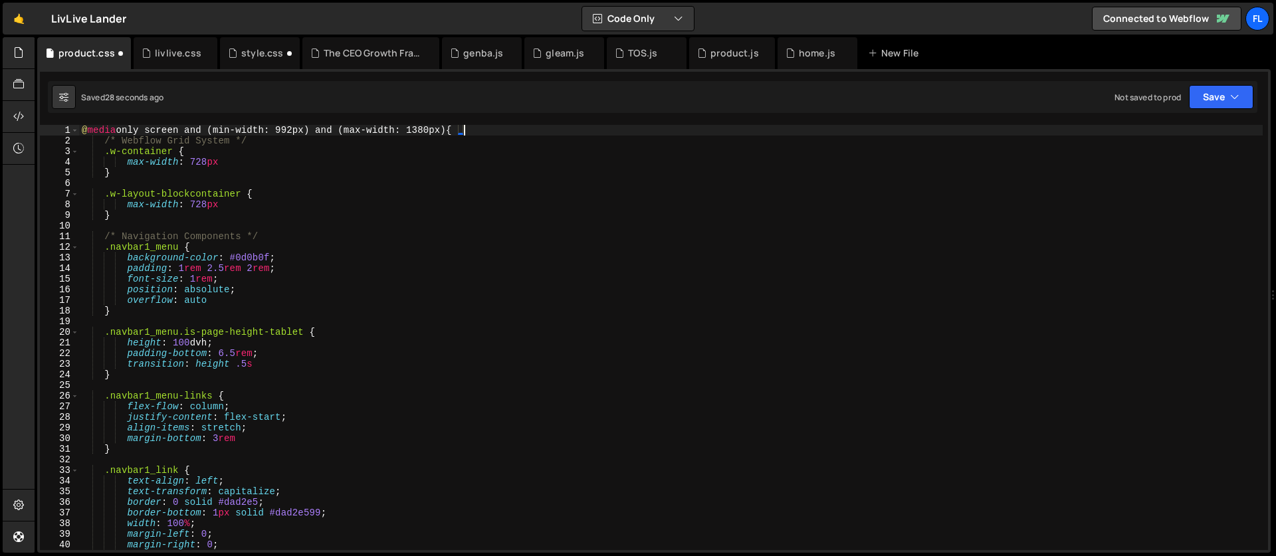
click at [1268, 510] on div "gsap.fromTo('.hero_video-restart', { rotation: 0 }, { 1 2 3 4 5 6 7 8 9 10 11 1…" at bounding box center [653, 311] width 1233 height 484
click at [1267, 510] on div at bounding box center [1263, 337] width 9 height 425
click at [1269, 498] on div "gsap.fromTo('.hero_video-restart', { rotation: 0 }, { 1 2 3 4 5 6 7 8 9 10 11 1…" at bounding box center [653, 311] width 1233 height 484
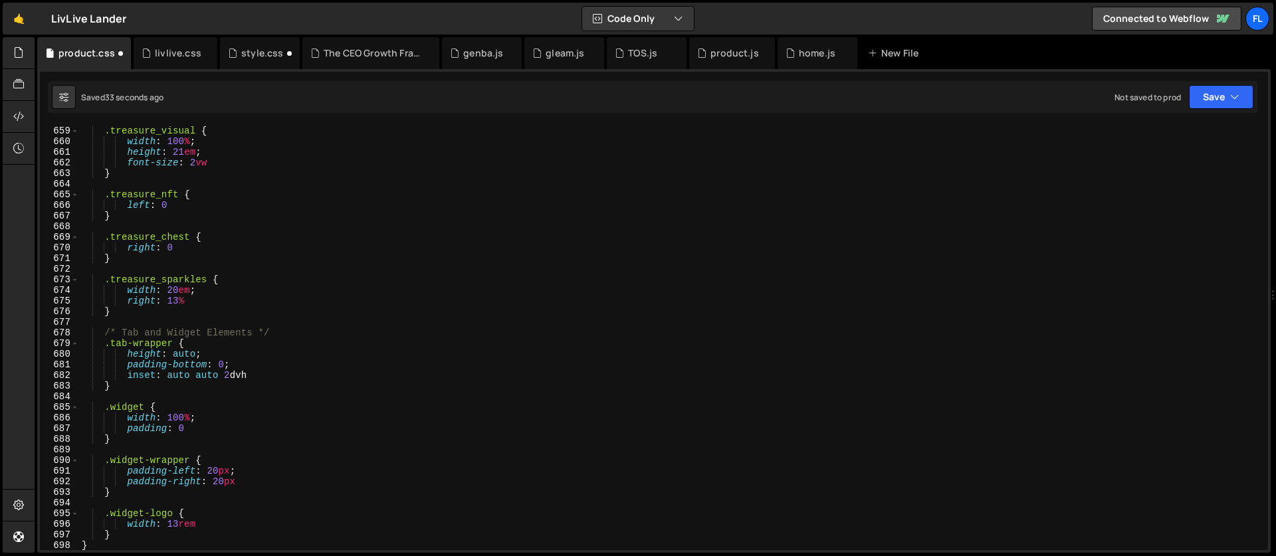
scroll to position [7007, 0]
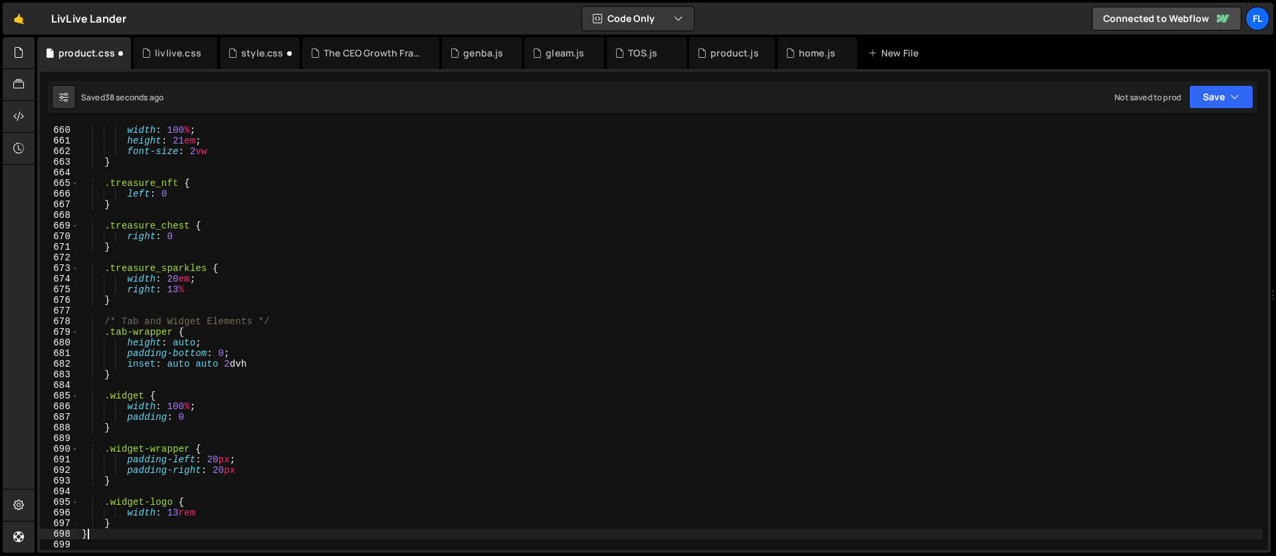
click at [102, 530] on div "width : 100 % ; height : 21 em ; font-size : 2 vw } .treasure_nft { left : 0 } …" at bounding box center [671, 348] width 1184 height 447
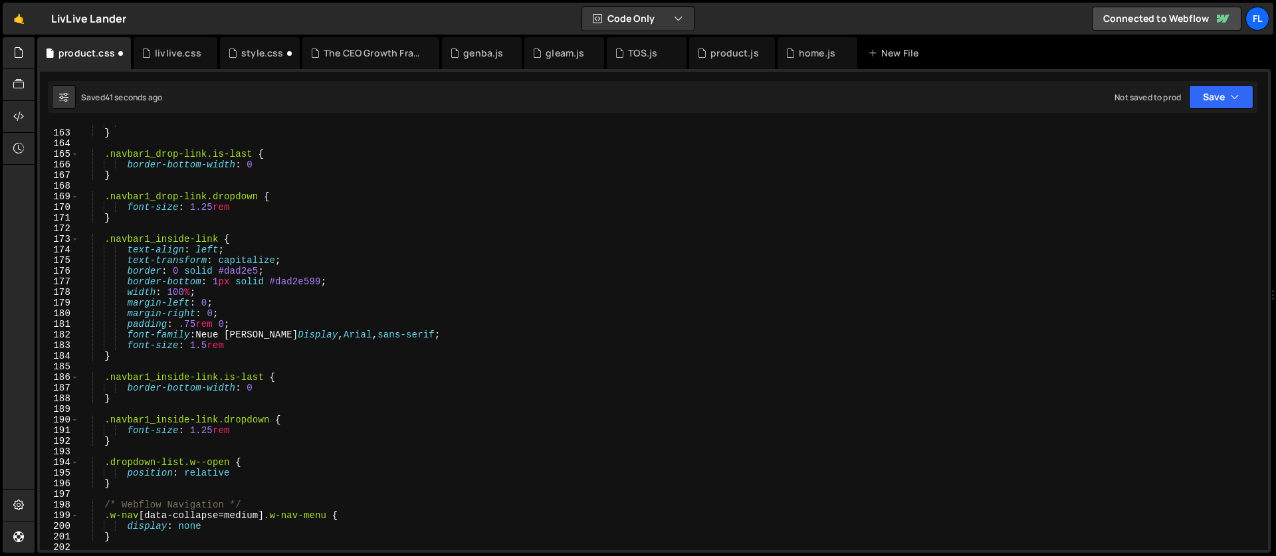
scroll to position [0, 0]
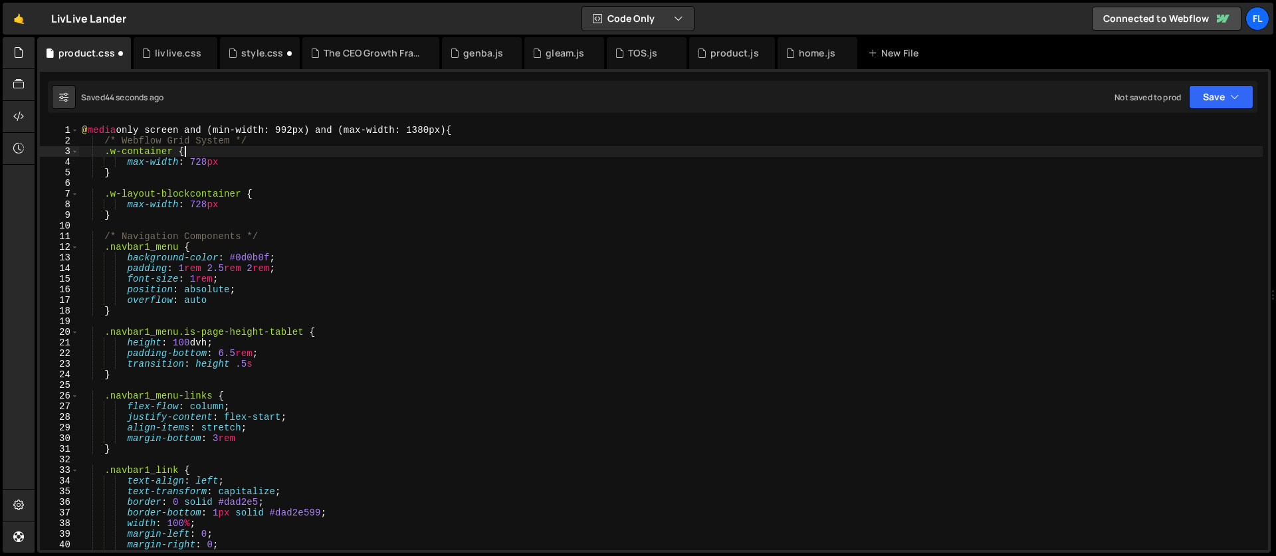
click at [215, 150] on div "@ media only screen and (min-width: 992px) and (max-width: 1380px) { /* Webflow…" at bounding box center [671, 348] width 1184 height 447
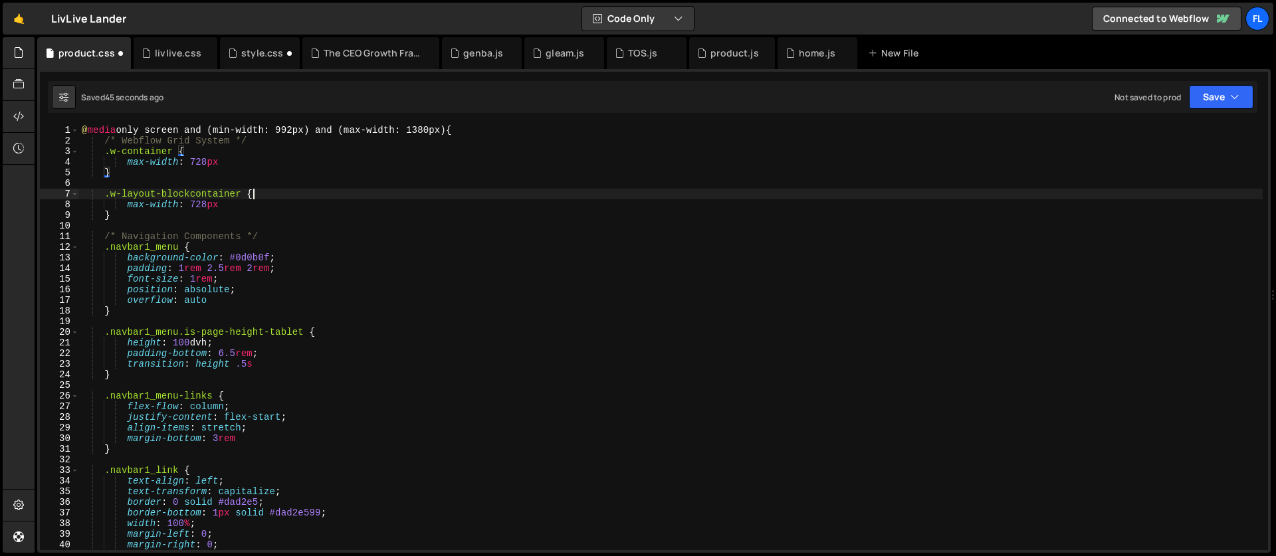
click at [272, 191] on div "@ media only screen and (min-width: 992px) and (max-width: 1380px) { /* Webflow…" at bounding box center [671, 348] width 1184 height 447
click at [225, 247] on div "@ media only screen and (min-width: 992px) and (max-width: 1380px) { /* Webflow…" at bounding box center [671, 347] width 1184 height 447
type textarea ".navbar1_menu {"
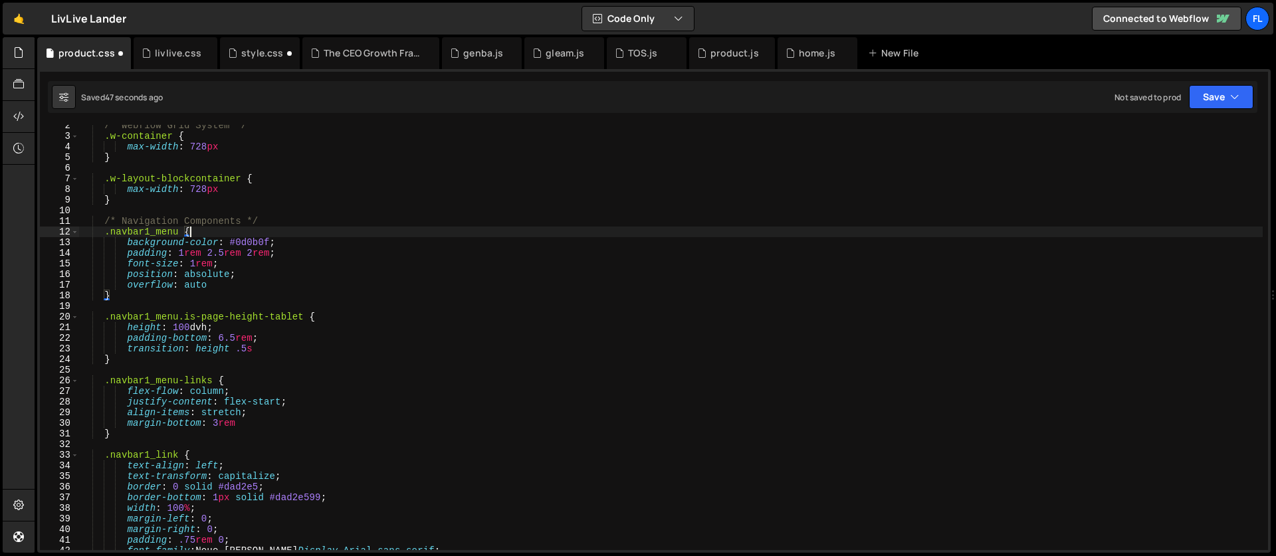
scroll to position [52, 0]
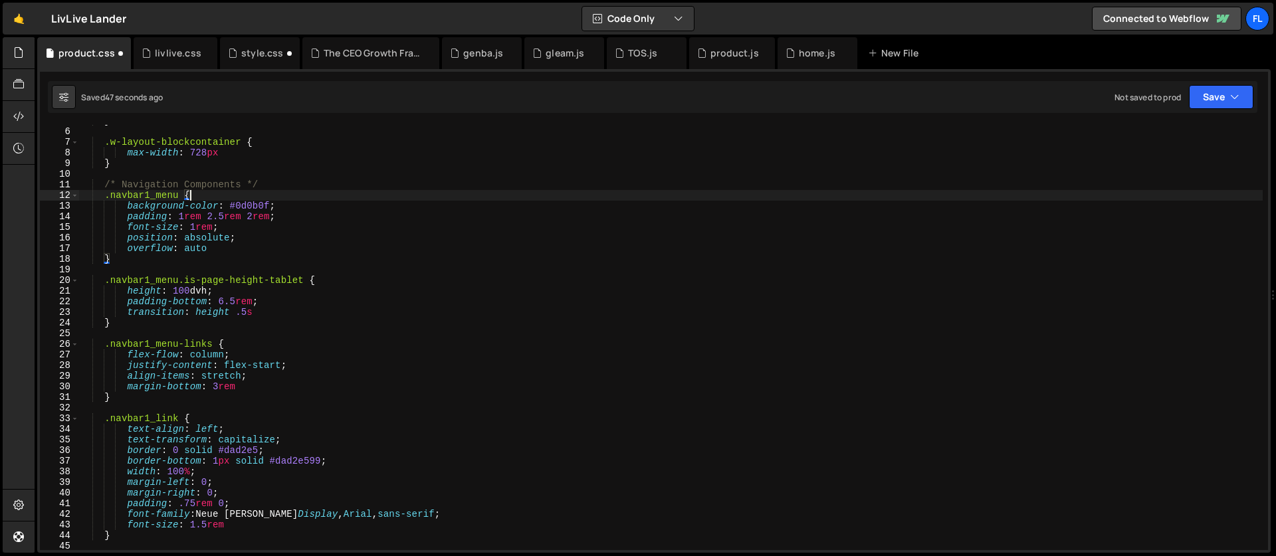
click at [354, 272] on div "} .w-layout-blockcontainer { max-width : 728 px } /* Navigation Components */ .…" at bounding box center [671, 339] width 1184 height 447
click at [344, 280] on div "} .w-layout-blockcontainer { max-width : 728 px } /* Navigation Components */ .…" at bounding box center [671, 339] width 1184 height 447
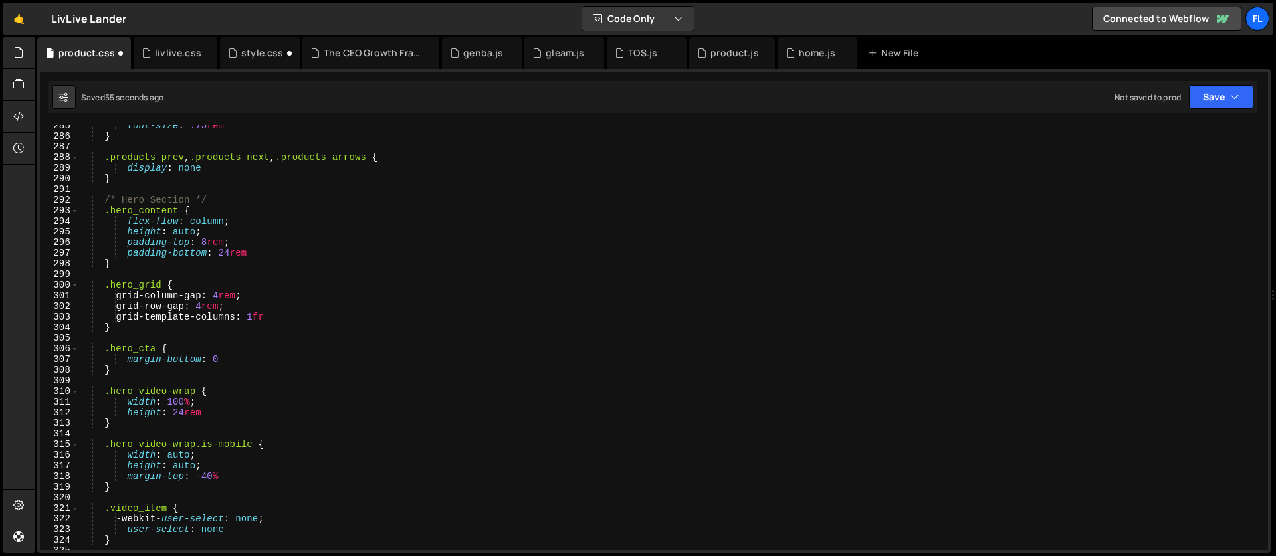
scroll to position [3025, 0]
click at [189, 206] on div "font-size : .75 rem } .products_prev , .products_next , .products_arrows { disp…" at bounding box center [671, 343] width 1184 height 447
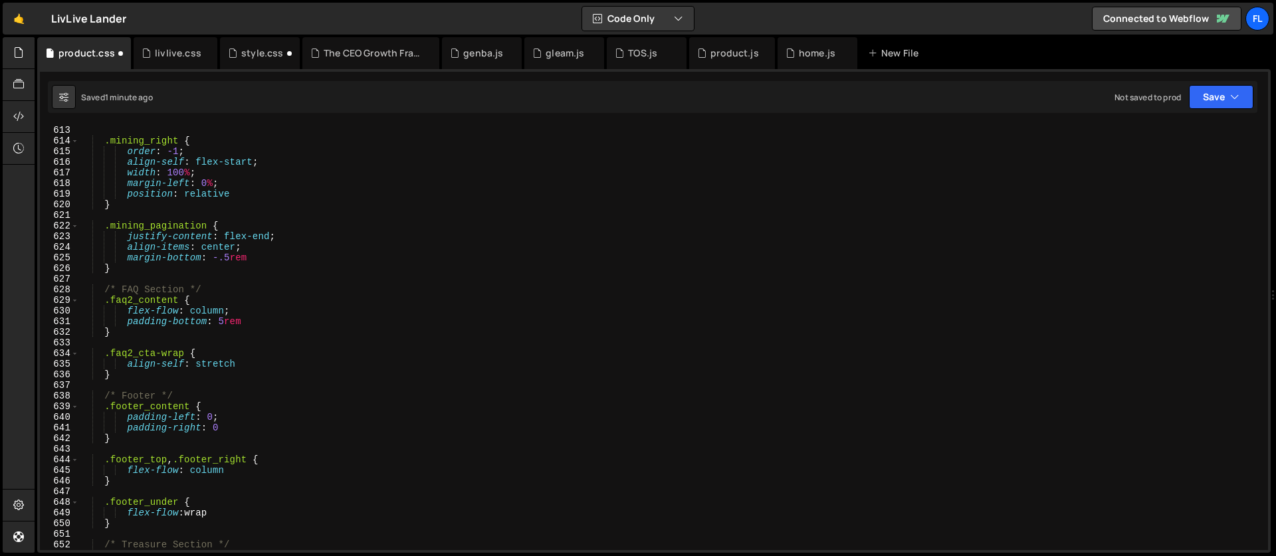
scroll to position [6607, 0]
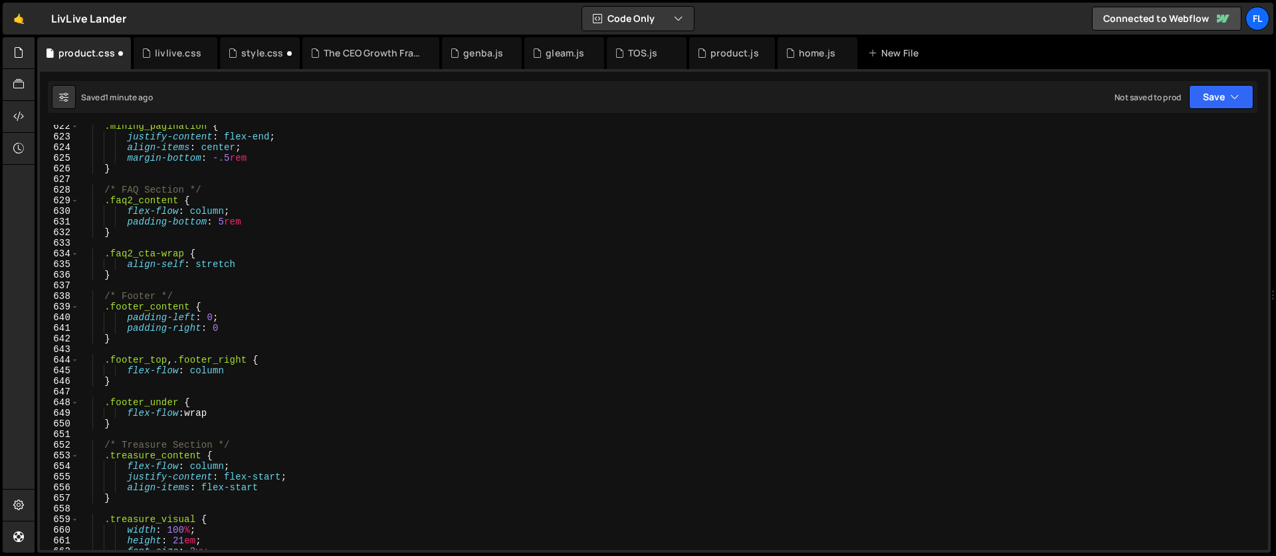
click at [224, 308] on div ".mining_pagination { justify-content : flex-end ; align-items : center ; margin…" at bounding box center [671, 344] width 1184 height 447
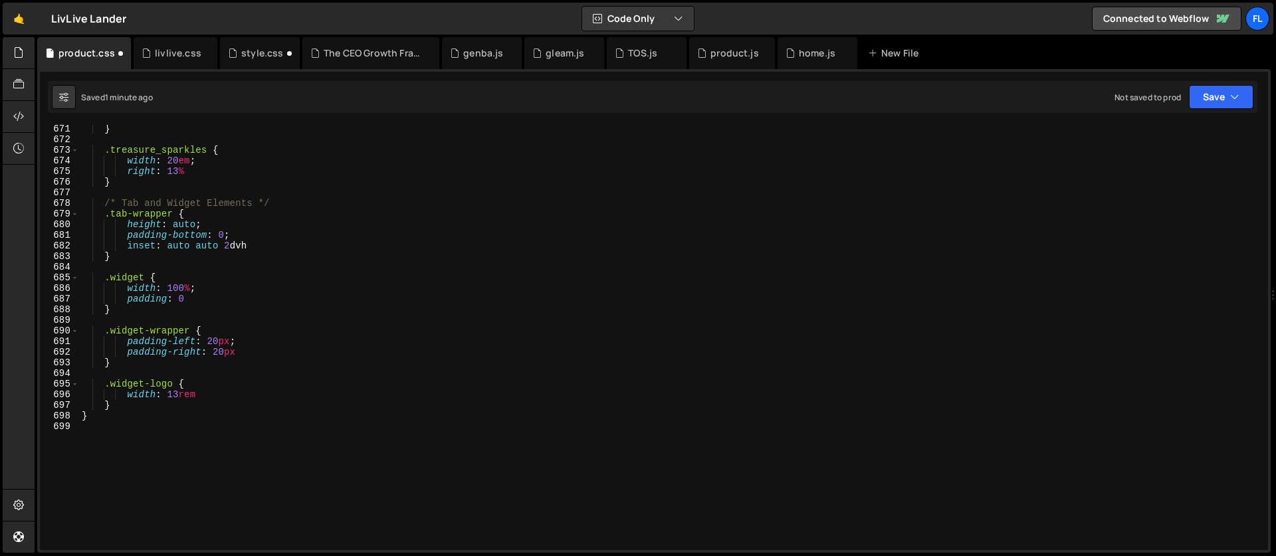
scroll to position [7215, 0]
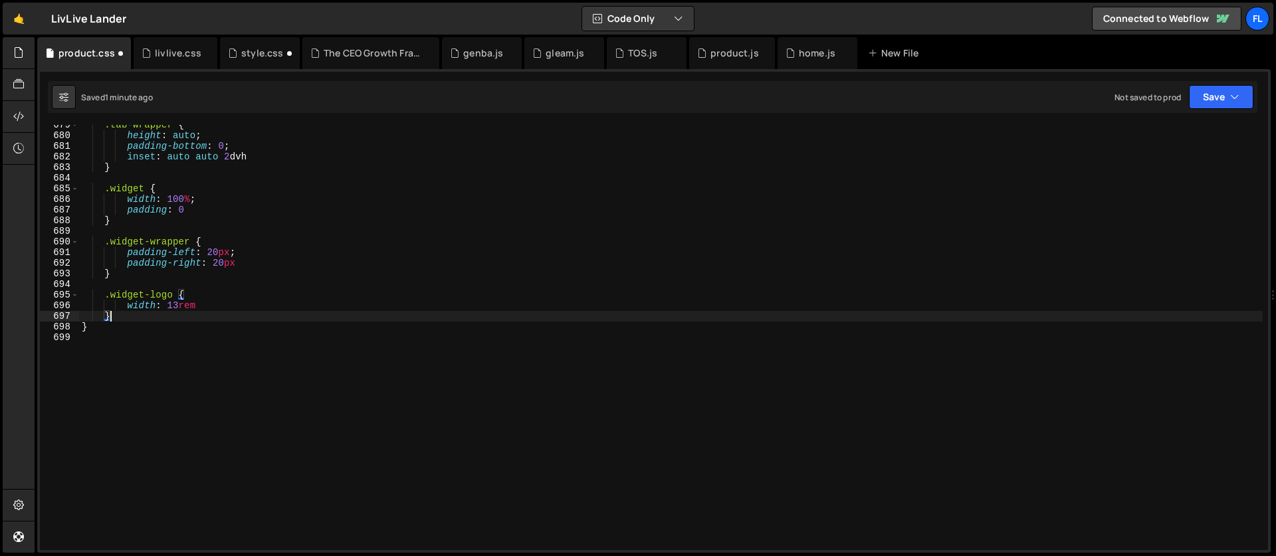
click at [136, 320] on div ".tab-wrapper { height : auto ; padding-bottom : 0 ; inset : auto auto 2 dvh } .…" at bounding box center [671, 343] width 1184 height 447
type textarea "}"
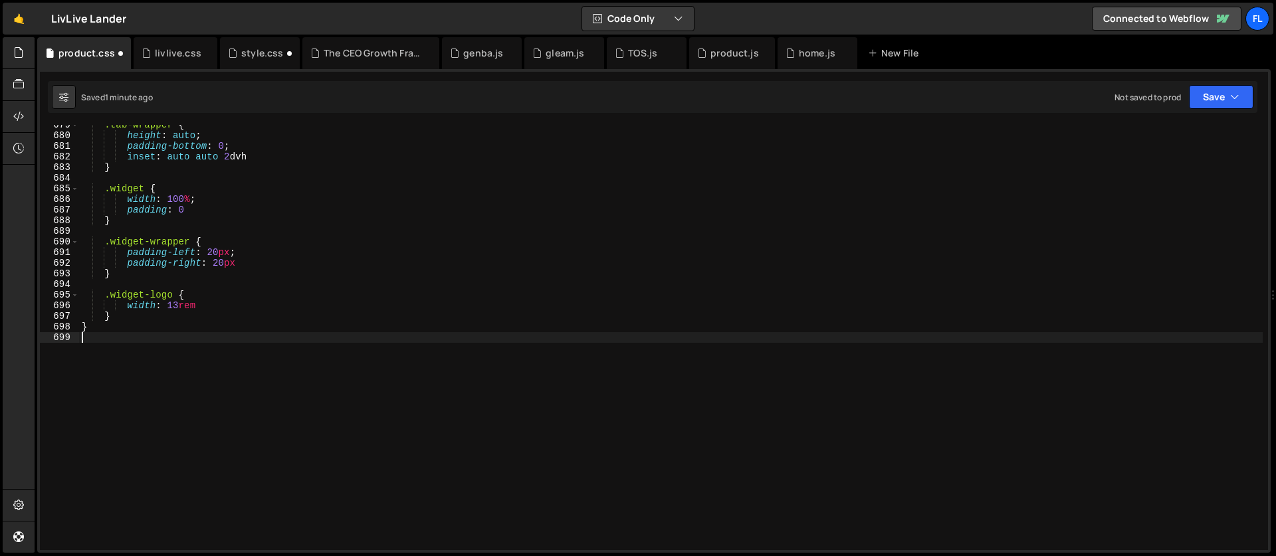
click at [102, 333] on div ".tab-wrapper { height : auto ; padding-bottom : 0 ; inset : auto auto 2 dvh } .…" at bounding box center [671, 343] width 1184 height 447
click at [102, 329] on div ".tab-wrapper { height : auto ; padding-bottom : 0 ; inset : auto auto 2 dvh } .…" at bounding box center [671, 343] width 1184 height 447
type textarea "}"
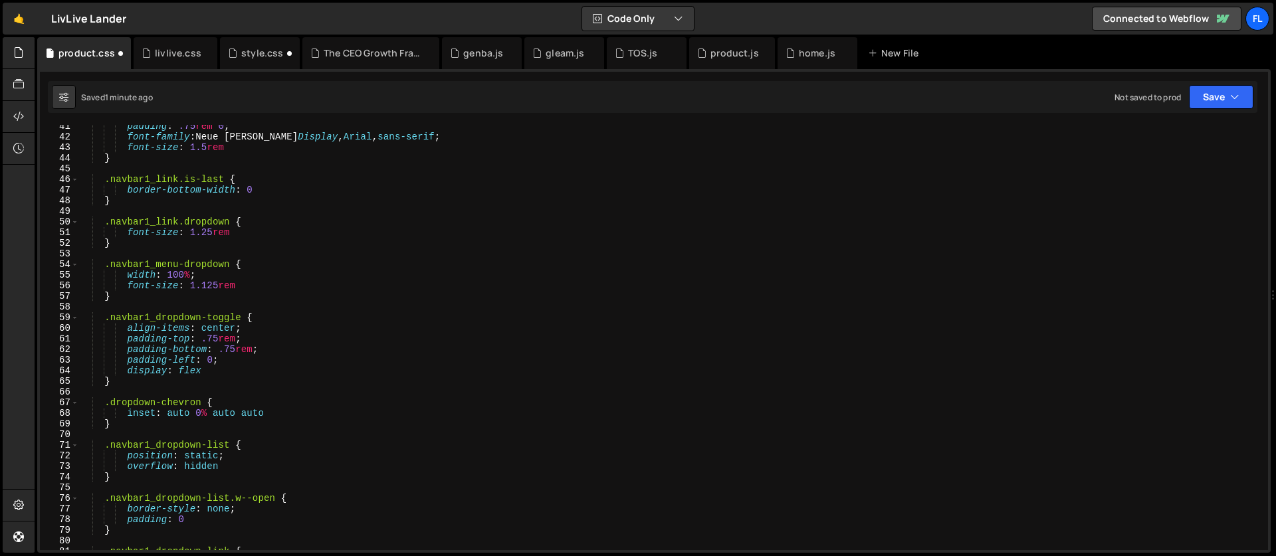
scroll to position [0, 0]
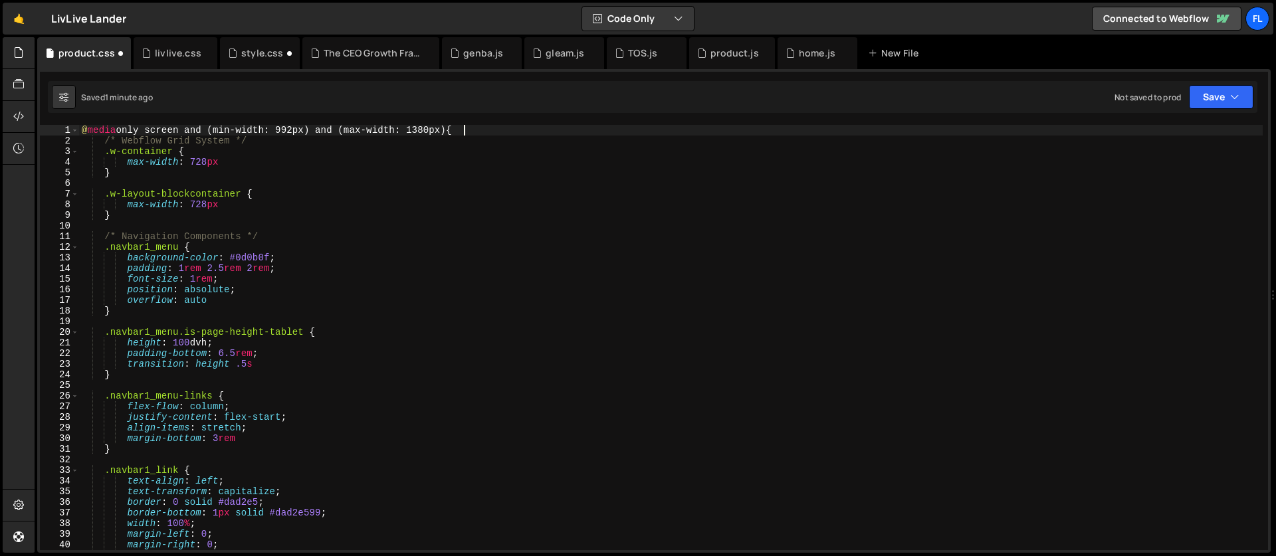
click at [515, 133] on div "@ media only screen and (min-width: 992px) and (max-width: 1380px) { /* Webflow…" at bounding box center [671, 348] width 1184 height 447
type textarea "@media only screen and (min-width: 992px) and (max-width: 1380px) {"
click at [125, 226] on div "@ media only screen and (min-width: 992px) and (max-width: 1380px) { /* Webflow…" at bounding box center [671, 348] width 1184 height 447
click at [140, 210] on div "@ media only screen and (min-width: 992px) and (max-width: 1380px) { /* Webflow…" at bounding box center [671, 348] width 1184 height 447
click at [477, 122] on div "gsap.fromTo('.hero_video-restart', { rotation: 0 }, { 1 2 3 4 5 6 7 8 9 10 11 1…" at bounding box center [653, 311] width 1233 height 484
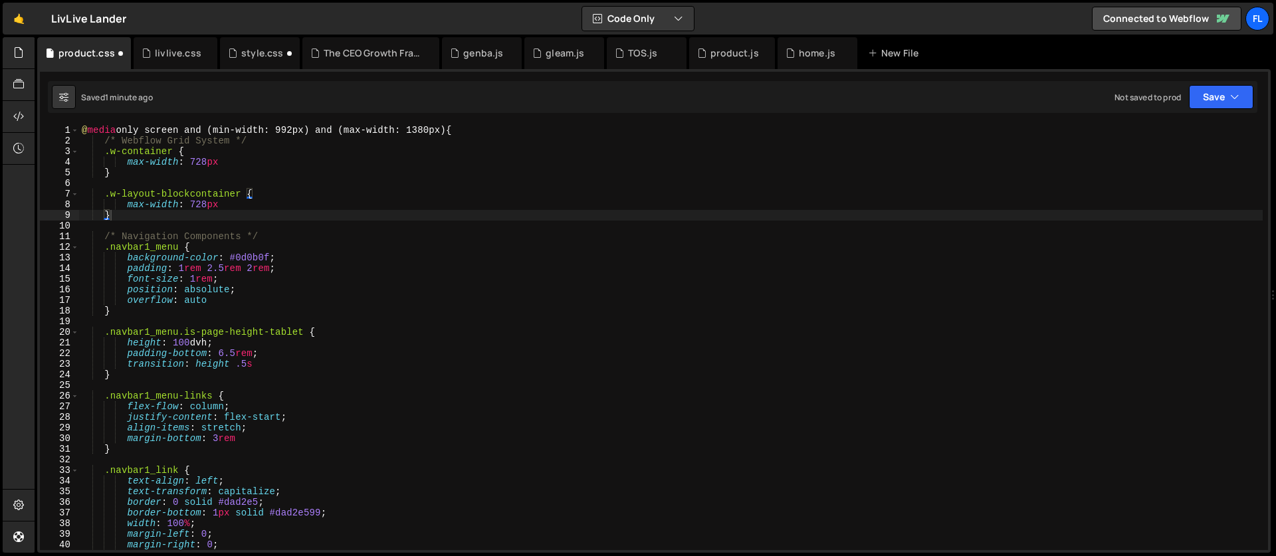
click at [470, 129] on div "@ media only screen and (min-width: 992px) and (max-width: 1380px) { /* Webflow…" at bounding box center [671, 348] width 1184 height 447
type textarea "@media only screen and (min-width: 992px) and (max-width: 1380px) {}"
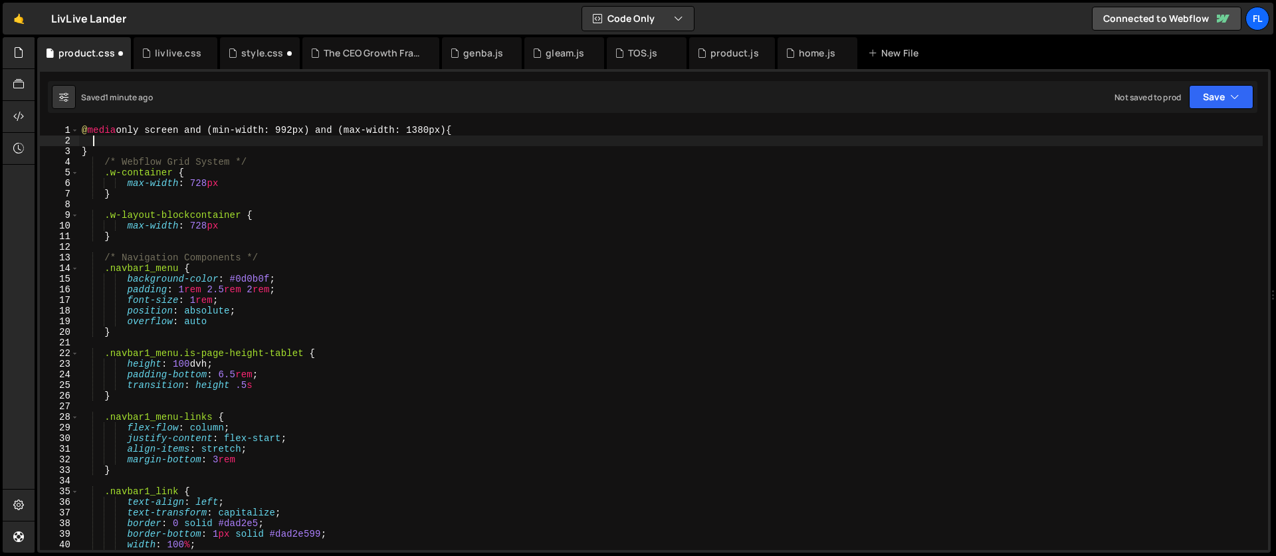
type textarea "}"
drag, startPoint x: 88, startPoint y: 152, endPoint x: 72, endPoint y: 150, distance: 16.1
click at [72, 150] on div "} 1 2 3 4 5 6 7 8 9 10 11 12 13 14 15 16 17 18 19 20 21 22 23 24 25 26 27 28 29…" at bounding box center [654, 337] width 1228 height 425
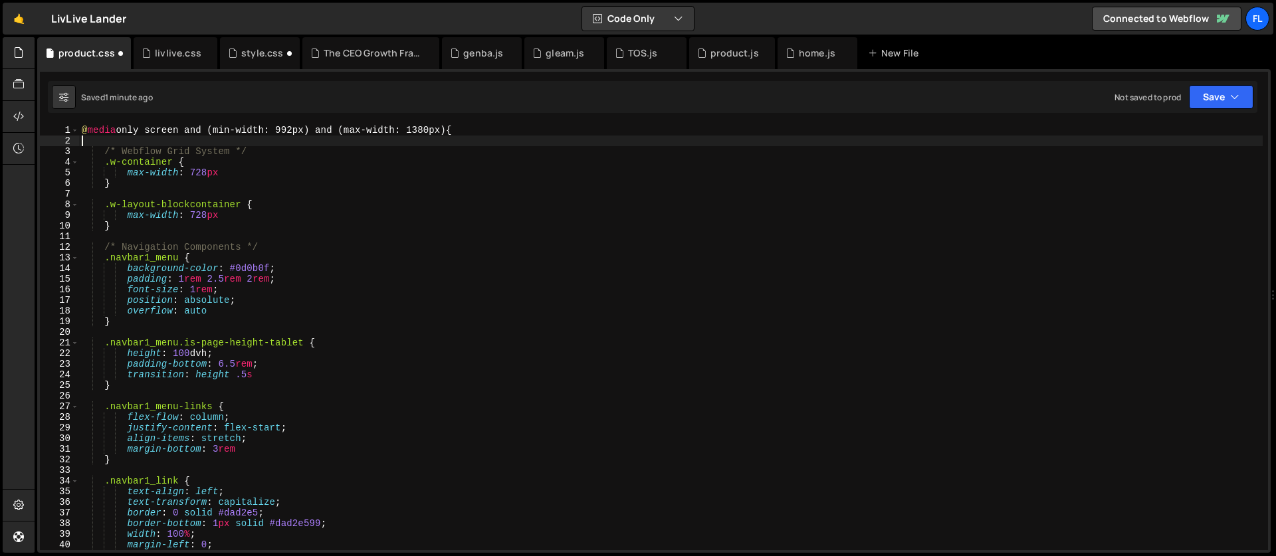
type textarea "@media only screen and (min-width: 992px) and (max-width: 1380px) {"
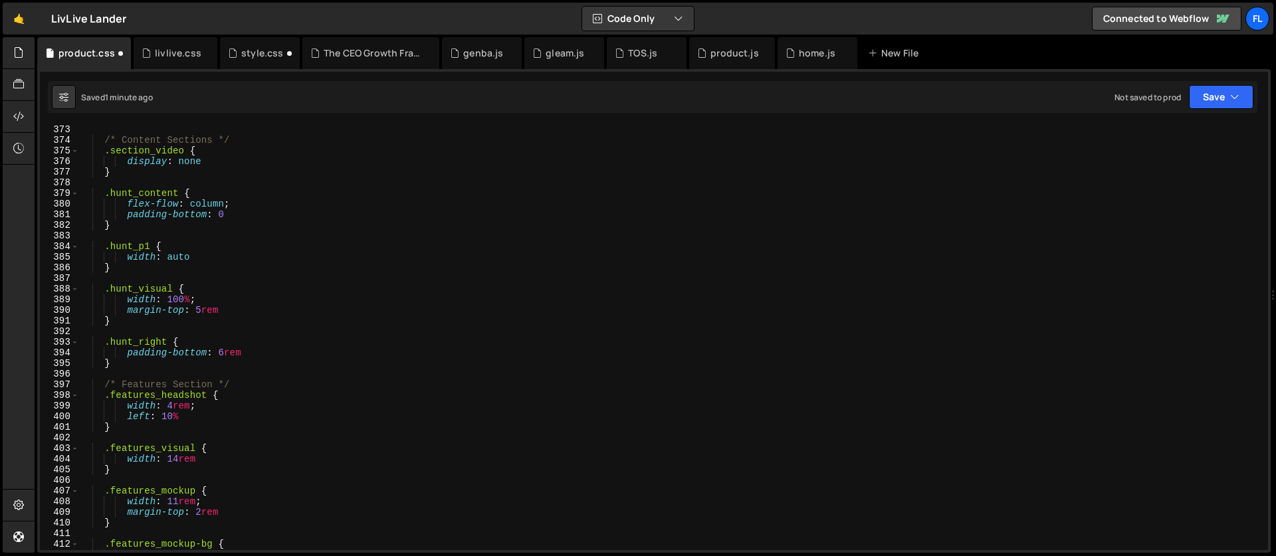
scroll to position [4027, 0]
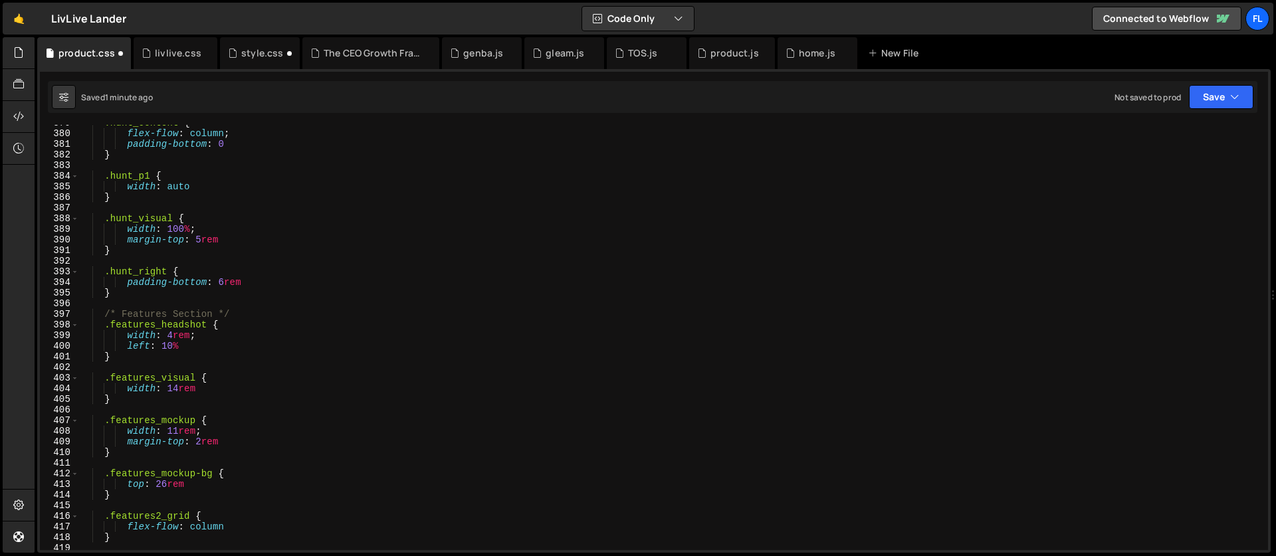
click at [94, 305] on div ".hunt_content { flex-flow : column ; padding-bottom : 0 } .hunt_p1 { width : au…" at bounding box center [671, 341] width 1184 height 447
type textarea "}"
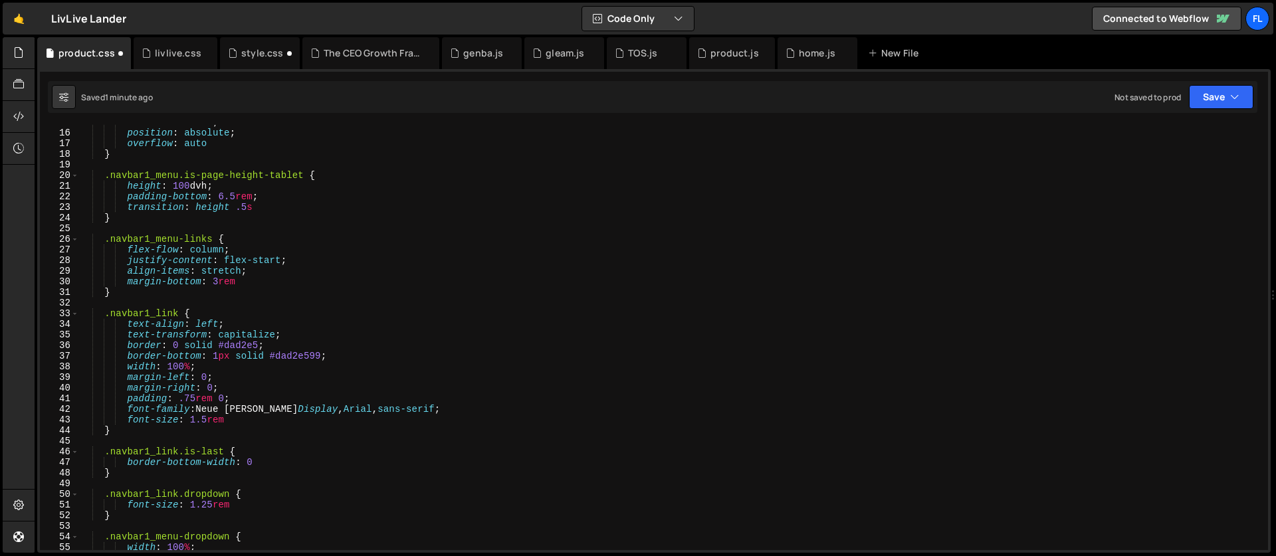
scroll to position [0, 0]
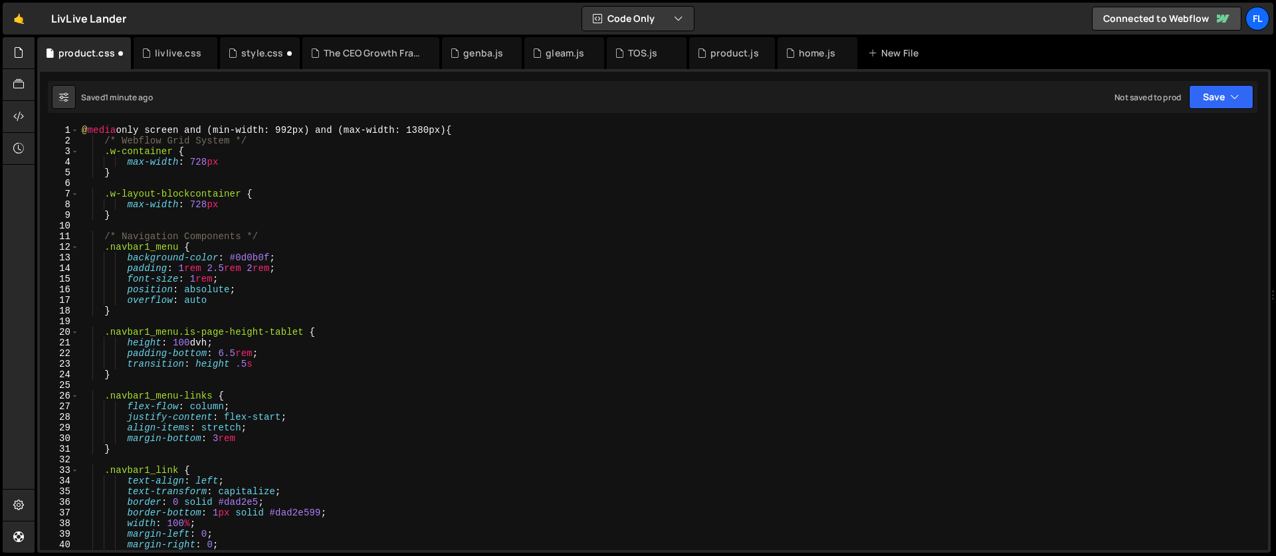
click at [494, 138] on div "@ media only screen and (min-width: 992px) and (max-width: 1380px) { /* Webflow…" at bounding box center [671, 348] width 1184 height 447
click at [488, 134] on div "@ media only screen and (min-width: 992px) and (max-width: 1380px) { /* Webflow…" at bounding box center [671, 348] width 1184 height 447
type textarea "@media only screen and (min-width: 992px) and (max-width: 1380px) {"
click at [92, 187] on div "@ media only screen and (min-width: 992px) and (max-width: 1380px) { /* Webflow…" at bounding box center [671, 348] width 1184 height 447
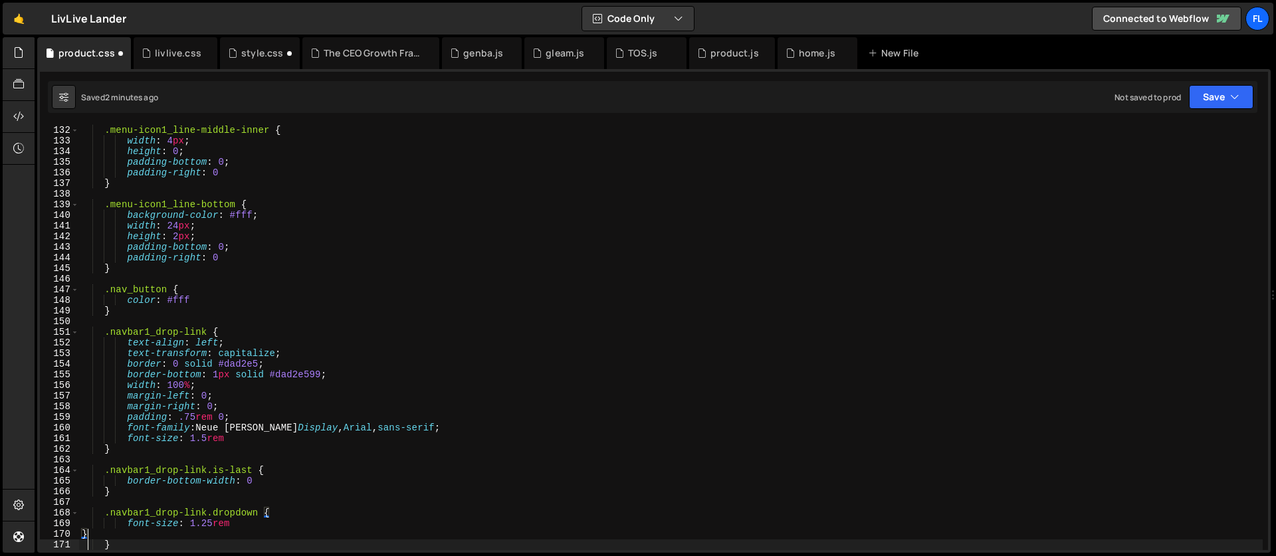
scroll to position [1393, 0]
type textarea "}"
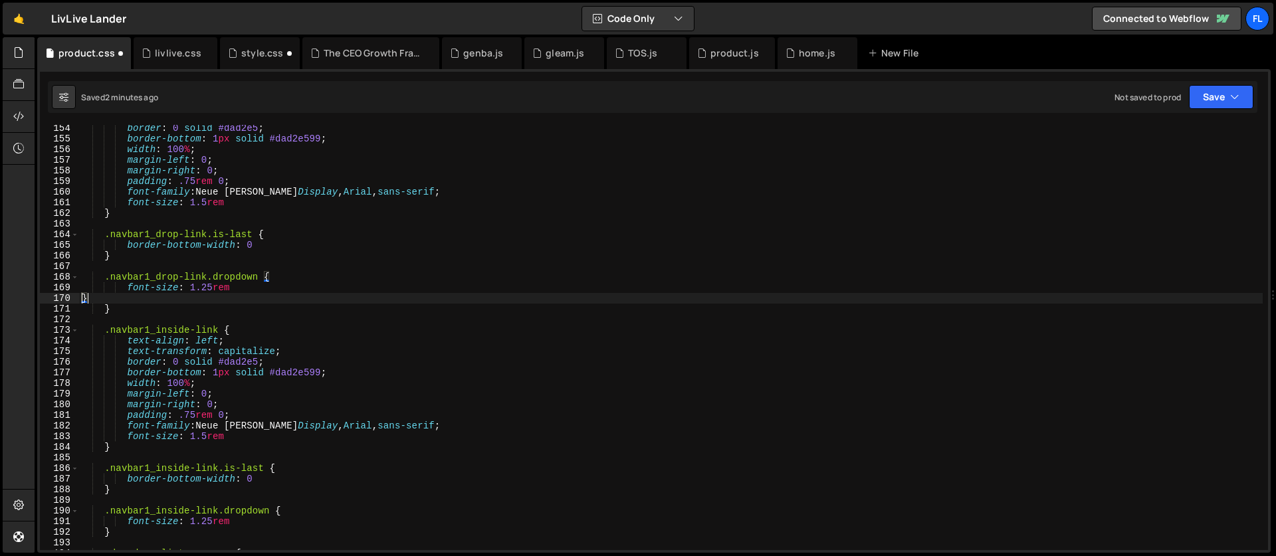
click at [99, 299] on div "border : 0 solid #dad2e5 ; border-bottom : 1 px solid #dad2e599 ; width : 100 %…" at bounding box center [671, 346] width 1184 height 447
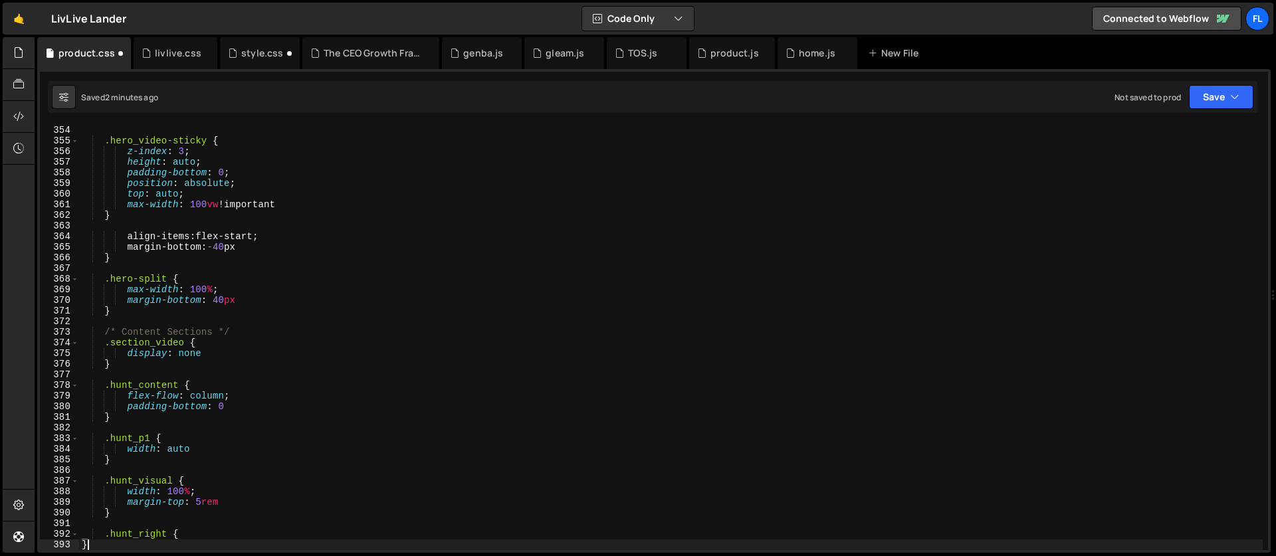
scroll to position [3764, 0]
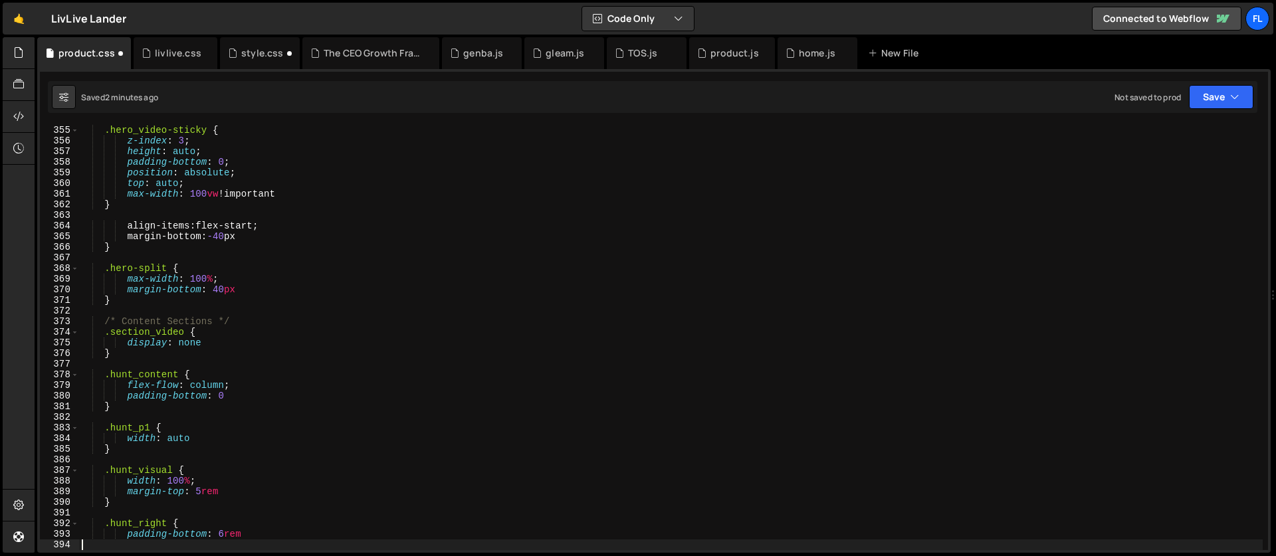
type textarea "padding-bottom: 6rem"
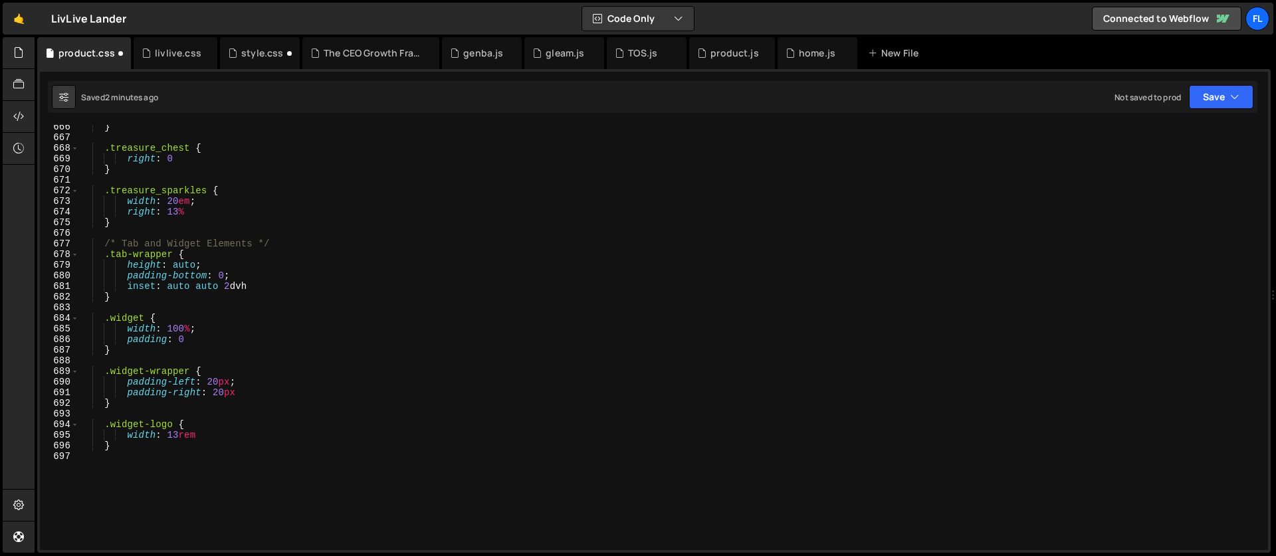
scroll to position [7193, 0]
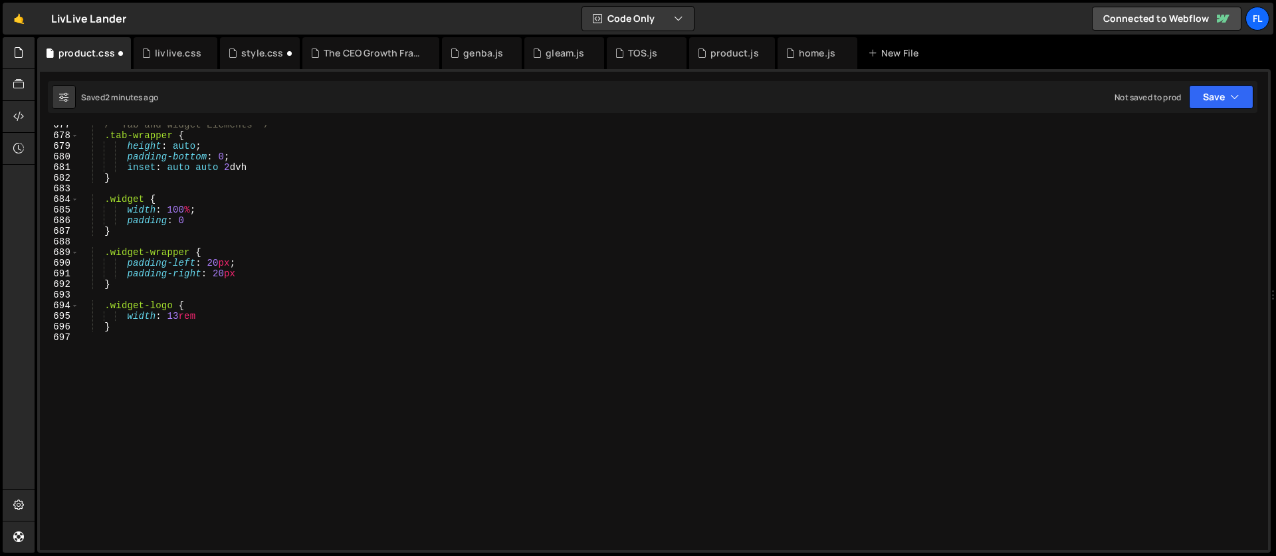
click at [114, 348] on div "/* Tab and Widget Elements */ .tab-wrapper { height : auto ; padding-bottom : 0…" at bounding box center [671, 343] width 1184 height 447
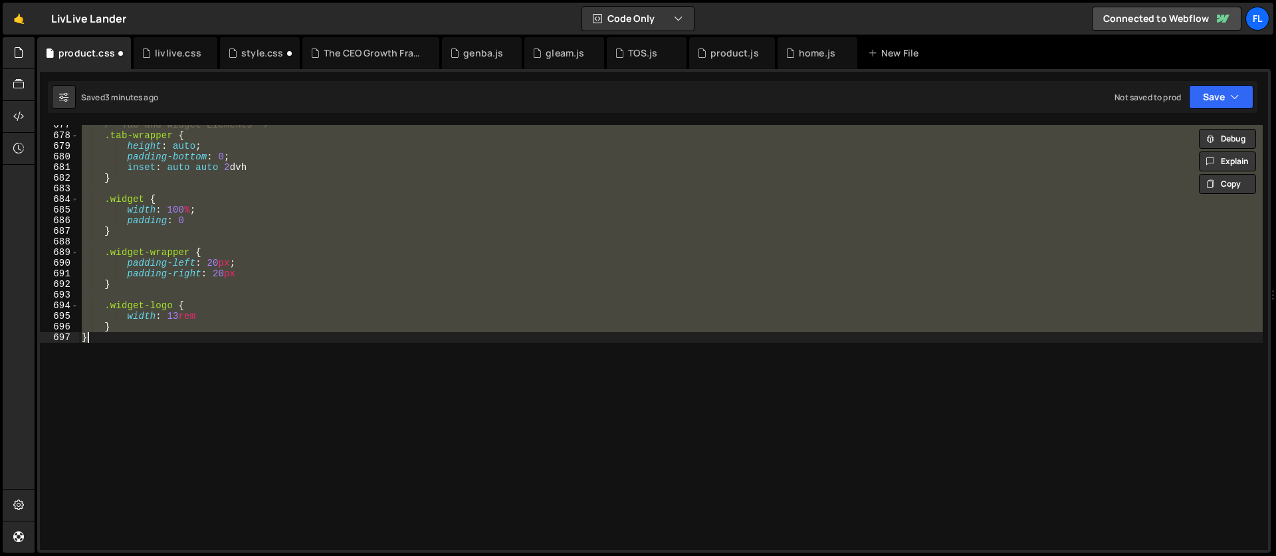
paste textarea
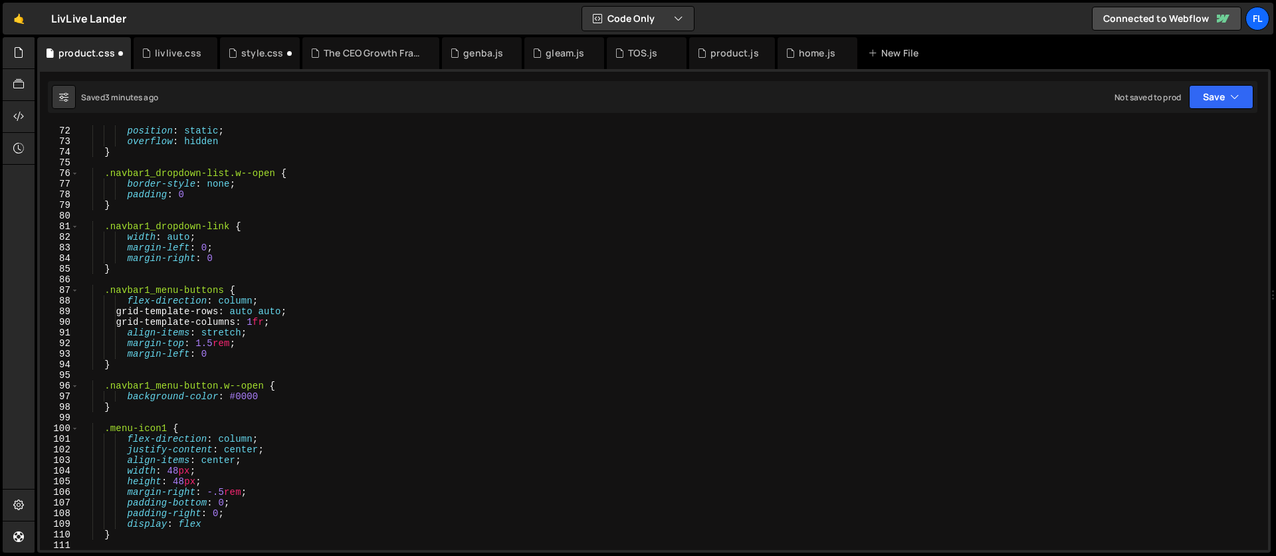
scroll to position [0, 0]
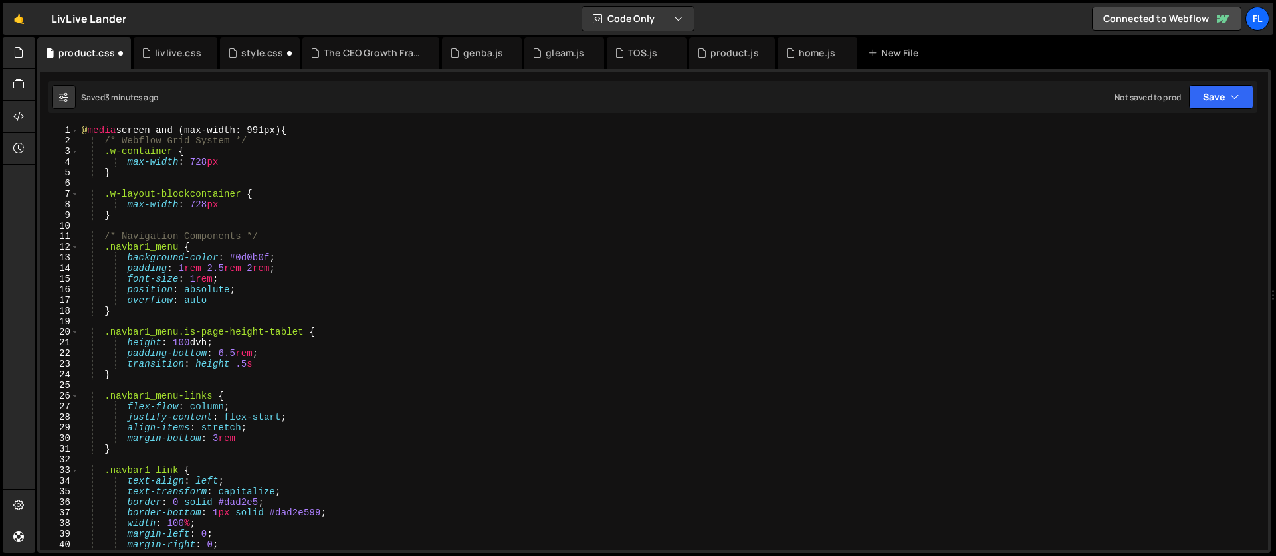
click at [310, 131] on div "@ media screen and (max-width: 991px) { /* Webflow Grid System */ .w-container …" at bounding box center [671, 348] width 1184 height 447
type textarea "@media screen and (max-width: 991px) {"
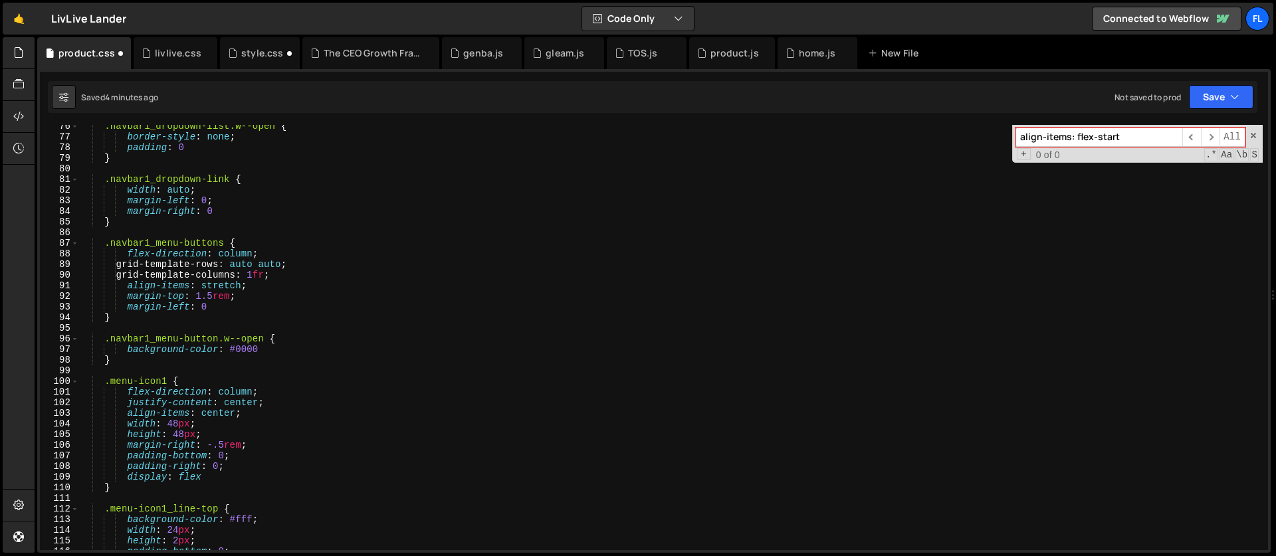
scroll to position [3669, 0]
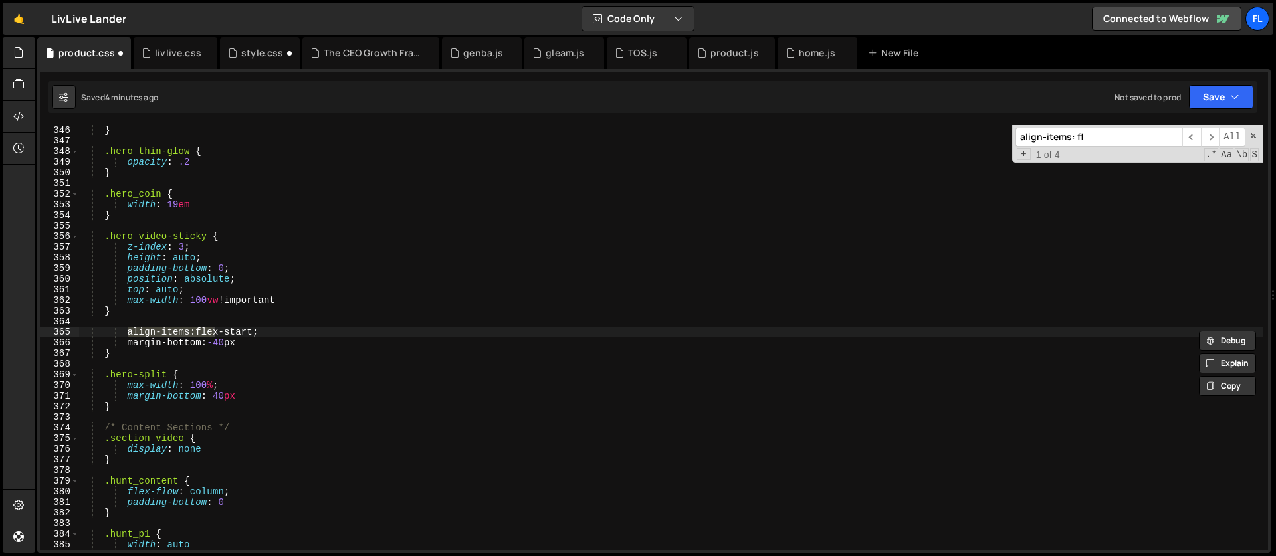
type input "align-items: fl"
click at [114, 307] on div "} .hero_thin-glow { opacity : .2 } .hero_coin { width : 19 em } .hero_video-sti…" at bounding box center [671, 348] width 1184 height 447
click at [245, 336] on div "} .hero_thin-glow { opacity : .2 } .hero_coin { width : 19 em } .hero_video-sti…" at bounding box center [671, 348] width 1184 height 447
type textarea "align-items: flex-start;"
click at [253, 324] on div "} .hero_thin-glow { opacity : .2 } .hero_coin { width : 19 em } .hero_video-sti…" at bounding box center [671, 348] width 1184 height 447
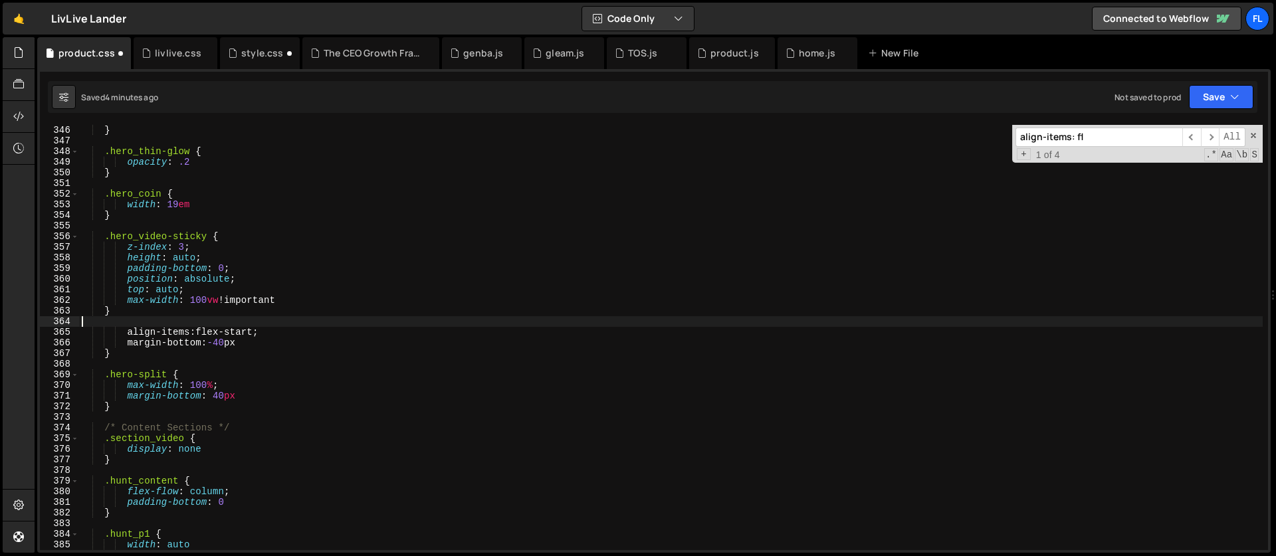
click at [134, 350] on div "} .hero_thin-glow { opacity : .2 } .hero_coin { width : 19 em } .hero_video-sti…" at bounding box center [671, 348] width 1184 height 447
type textarea "}"
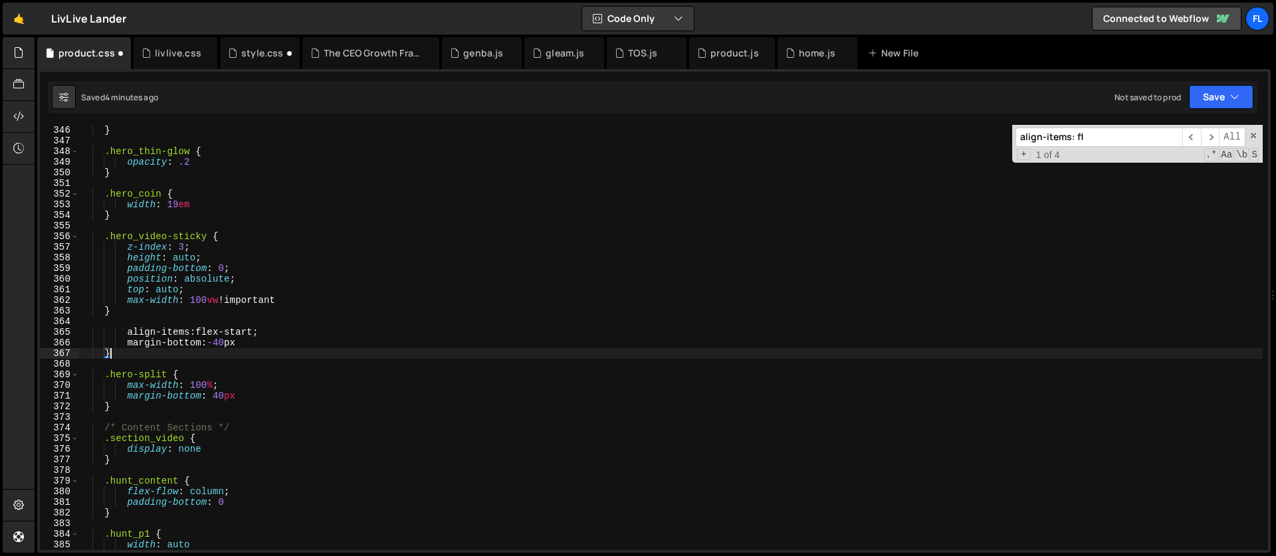
click at [128, 319] on div "} .hero_thin-glow { opacity : .2 } .hero_coin { width : 19 em } .hero_video-sti…" at bounding box center [671, 348] width 1184 height 447
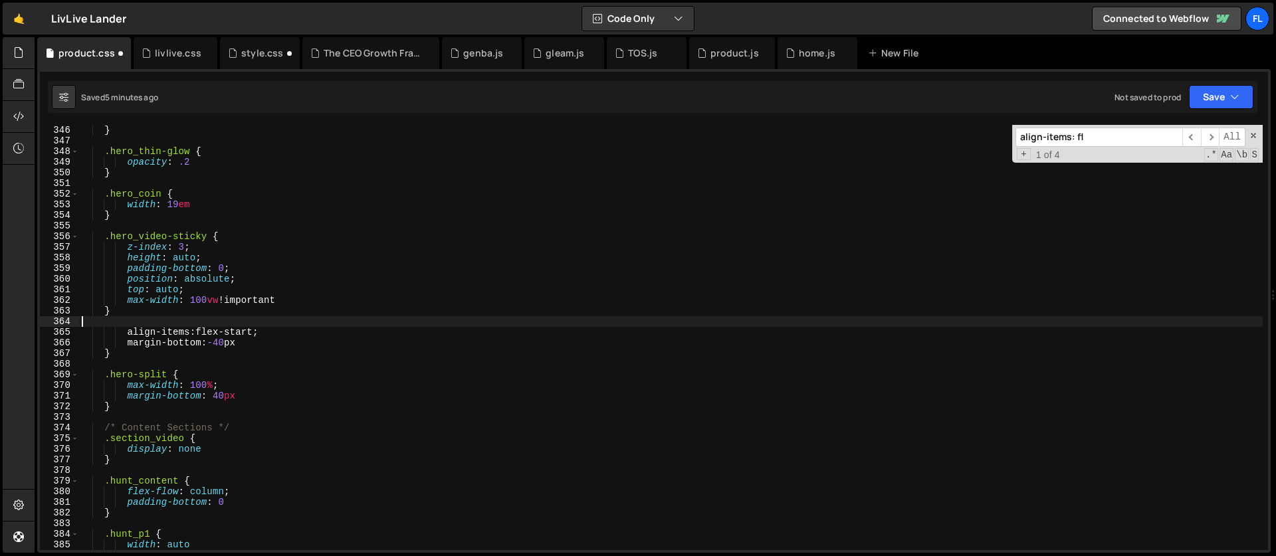
click at [124, 350] on div "} .hero_thin-glow { opacity : .2 } .hero_coin { width : 19 em } .hero_video-sti…" at bounding box center [671, 348] width 1184 height 447
type textarea "}"
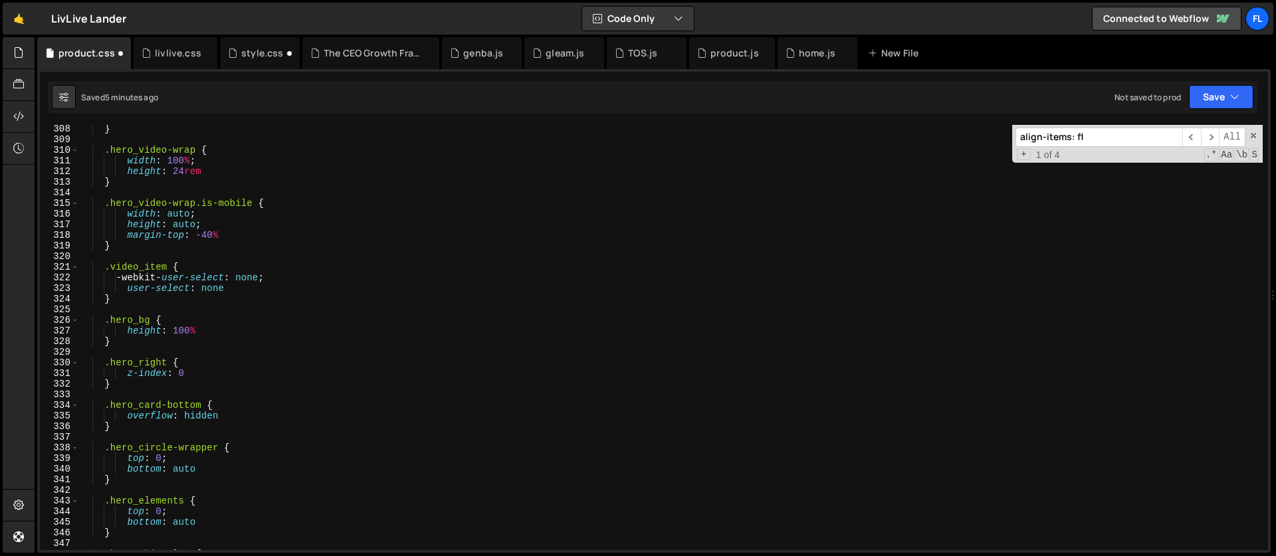
scroll to position [3428, 0]
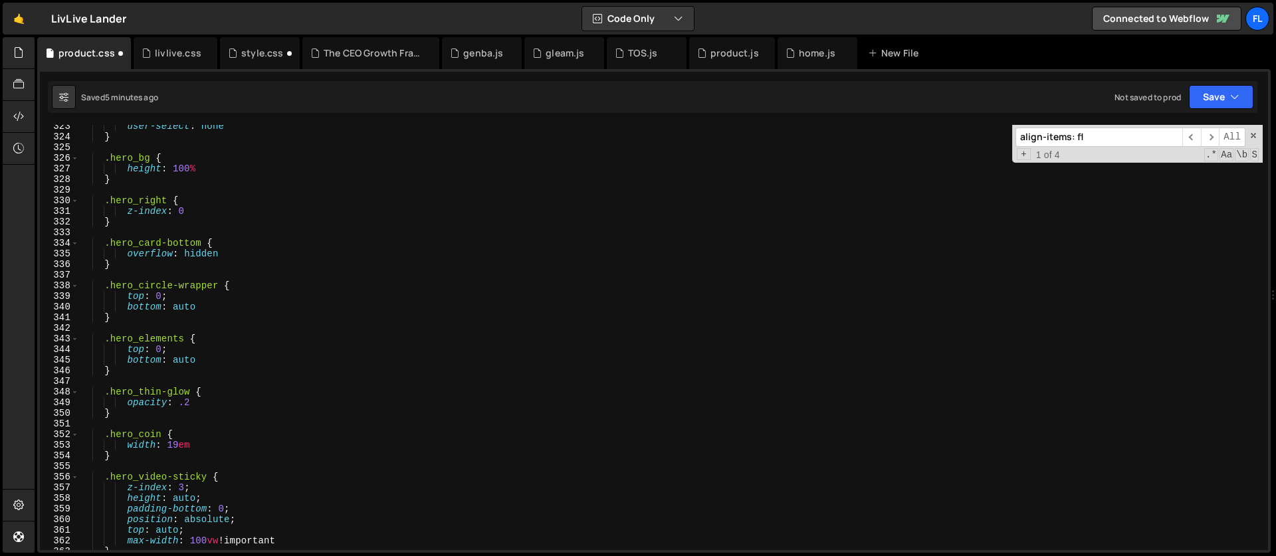
drag, startPoint x: 1093, startPoint y: 134, endPoint x: 955, endPoint y: 134, distance: 138.2
click at [955, 134] on div "user-select : none } .hero_bg { height : 100 % } .hero_right { z-index : 0 } .h…" at bounding box center [671, 337] width 1184 height 425
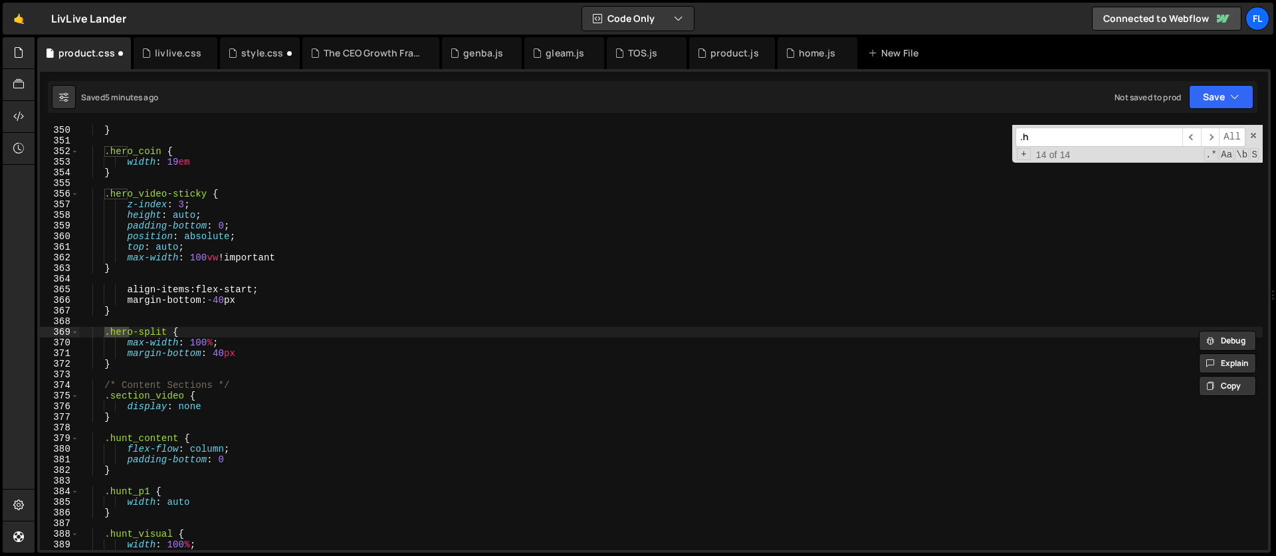
type input "."
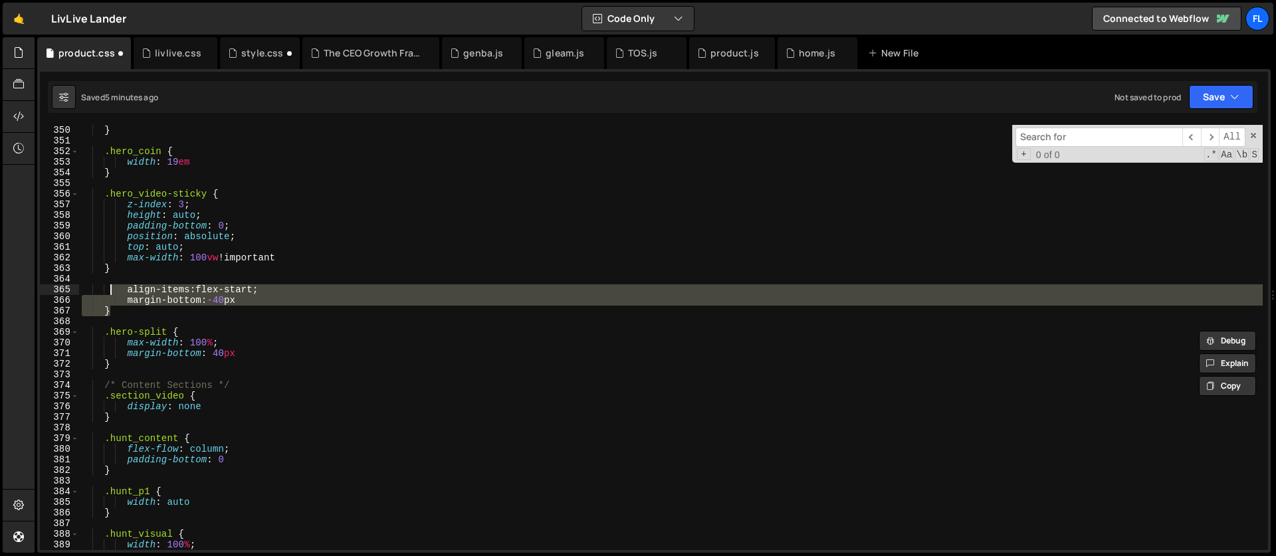
drag, startPoint x: 128, startPoint y: 311, endPoint x: 109, endPoint y: 291, distance: 27.3
click at [109, 291] on div "} .hero_coin { width : 19 em } .hero_video-sticky { z-index : 3 ; height : auto…" at bounding box center [671, 348] width 1184 height 447
type textarea "align-items: flex-start; margin-bottom: -40px"
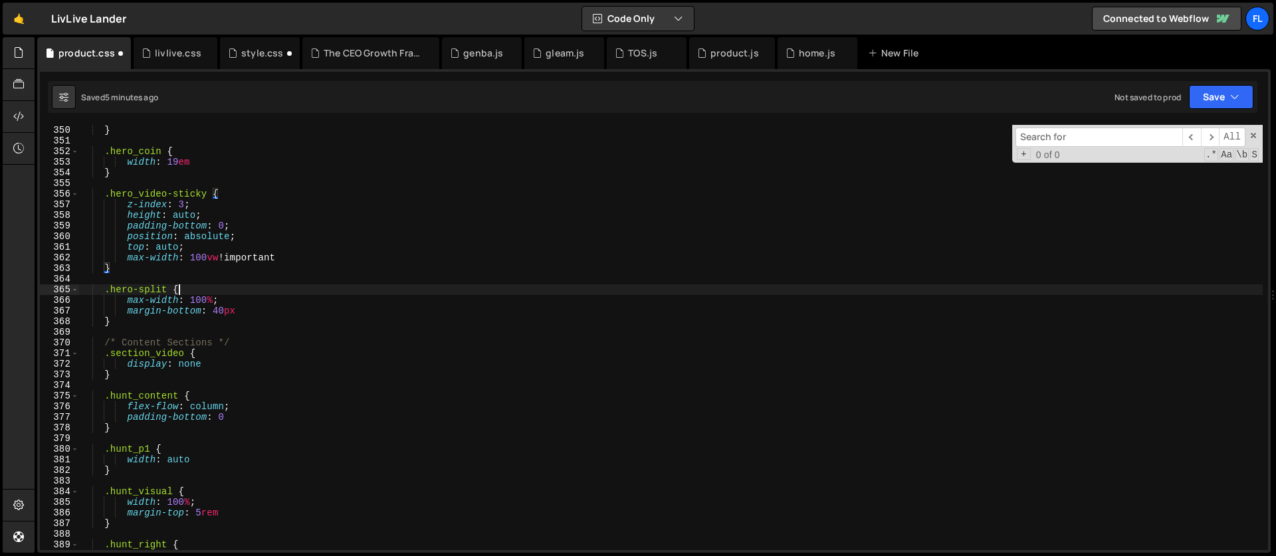
click at [191, 286] on div "} .hero_coin { width : 19 em } .hero_video-sticky { z-index : 3 ; height : auto…" at bounding box center [671, 348] width 1184 height 447
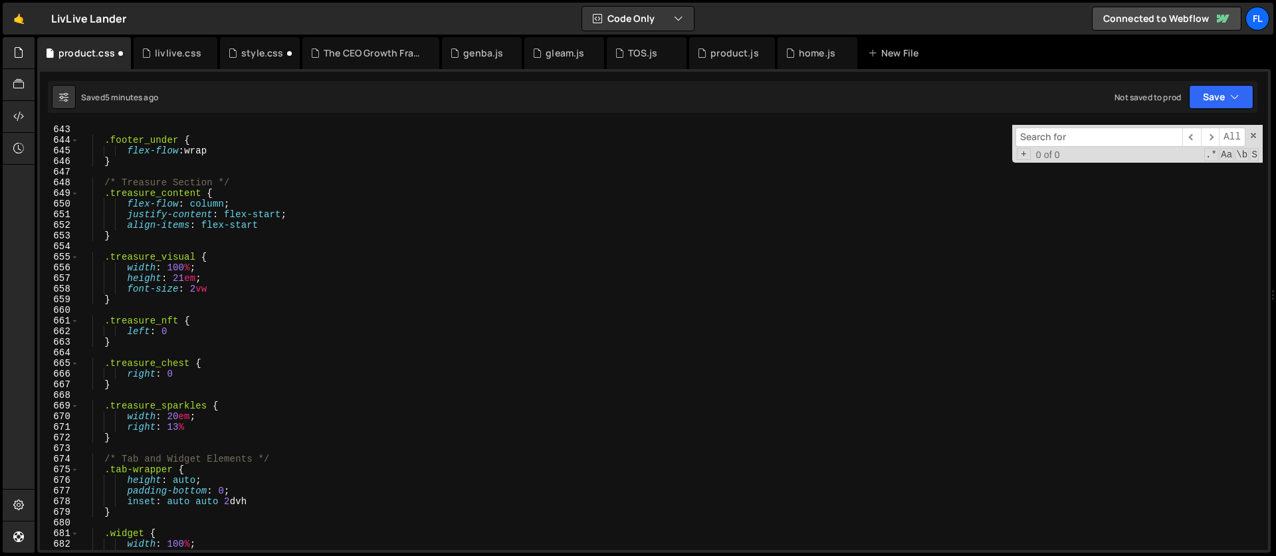
scroll to position [6954, 0]
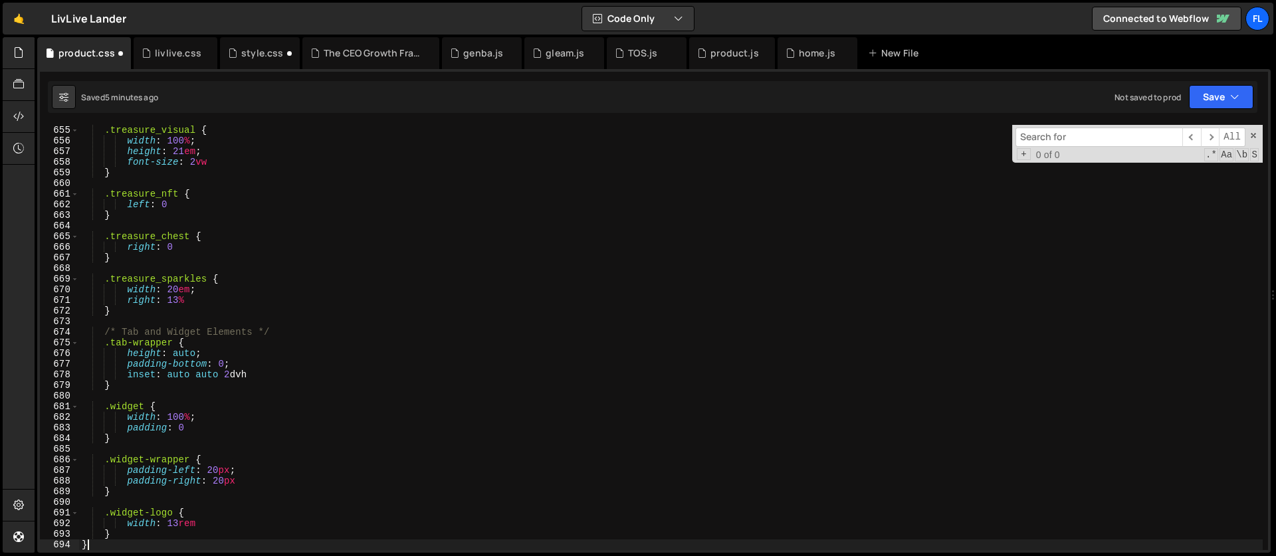
click at [88, 542] on div ".treasure_visual { width : 100 % ; height : 21 em ; font-size : 2 vw } .treasur…" at bounding box center [671, 348] width 1184 height 447
type textarea "}"
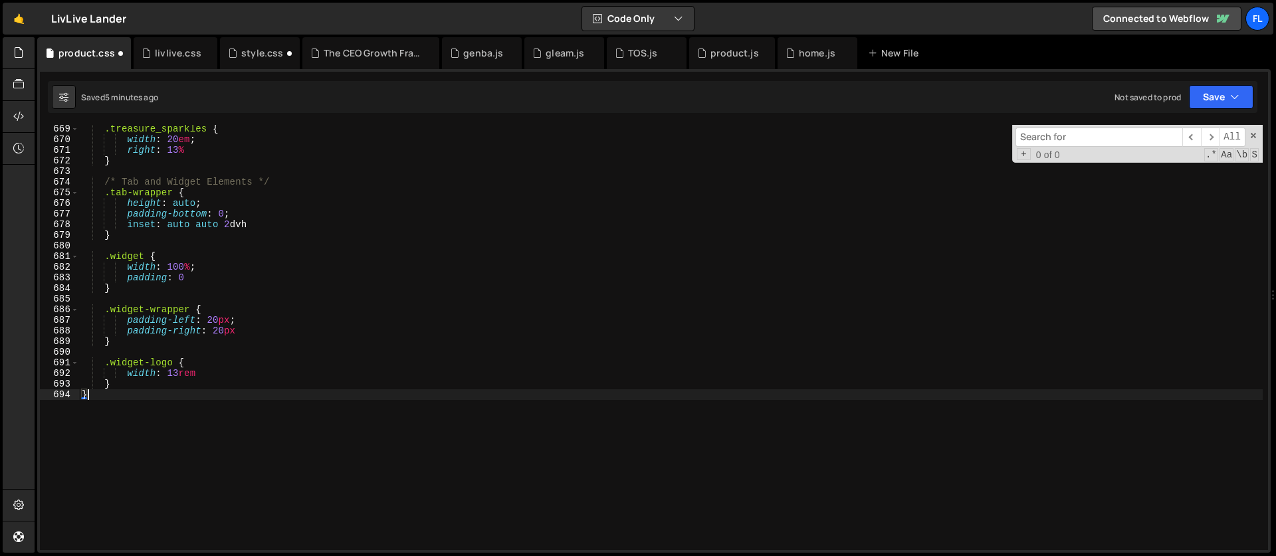
scroll to position [7162, 0]
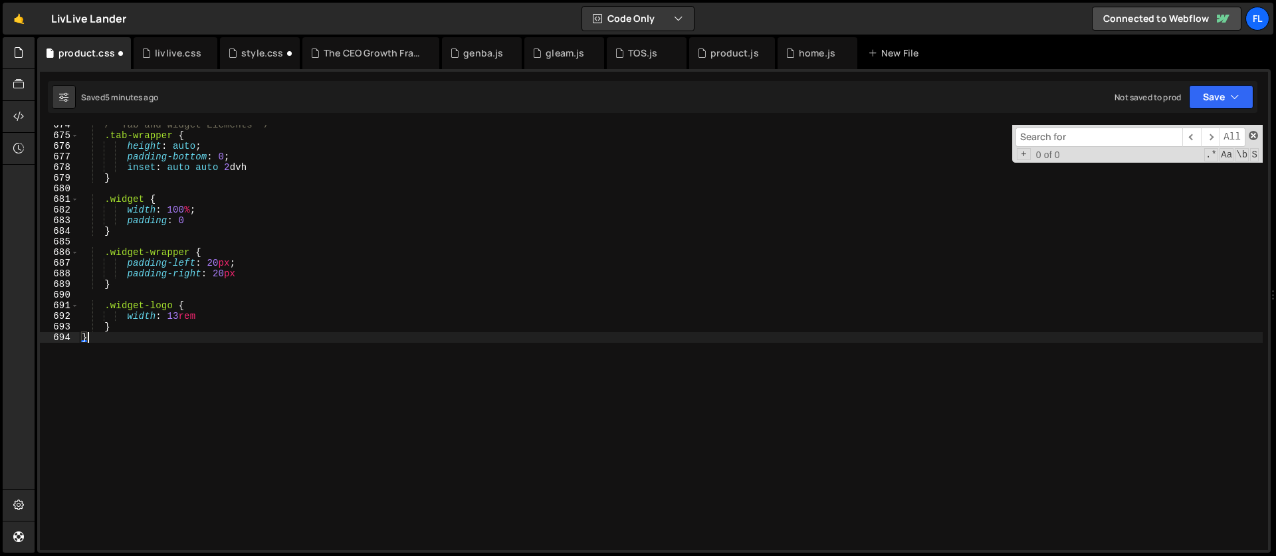
click at [1253, 136] on span at bounding box center [1253, 135] width 9 height 9
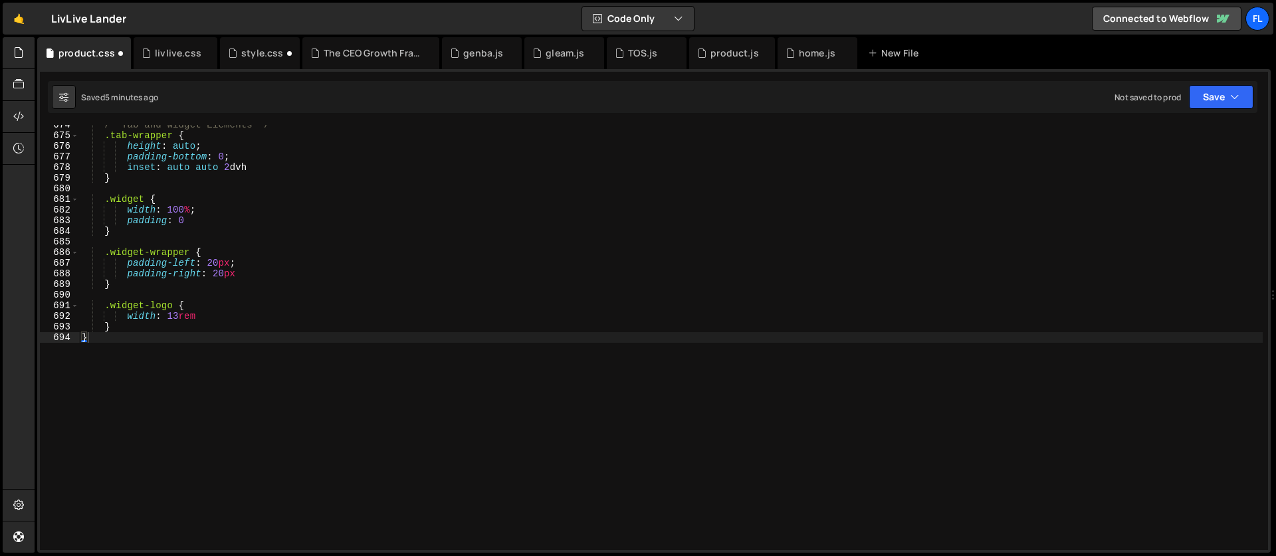
drag, startPoint x: 1268, startPoint y: 533, endPoint x: 1256, endPoint y: 190, distance: 343.1
click at [1256, 190] on div "gsap.fromTo('.hero_video-restart', { rotation: 0 }, { 1 2 3 4 5 6 7 8 9 10 11 1…" at bounding box center [653, 311] width 1233 height 484
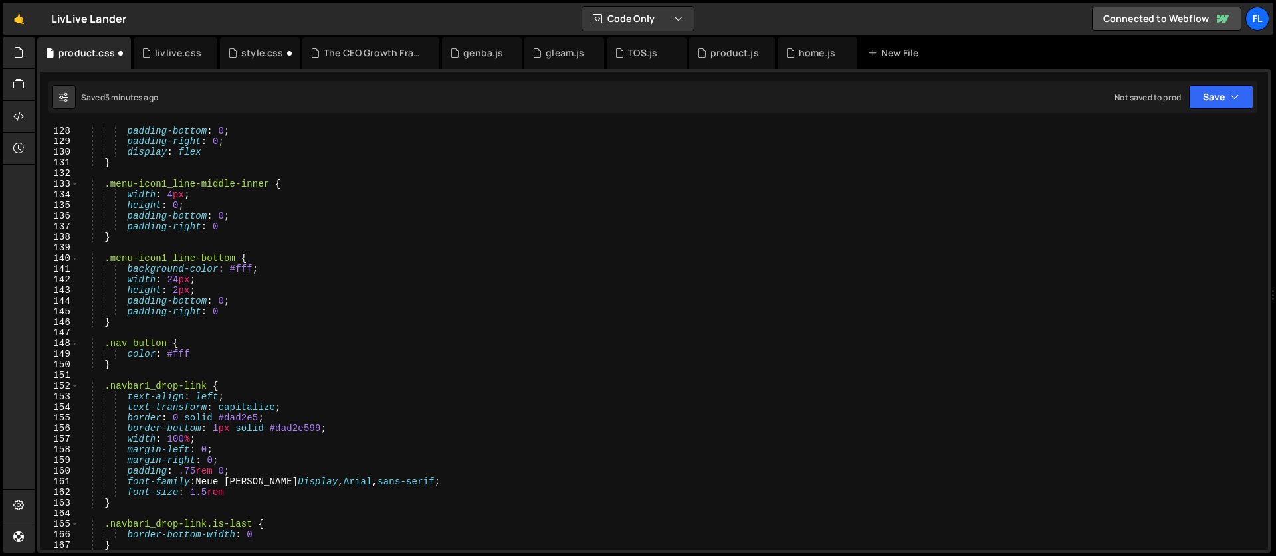
scroll to position [0, 0]
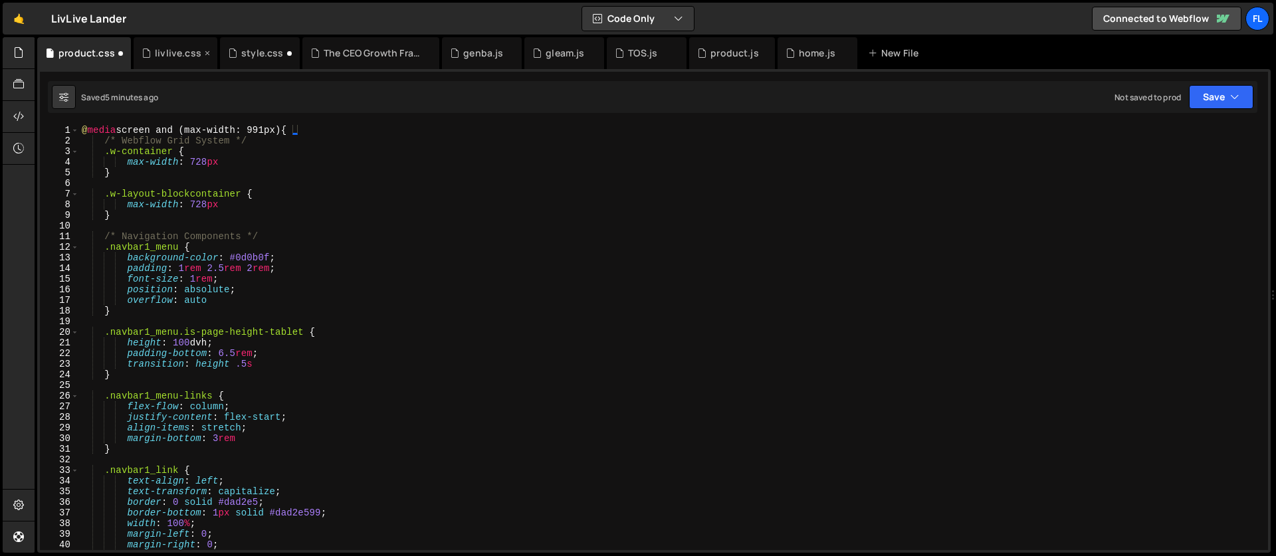
click at [171, 49] on div "livlive.css" at bounding box center [178, 53] width 47 height 13
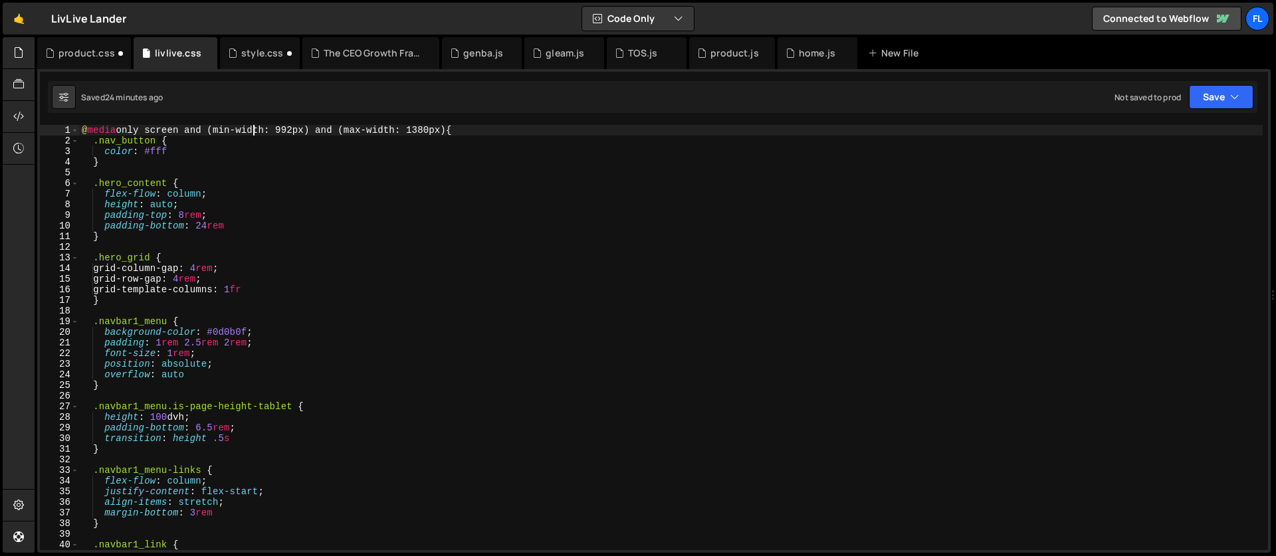
click at [253, 132] on div "@ media only screen and (min-width: 992px) and (max-width: 1380px) { .nav_butto…" at bounding box center [671, 348] width 1184 height 447
type textarea "@media only screen and (min-width: 992px) and (max-width: 1380px) { .nav_button…"
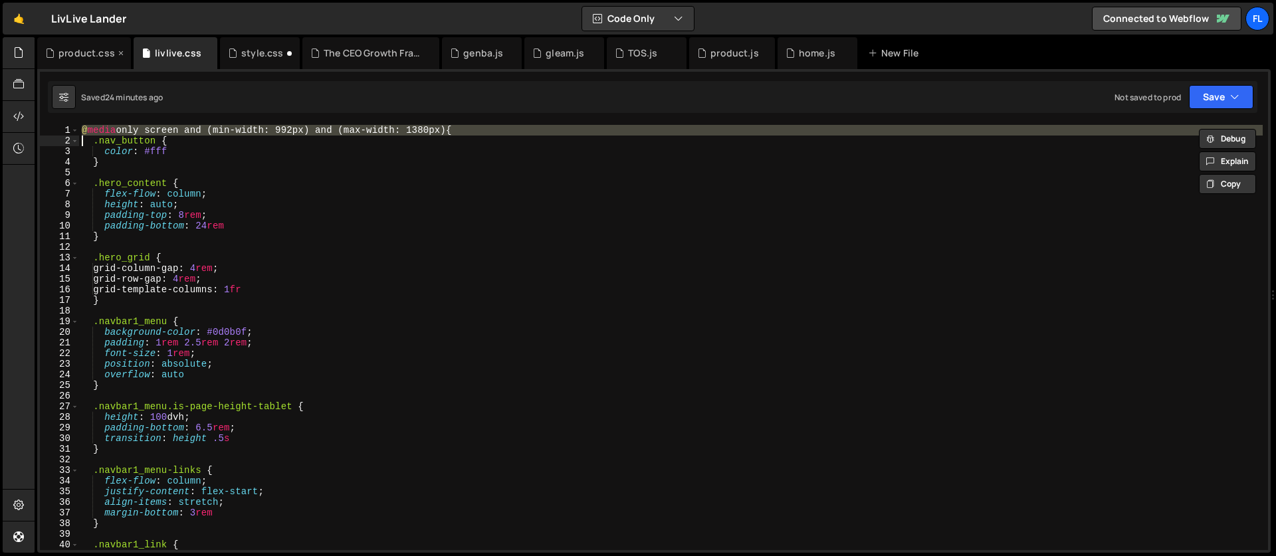
click at [76, 54] on div "product.css" at bounding box center [86, 53] width 56 height 13
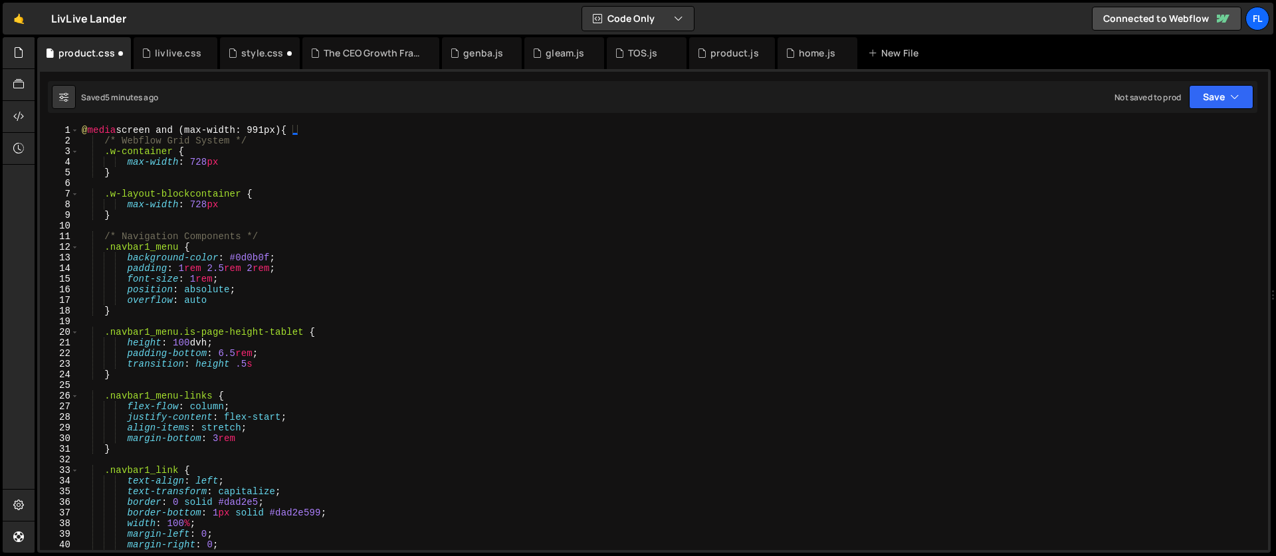
click at [164, 125] on div "@ media screen and (max-width: 991px) { /* Webflow Grid System */ .w-container …" at bounding box center [671, 348] width 1184 height 447
click at [163, 126] on div "@ media screen and (max-width: 991px) { /* Webflow Grid System */ .w-container …" at bounding box center [671, 348] width 1184 height 447
click at [166, 127] on div "@ media screen and (max-width: 991px) { /* Webflow Grid System */ .w-container …" at bounding box center [671, 337] width 1184 height 425
click at [166, 127] on div "@ media screen and (max-width: 991px) { /* Webflow Grid System */ .w-container …" at bounding box center [671, 348] width 1184 height 447
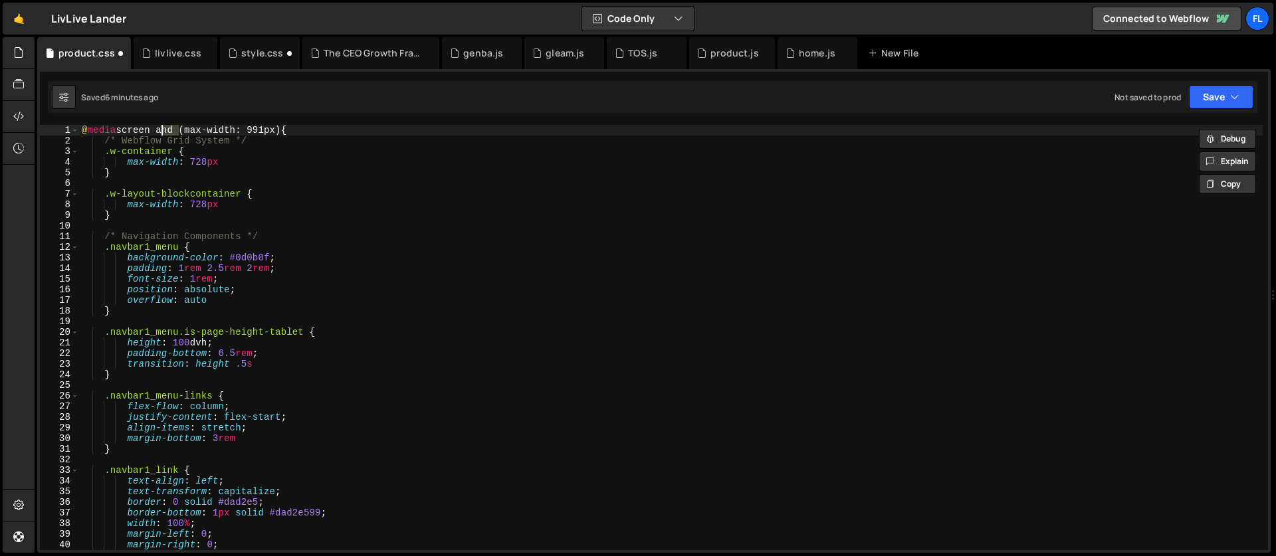
click at [166, 127] on div "@ media screen and (max-width: 991px) { /* Webflow Grid System */ .w-container …" at bounding box center [671, 348] width 1184 height 447
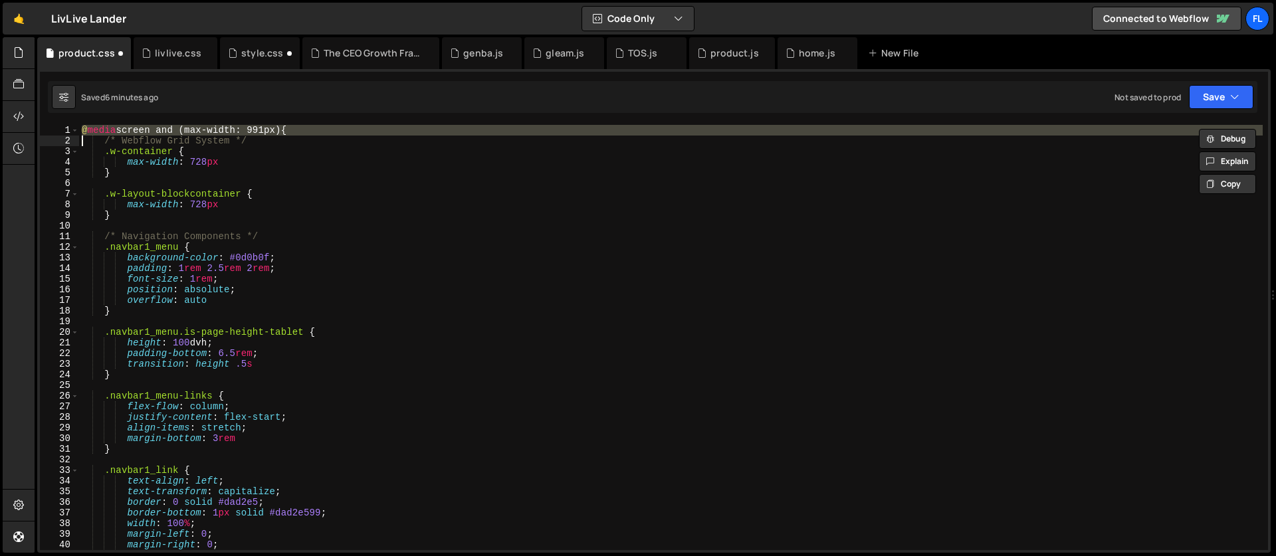
paste textarea
type textarea "/* Webflow Grid System */"
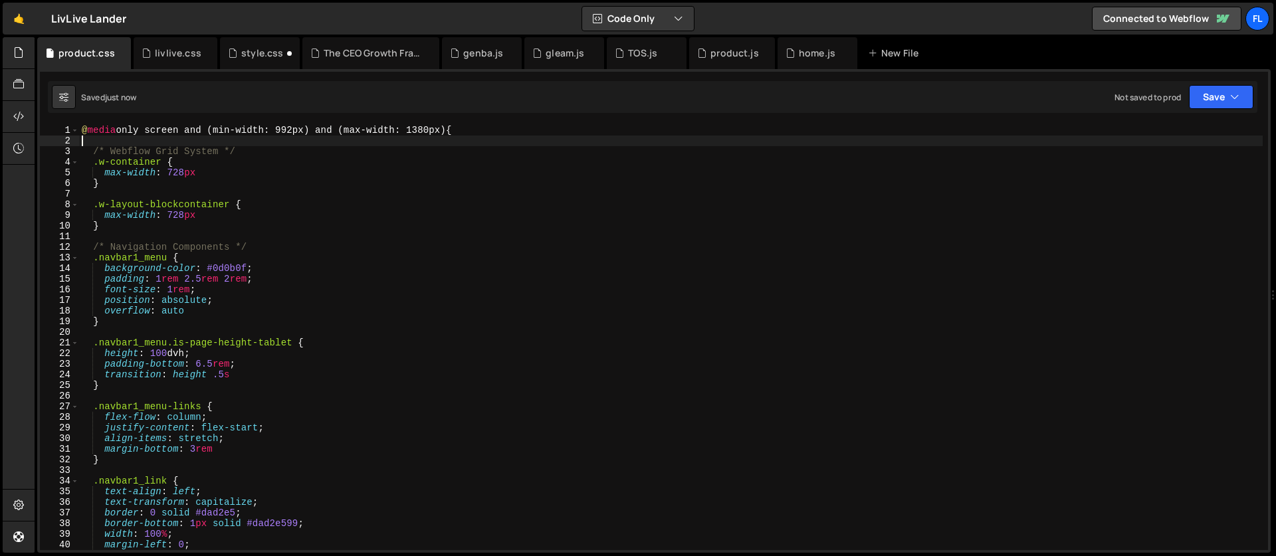
click at [104, 141] on div "@ media only screen and (min-width: 992px) and (max-width: 1380px) { /* Webflow…" at bounding box center [671, 348] width 1184 height 447
type textarea "}"
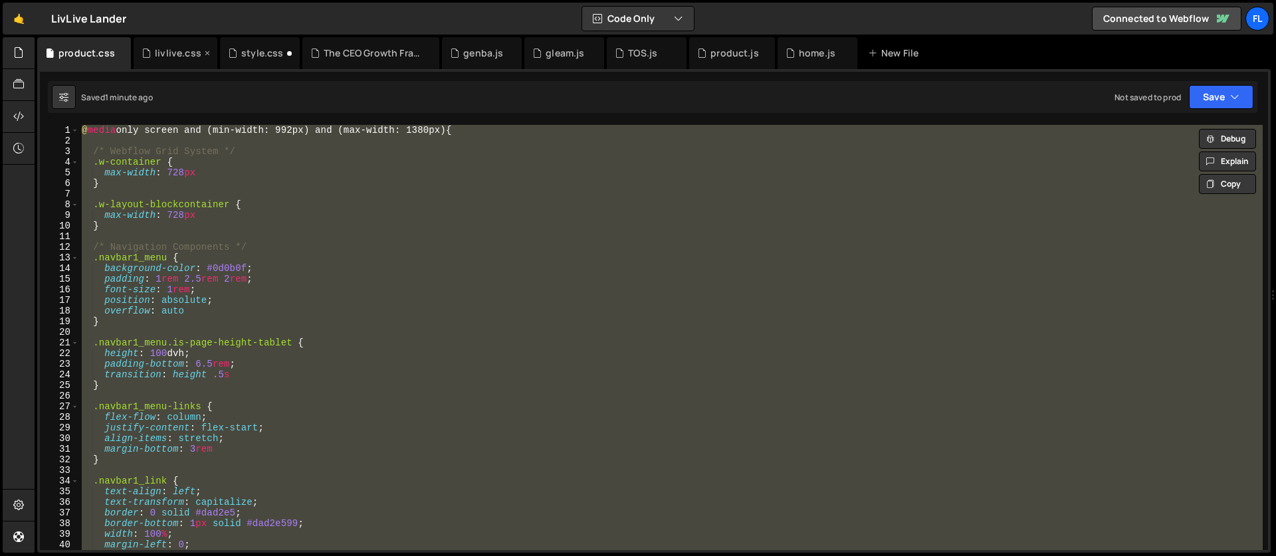
click at [167, 51] on div "livlive.css" at bounding box center [178, 53] width 47 height 13
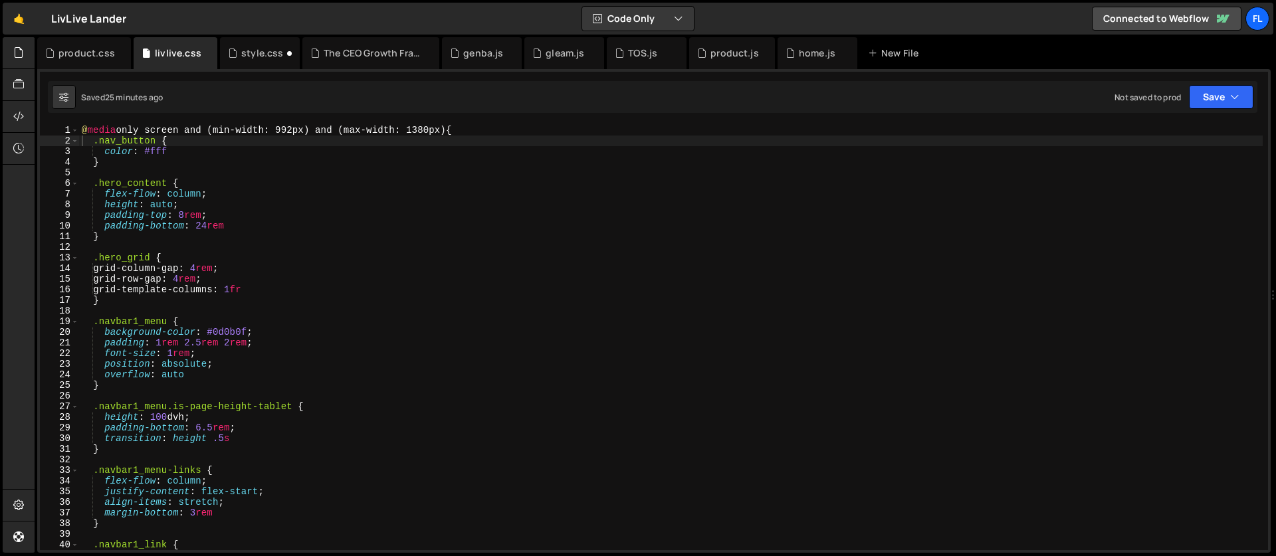
click at [110, 160] on div "@ media only screen and (min-width: 992px) and (max-width: 1380px) { .nav_butto…" at bounding box center [671, 348] width 1184 height 447
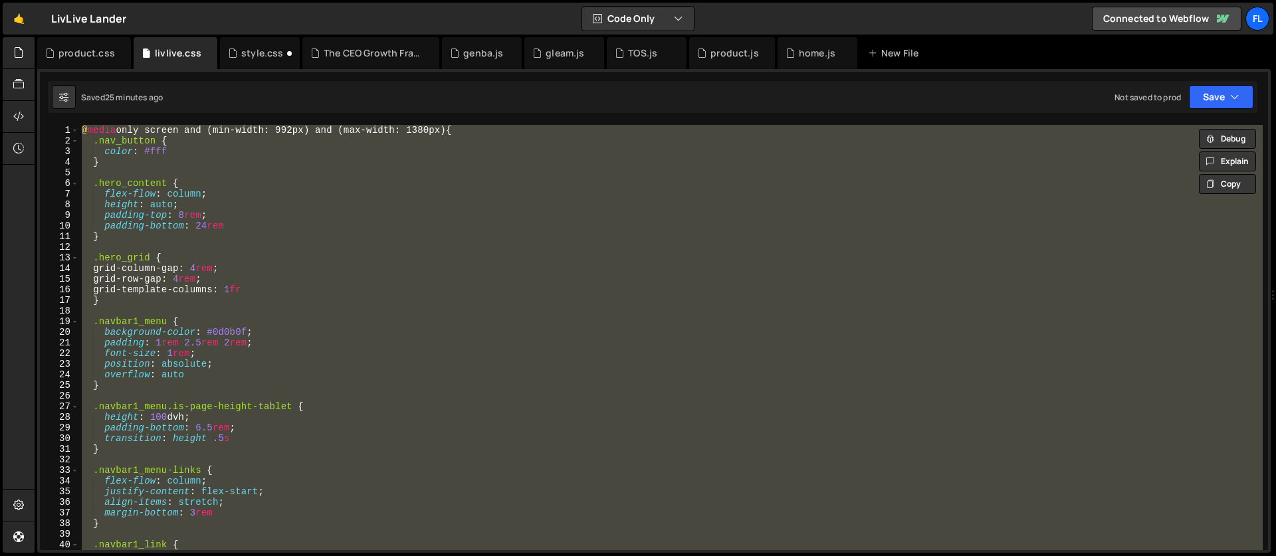
paste textarea
type textarea "}"
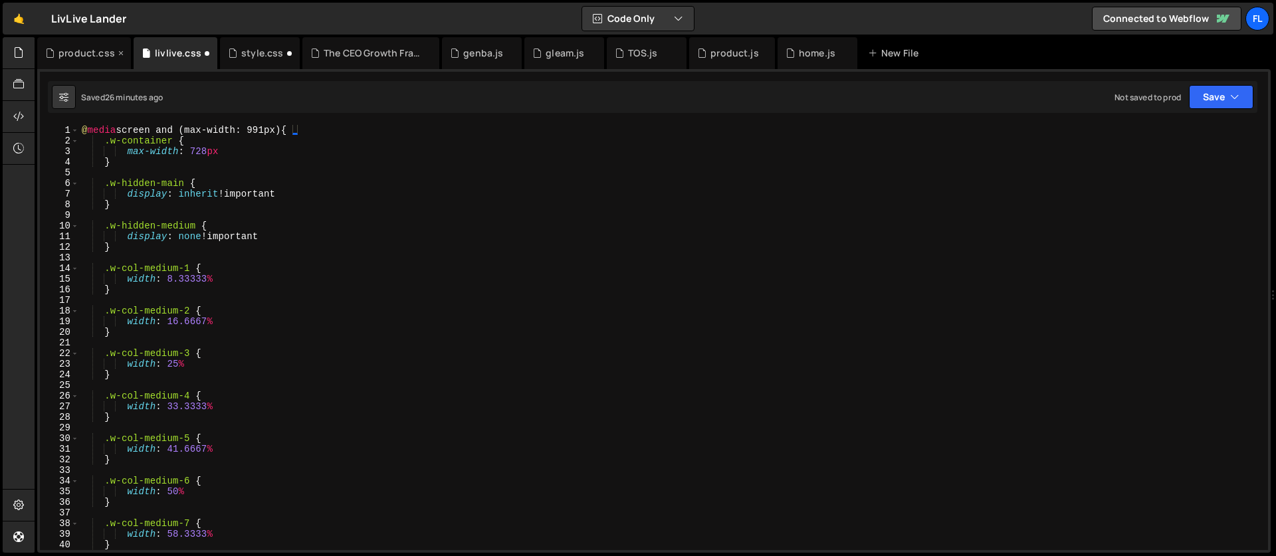
click at [77, 49] on div "product.css" at bounding box center [86, 53] width 56 height 13
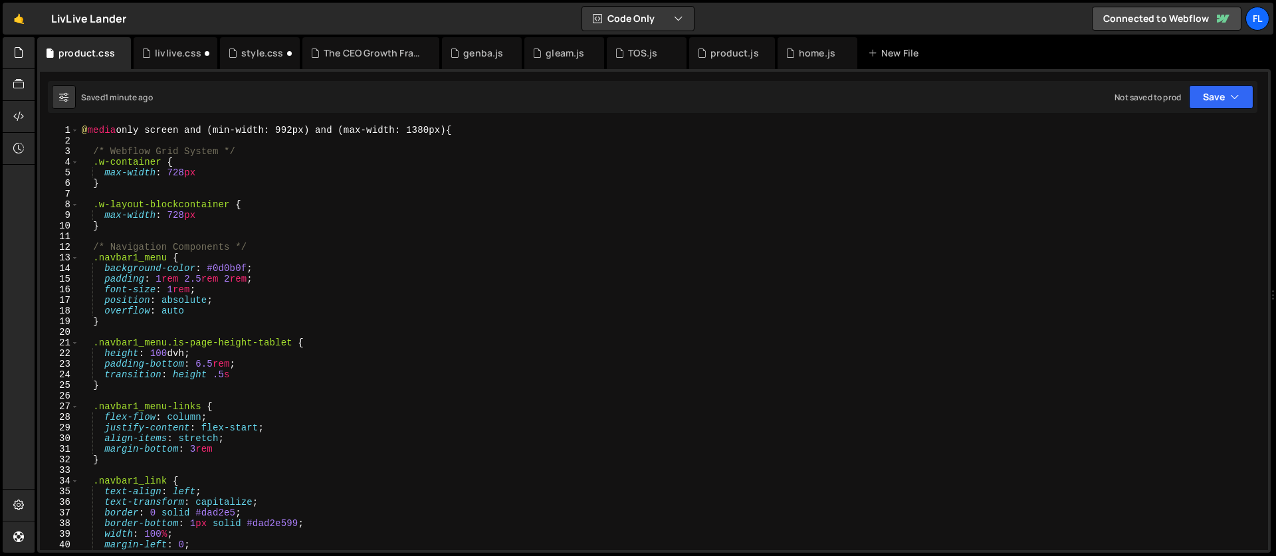
click at [158, 127] on div "@ media only screen and (min-width: 992px) and (max-width: 1380px) { /* Webflow…" at bounding box center [671, 348] width 1184 height 447
type textarea "@media only screen and (min-width: 992px) and (max-width: 1380px) {"
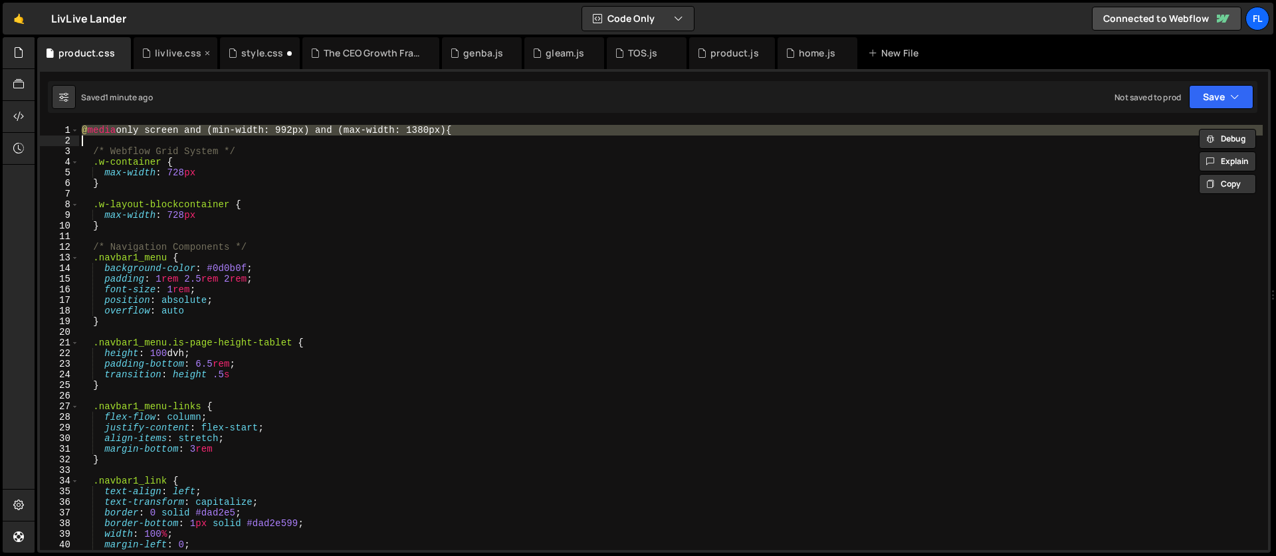
click at [160, 48] on div "livlive.css" at bounding box center [178, 53] width 47 height 13
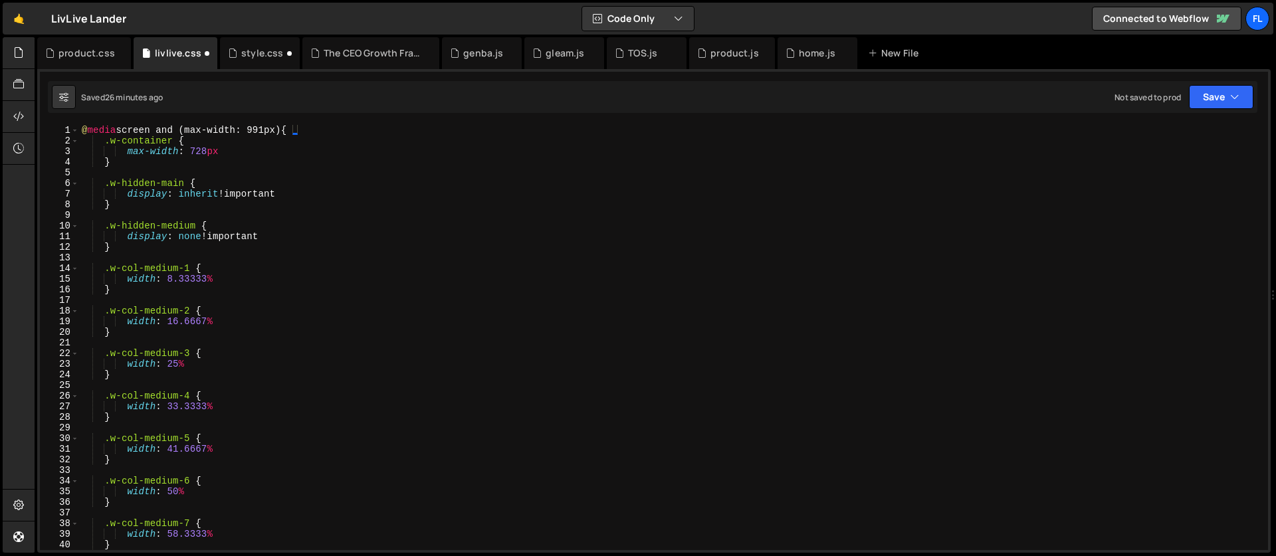
click at [192, 127] on div "@ media screen and (max-width: 991px) { .w-container { max-width : 728 px } .w-…" at bounding box center [671, 348] width 1184 height 447
click at [191, 127] on div "@ media screen and (max-width: 991px) { .w-container { max-width : 728 px } .w-…" at bounding box center [671, 348] width 1184 height 447
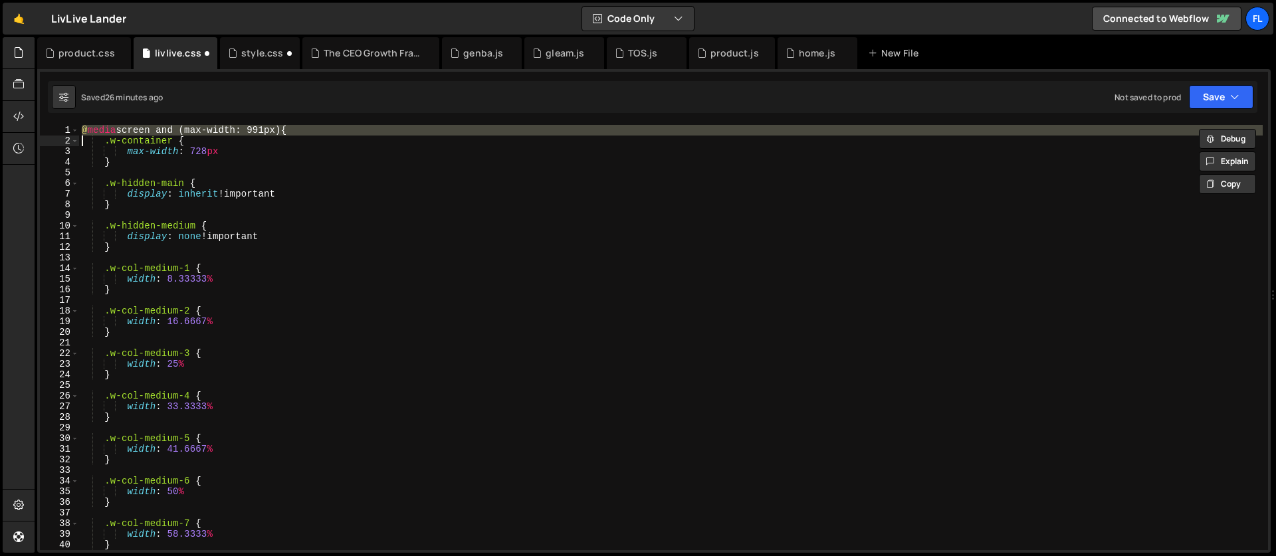
paste textarea
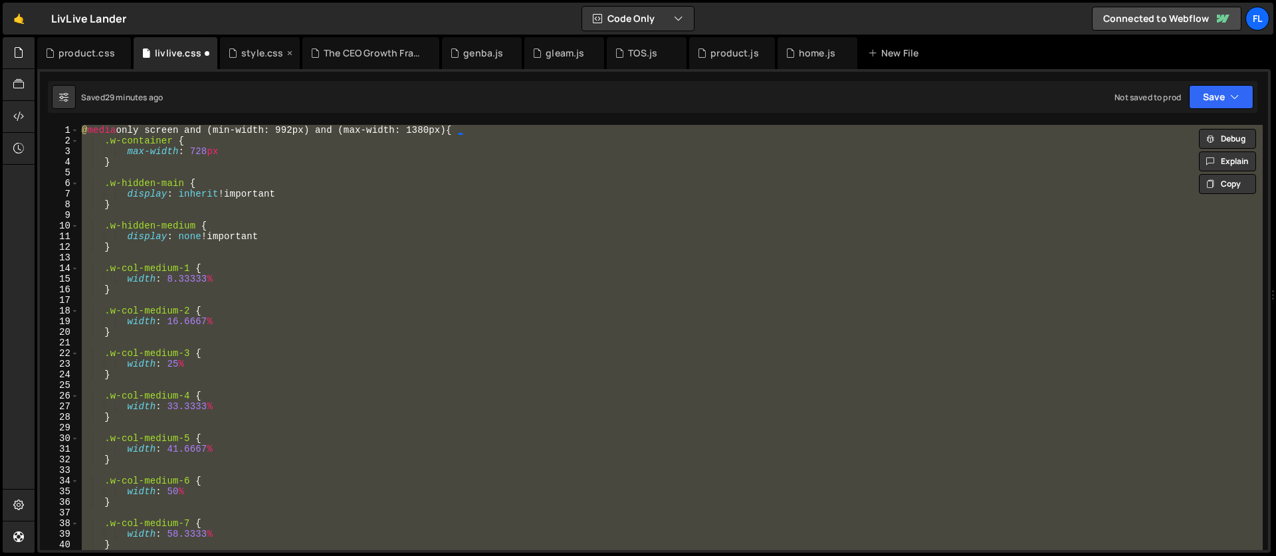
click at [243, 56] on div "style.css" at bounding box center [262, 53] width 42 height 13
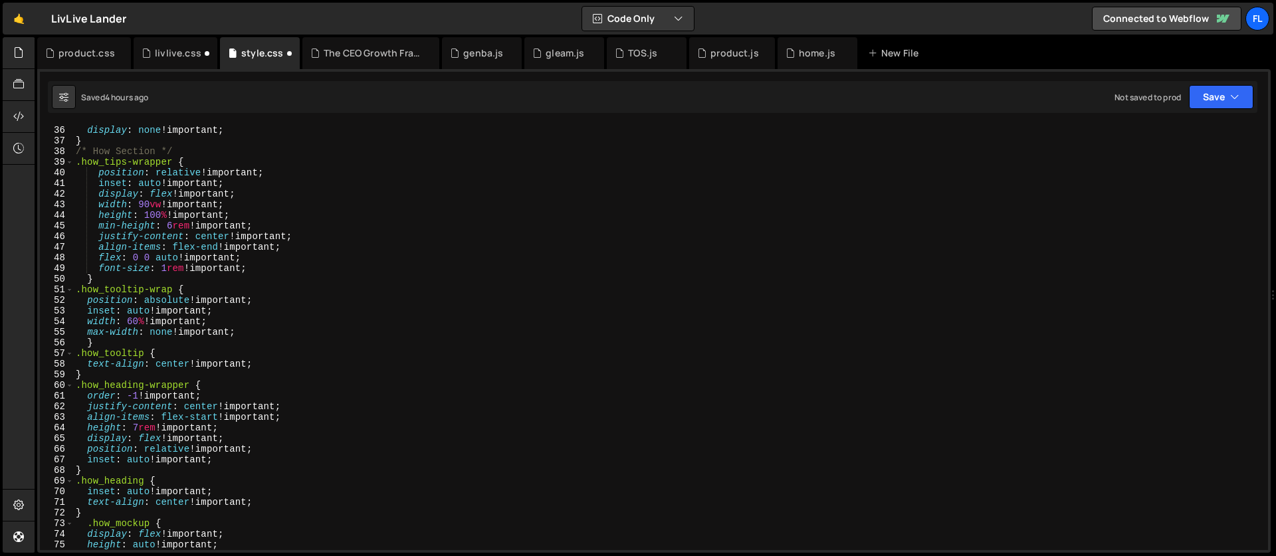
scroll to position [98, 0]
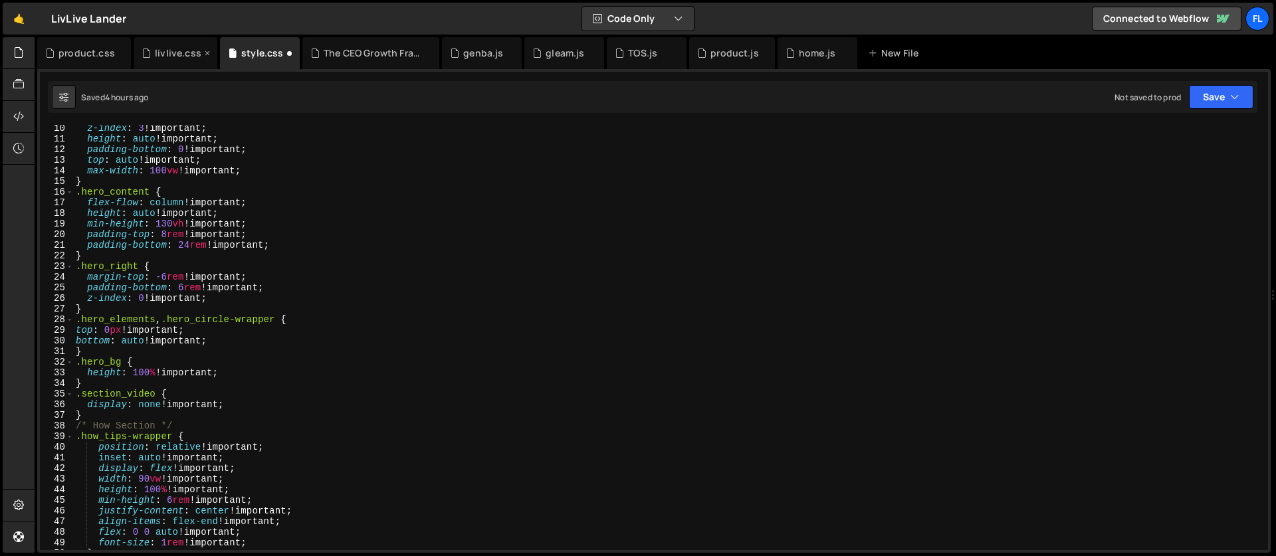
click at [171, 62] on div "livlive.css" at bounding box center [176, 53] width 84 height 32
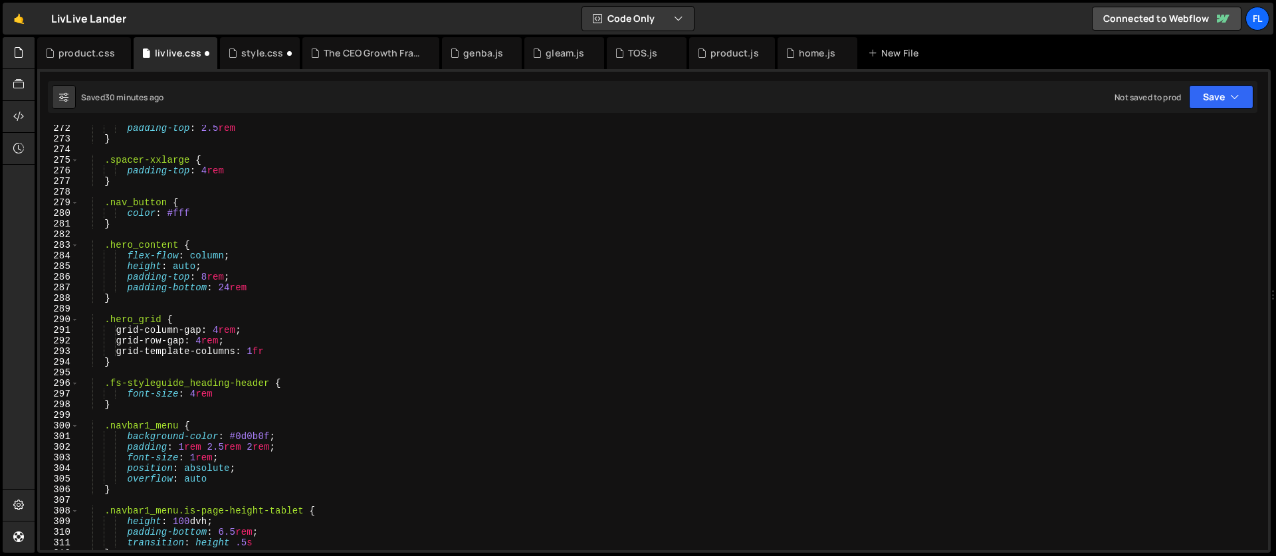
scroll to position [2780, 0]
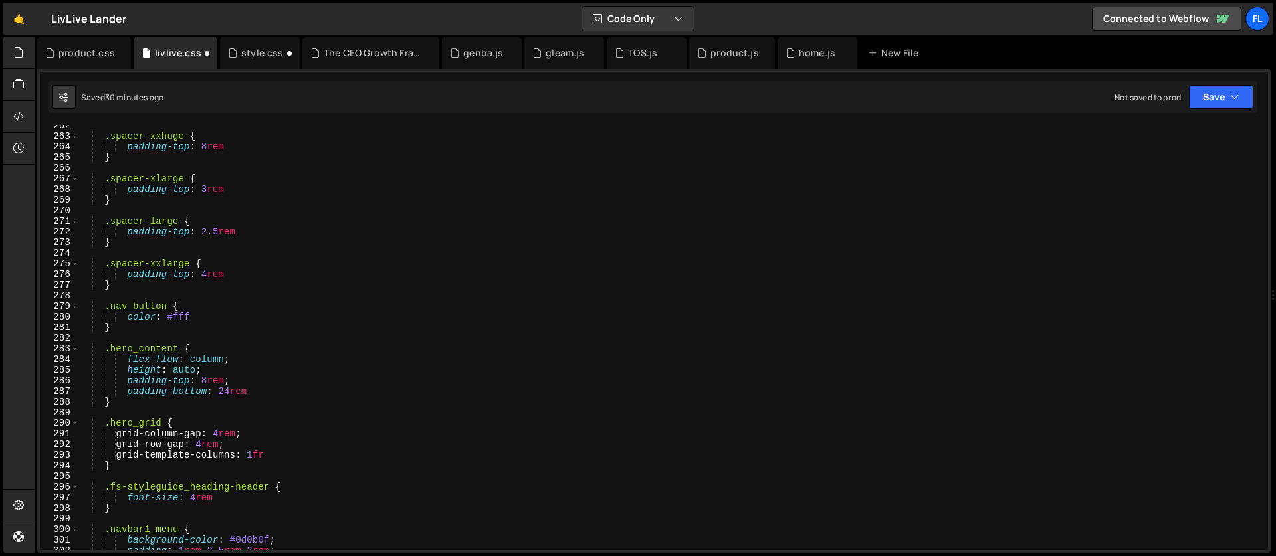
click at [202, 318] on div ".spacer-xxhuge { padding-top : 8 rem } .spacer-xlarge { padding-top : 3 rem } .…" at bounding box center [671, 343] width 1184 height 447
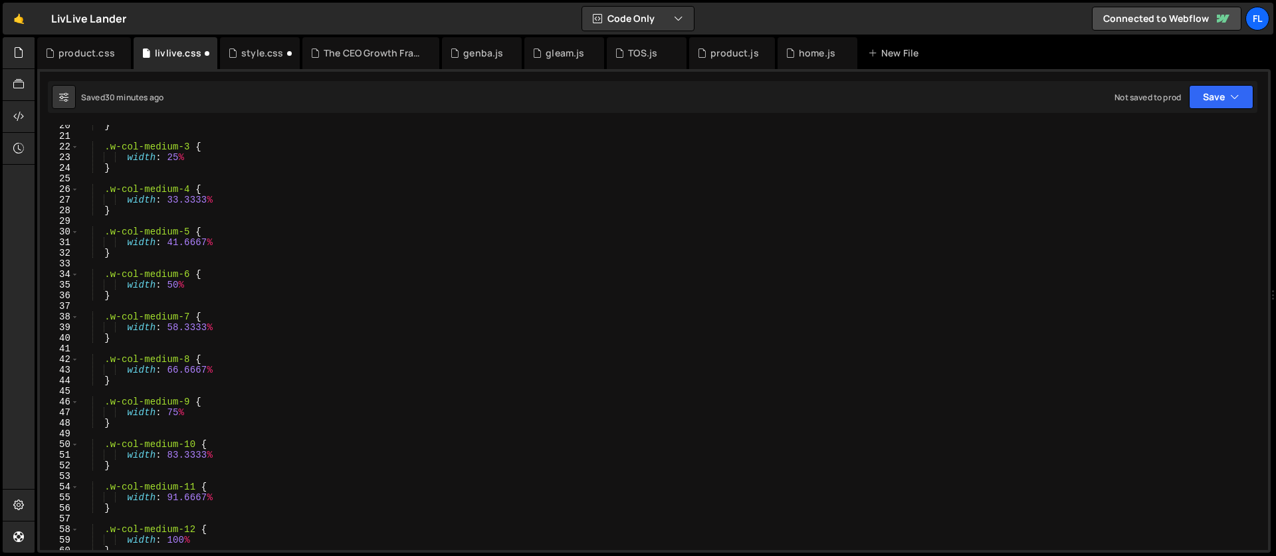
scroll to position [0, 0]
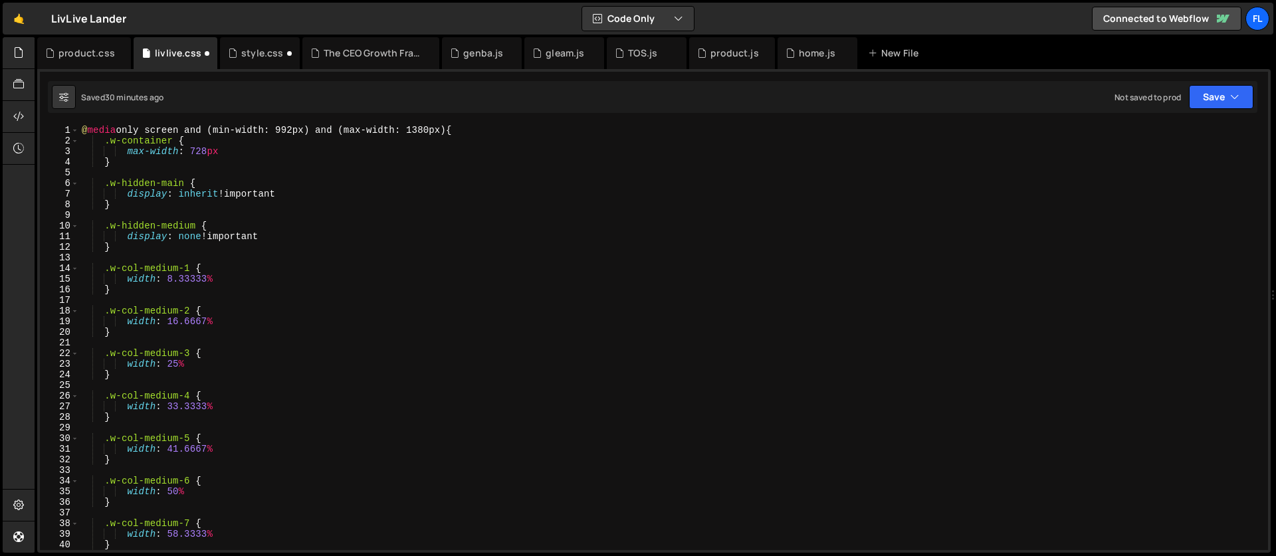
click at [260, 181] on div "@ media only screen and (min-width: 992px) and (max-width: 1380px) { .w-contain…" at bounding box center [671, 348] width 1184 height 447
type textarea "} }"
